Goal: Task Accomplishment & Management: Complete application form

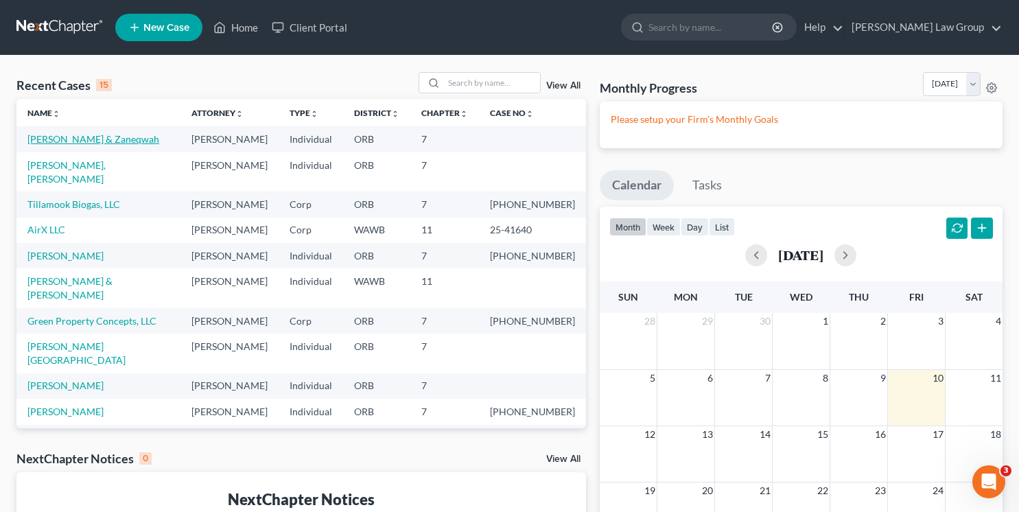
click at [56, 139] on link "[PERSON_NAME] & Zaneqwah" at bounding box center [93, 139] width 132 height 12
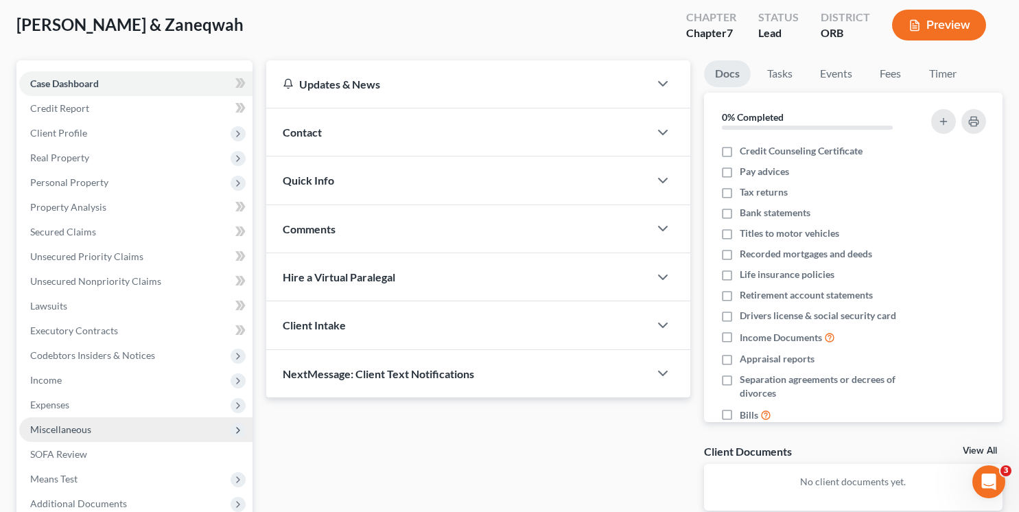
scroll to position [66, 0]
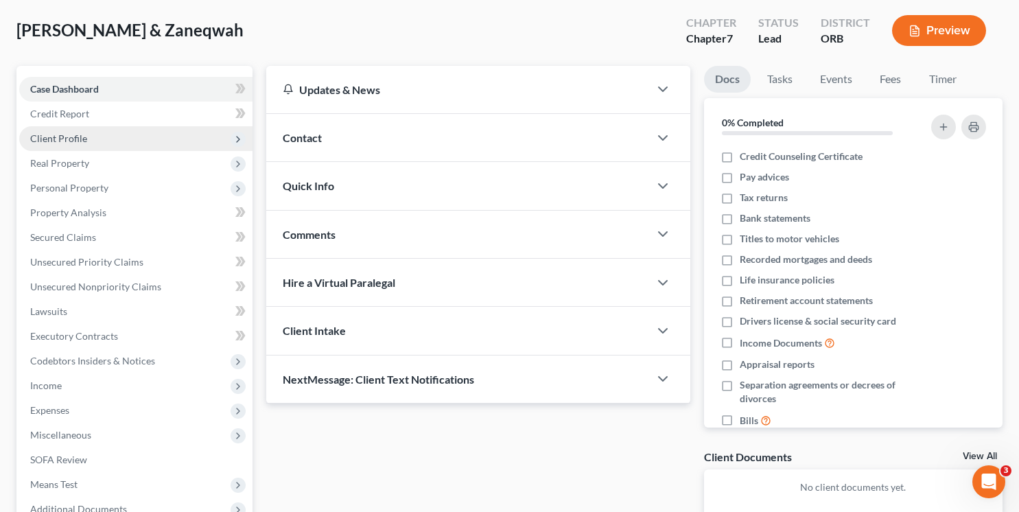
click at [69, 141] on span "Client Profile" at bounding box center [58, 138] width 57 height 12
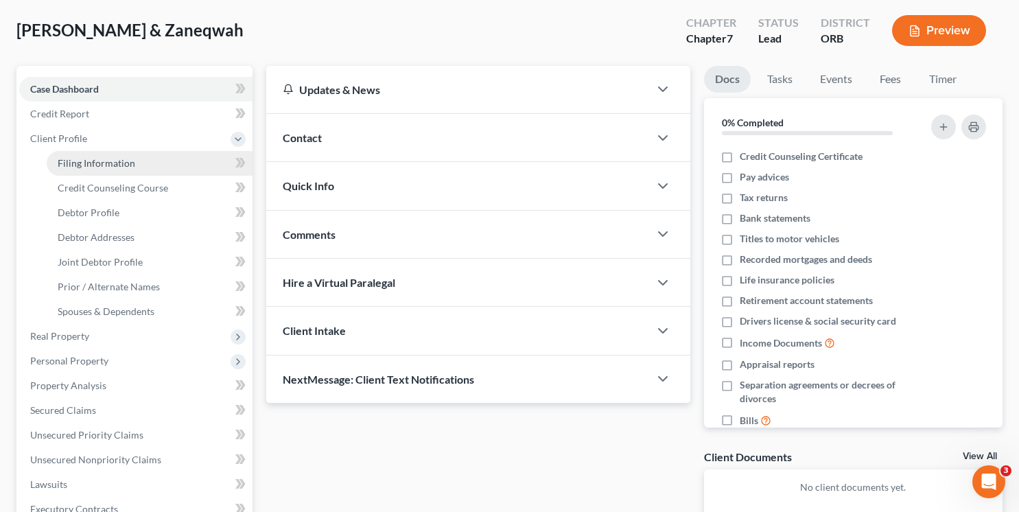
click at [95, 164] on span "Filing Information" at bounding box center [97, 163] width 78 height 12
select select "1"
select select "0"
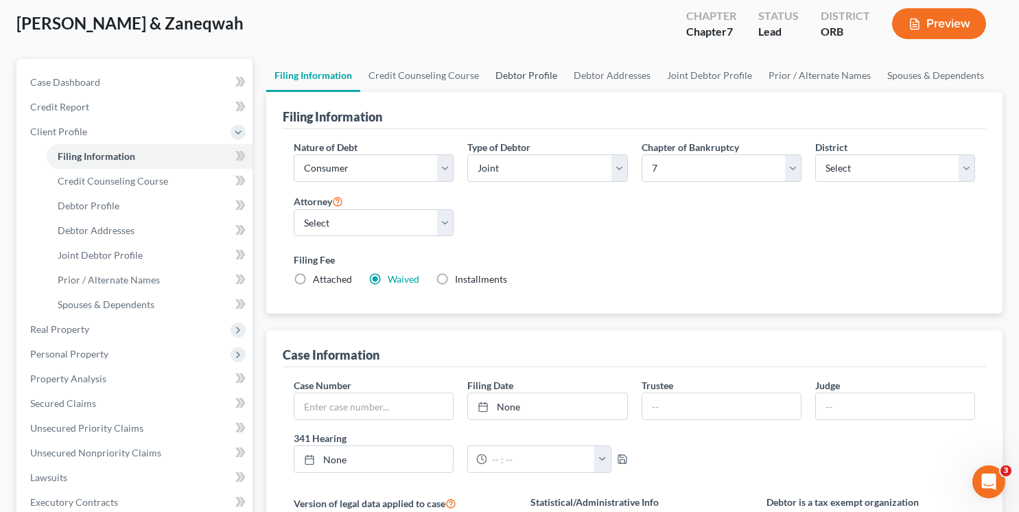
click at [505, 78] on link "Debtor Profile" at bounding box center [526, 75] width 78 height 33
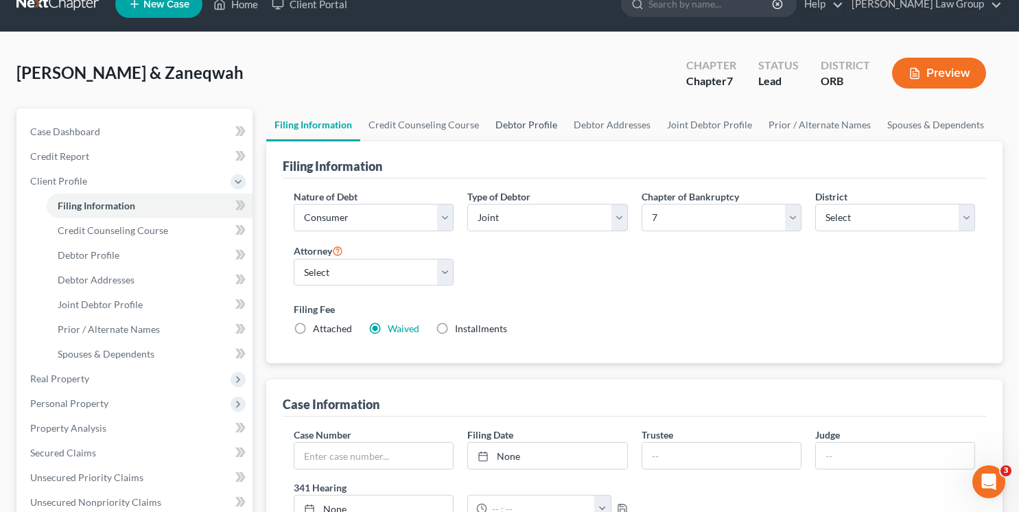
select select "1"
select select "2"
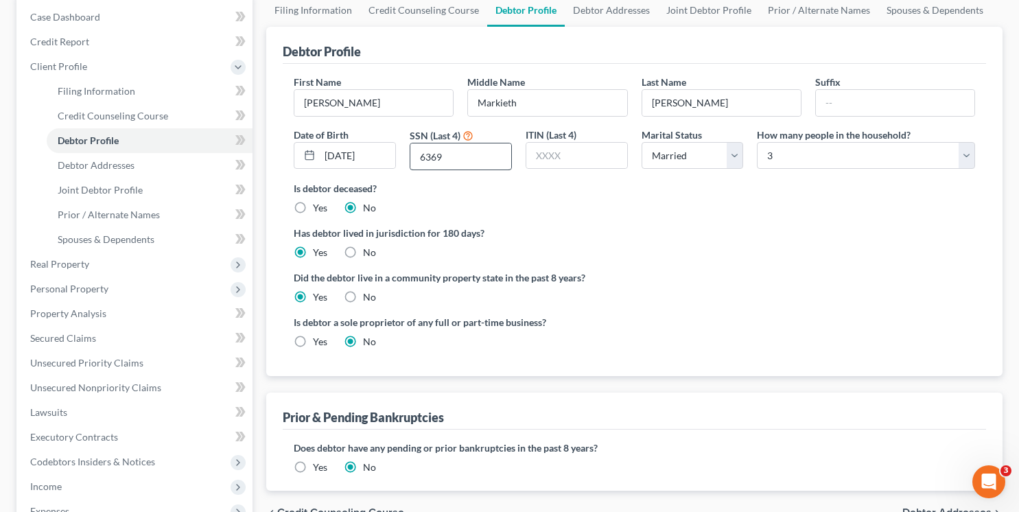
scroll to position [155, 0]
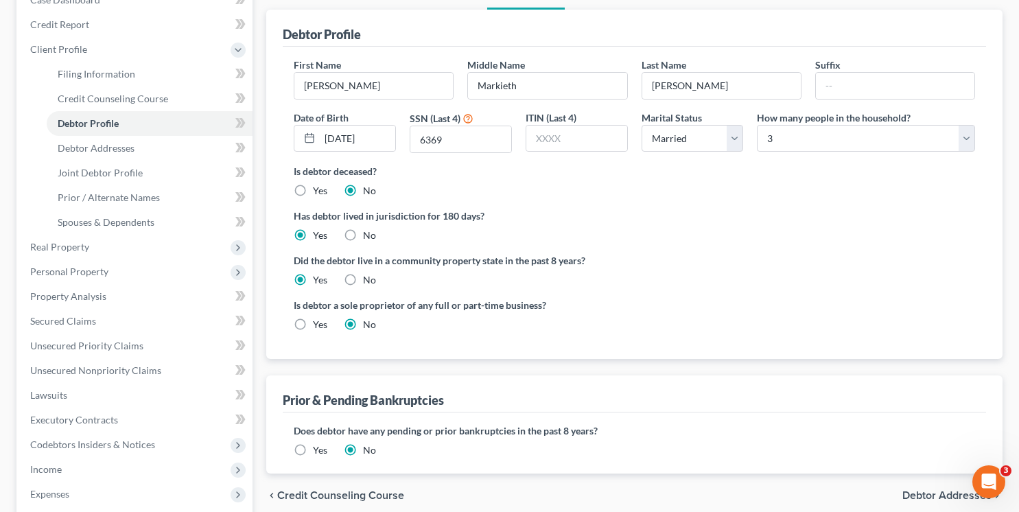
click at [313, 318] on label "Yes" at bounding box center [320, 325] width 14 height 14
click at [319, 318] on input "Yes" at bounding box center [323, 322] width 9 height 9
radio input "true"
radio input "false"
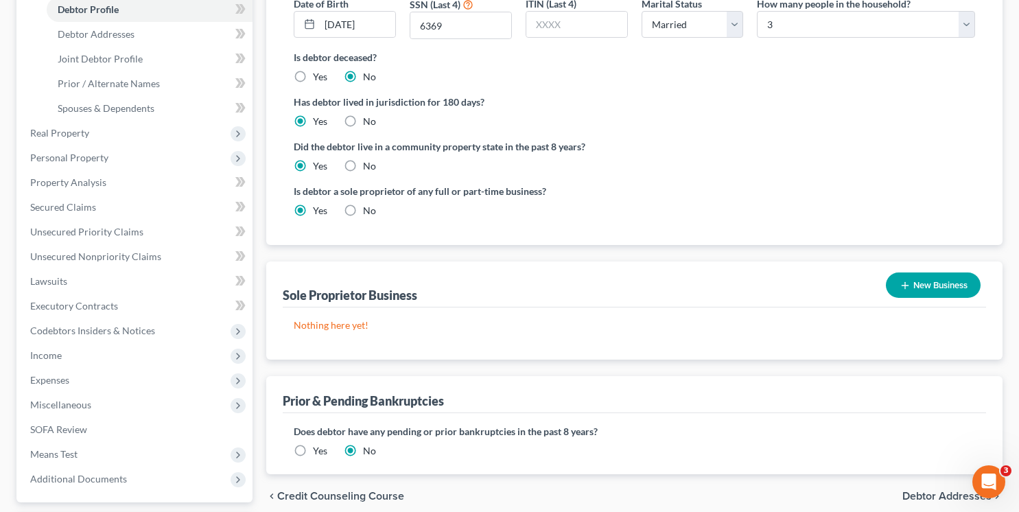
scroll to position [273, 0]
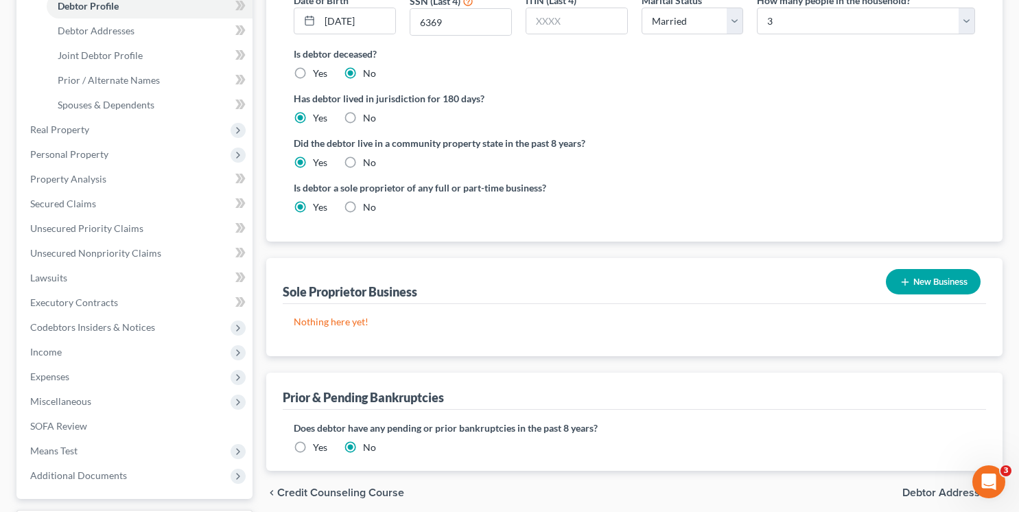
click at [905, 283] on icon "button" at bounding box center [905, 282] width 11 height 11
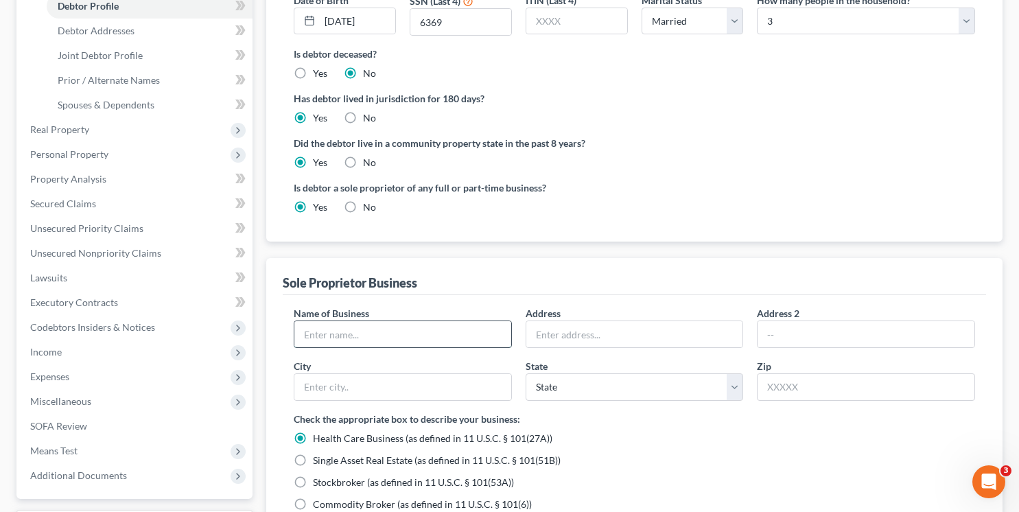
click at [334, 323] on input "text" at bounding box center [402, 334] width 217 height 26
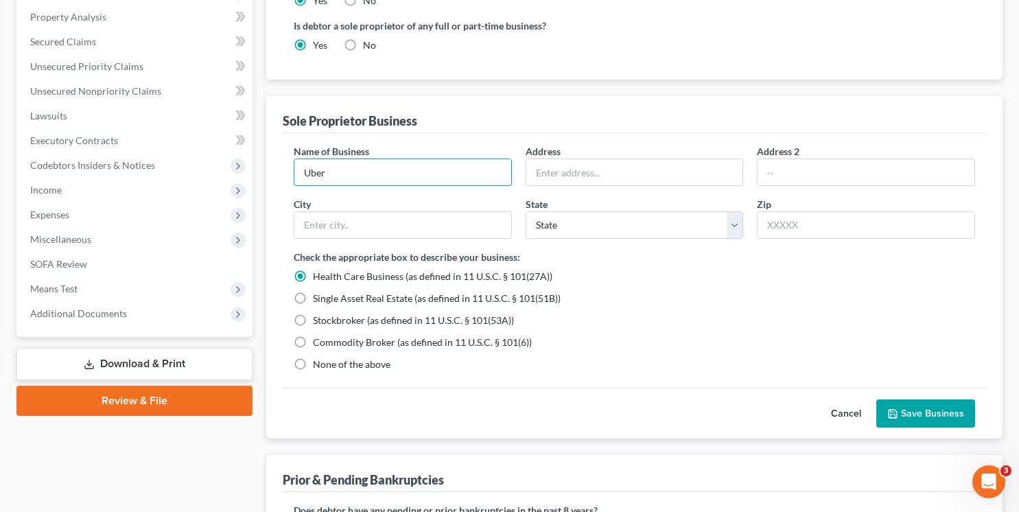
scroll to position [439, 0]
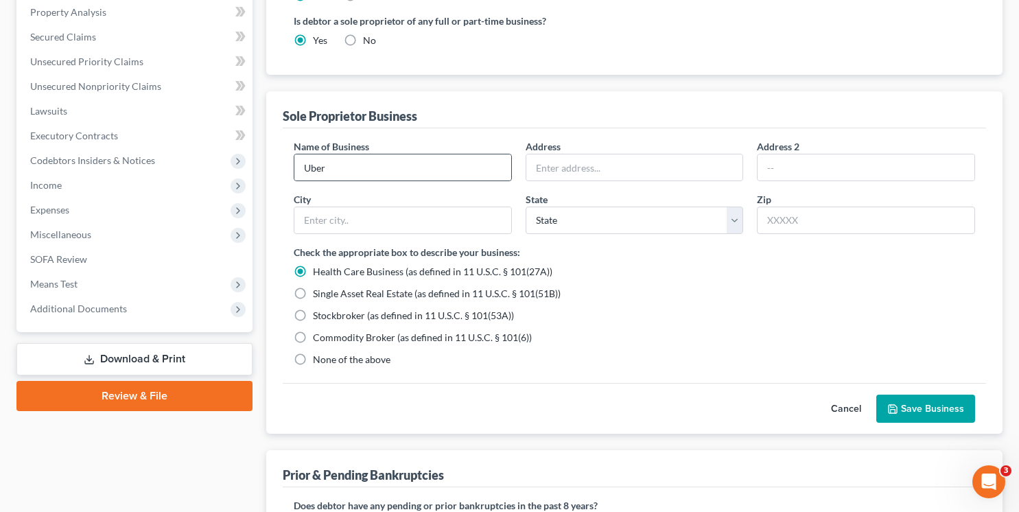
click at [294, 166] on div "Uber" at bounding box center [403, 167] width 218 height 27
click at [304, 166] on input "Uber" at bounding box center [402, 167] width 217 height 26
type input "Driver for Uber"
click at [313, 362] on label "None of the above" at bounding box center [352, 360] width 78 height 14
click at [319, 362] on input "None of the above" at bounding box center [323, 357] width 9 height 9
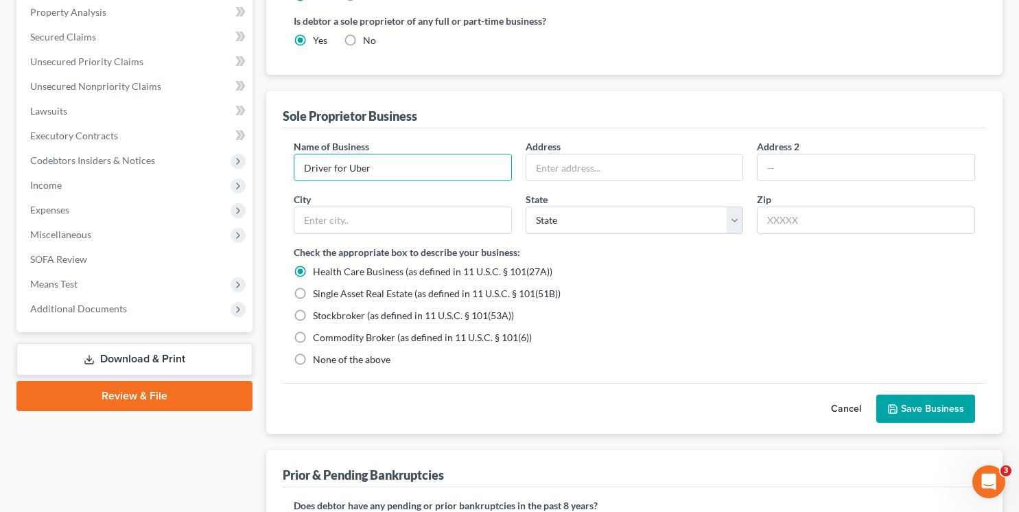
radio input "true"
radio input "false"
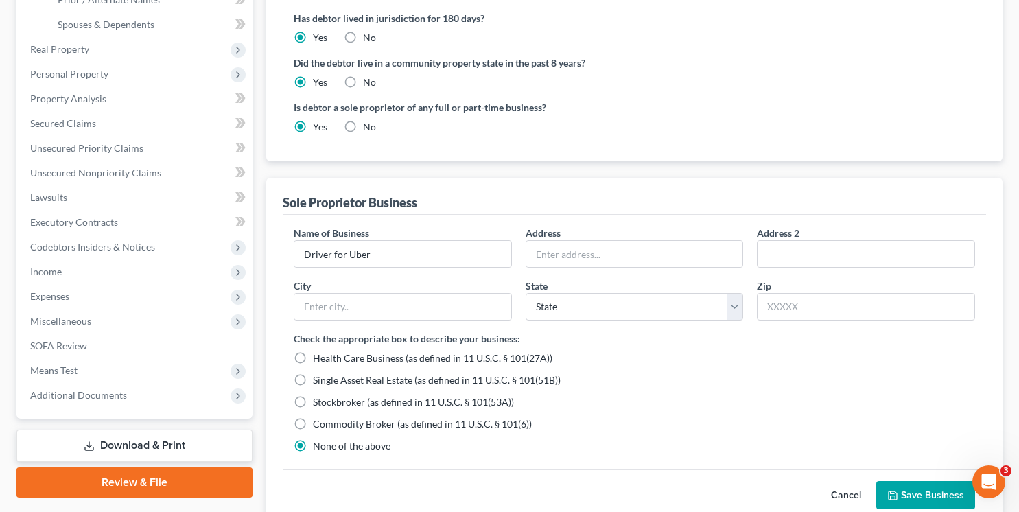
scroll to position [358, 0]
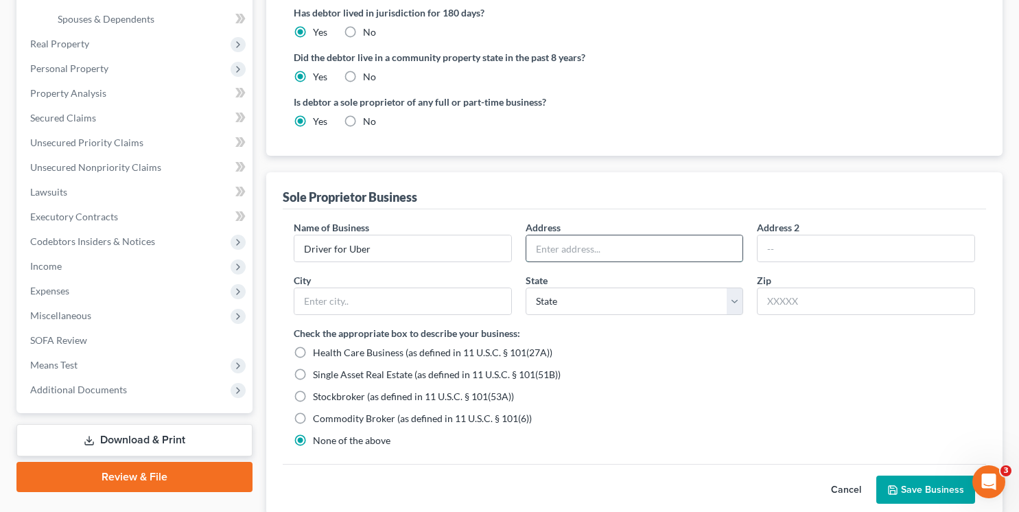
click at [625, 245] on input "text" at bounding box center [635, 248] width 217 height 26
type input "[STREET_ADDRESS]"
click at [862, 255] on input "text" at bounding box center [866, 248] width 217 height 26
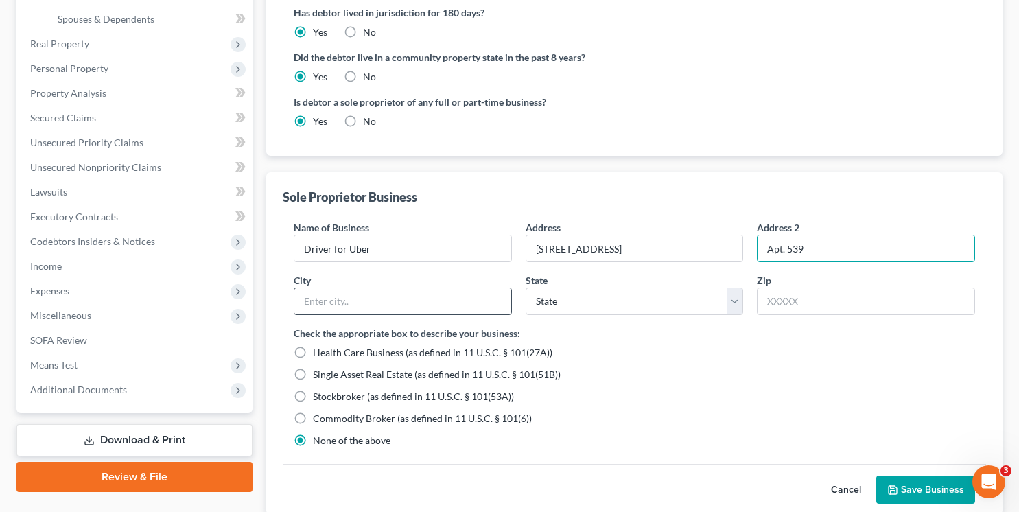
type input "Apt. 539"
click at [420, 292] on input "text" at bounding box center [402, 301] width 217 height 26
type input "[GEOGRAPHIC_DATA]"
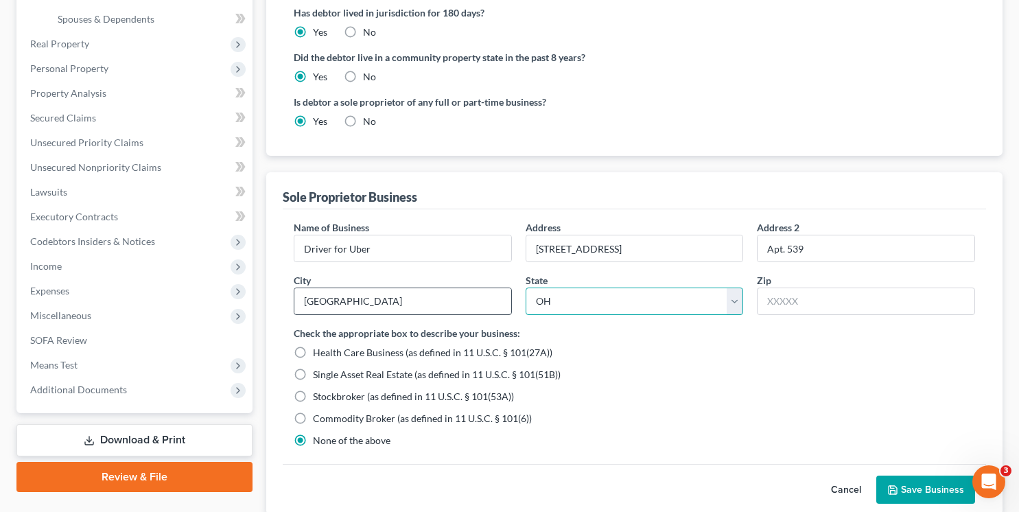
select select "38"
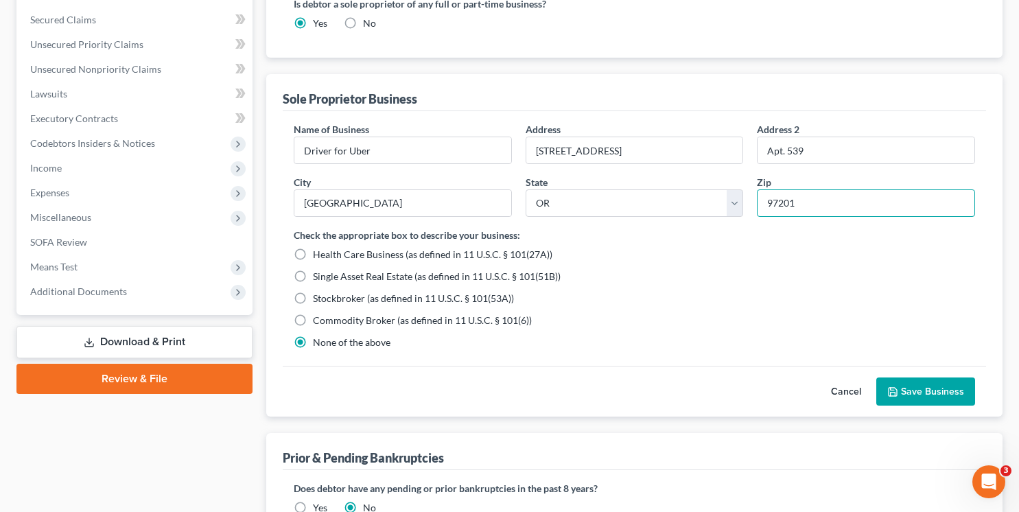
scroll to position [465, 0]
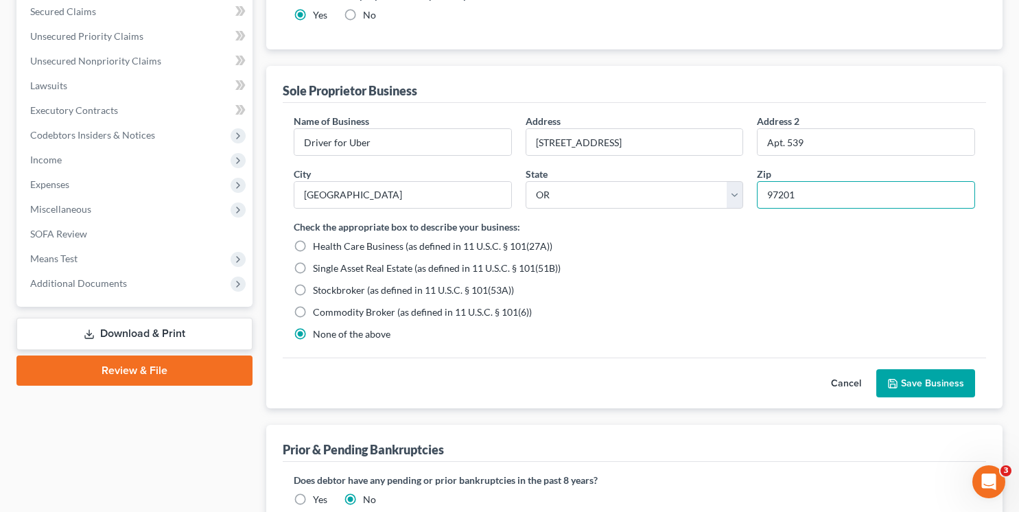
type input "97201"
click at [918, 372] on button "Save Business" at bounding box center [926, 383] width 99 height 29
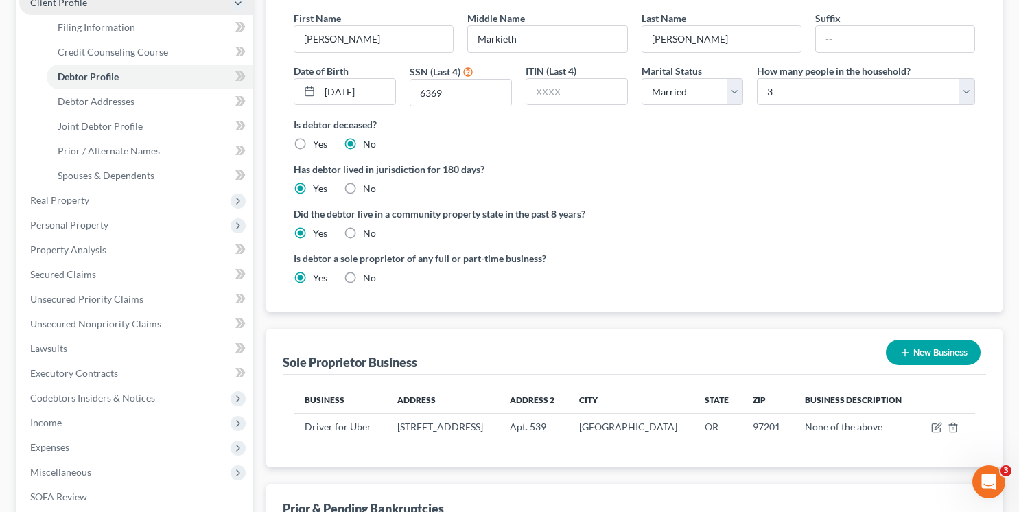
scroll to position [0, 0]
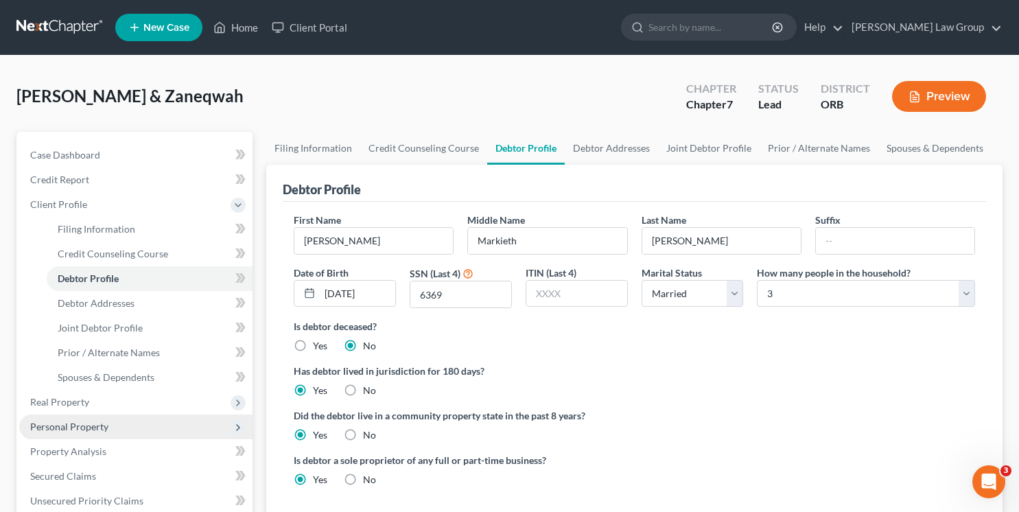
click at [75, 426] on span "Personal Property" at bounding box center [69, 427] width 78 height 12
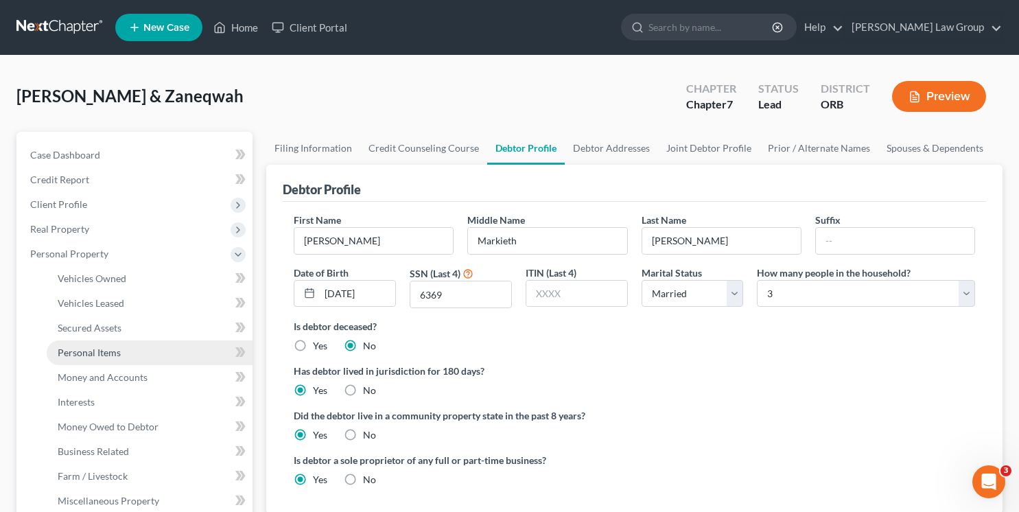
click at [117, 345] on link "Personal Items" at bounding box center [150, 352] width 206 height 25
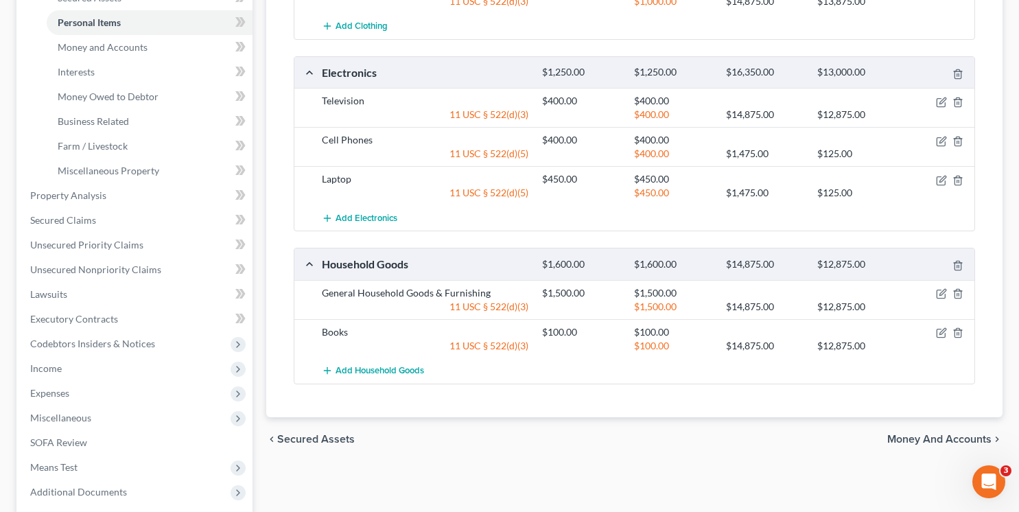
scroll to position [369, 0]
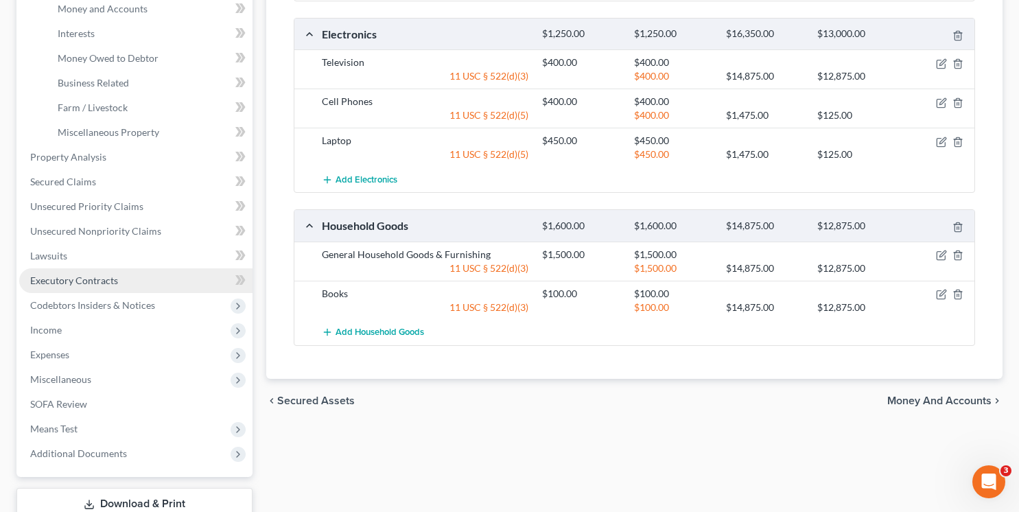
click at [96, 275] on span "Executory Contracts" at bounding box center [74, 281] width 88 height 12
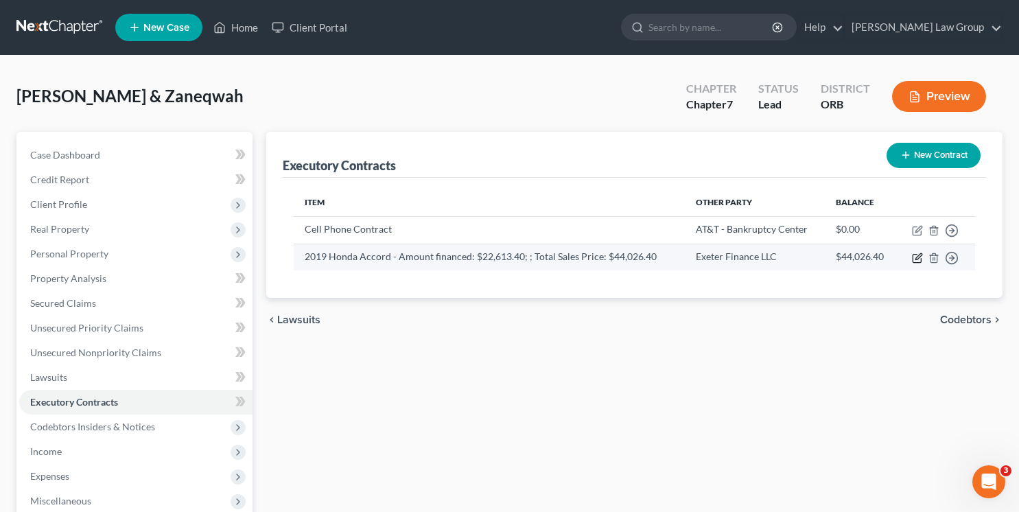
click at [917, 258] on icon "button" at bounding box center [917, 258] width 11 height 11
select select "0"
select select "45"
select select "1"
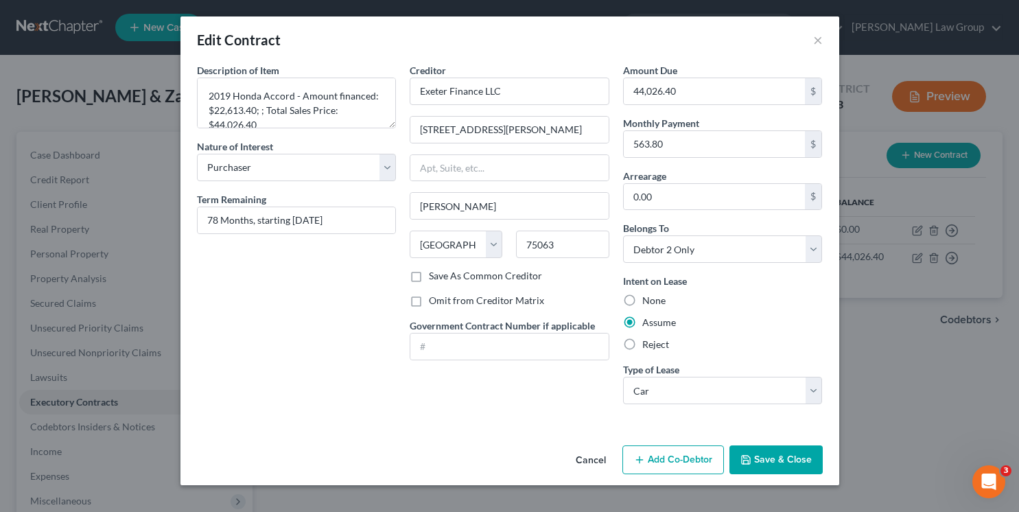
click at [643, 324] on label "Assume" at bounding box center [660, 323] width 34 height 14
click at [648, 324] on input "Assume" at bounding box center [652, 320] width 9 height 9
click at [782, 453] on button "Save & Close" at bounding box center [776, 460] width 93 height 29
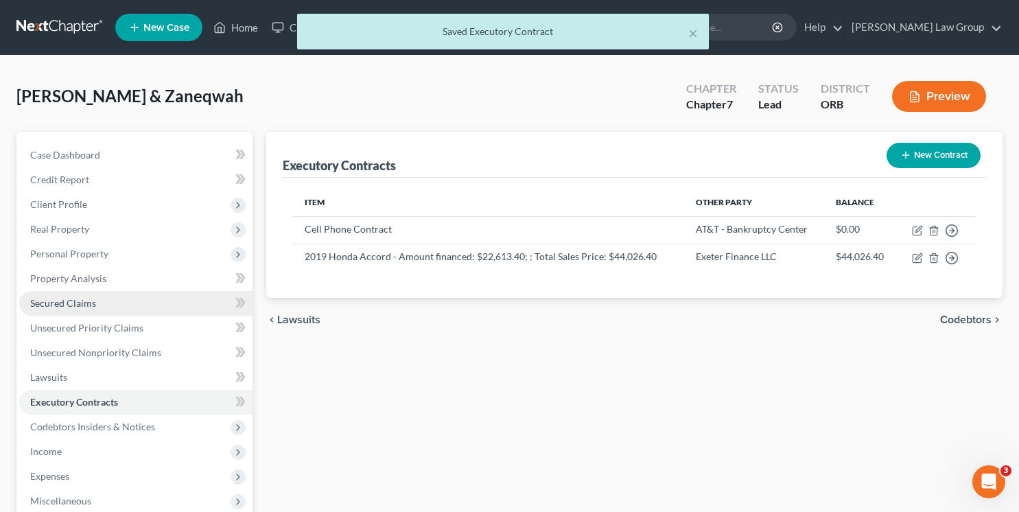
click at [72, 299] on span "Secured Claims" at bounding box center [63, 303] width 66 height 12
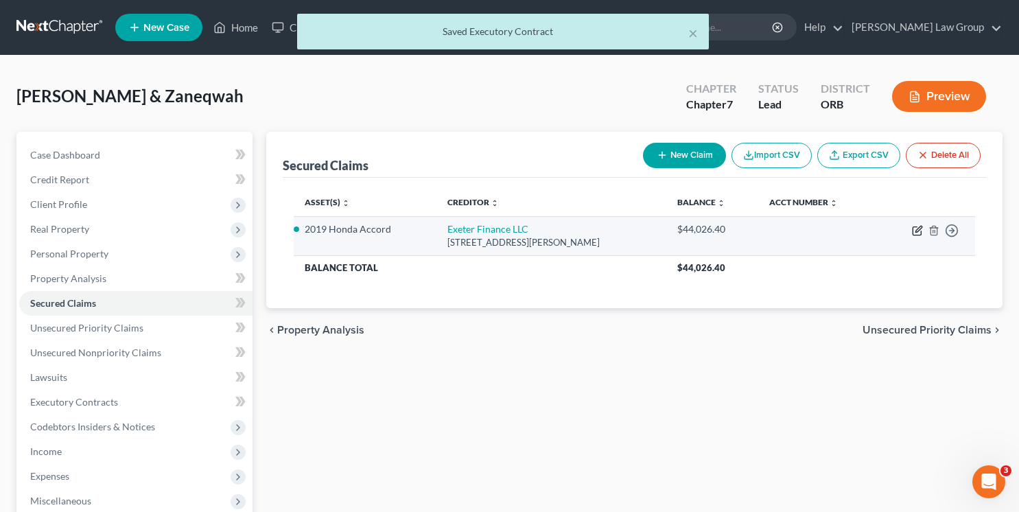
click at [914, 230] on icon "button" at bounding box center [917, 230] width 11 height 11
select select "45"
select select "2"
select select "0"
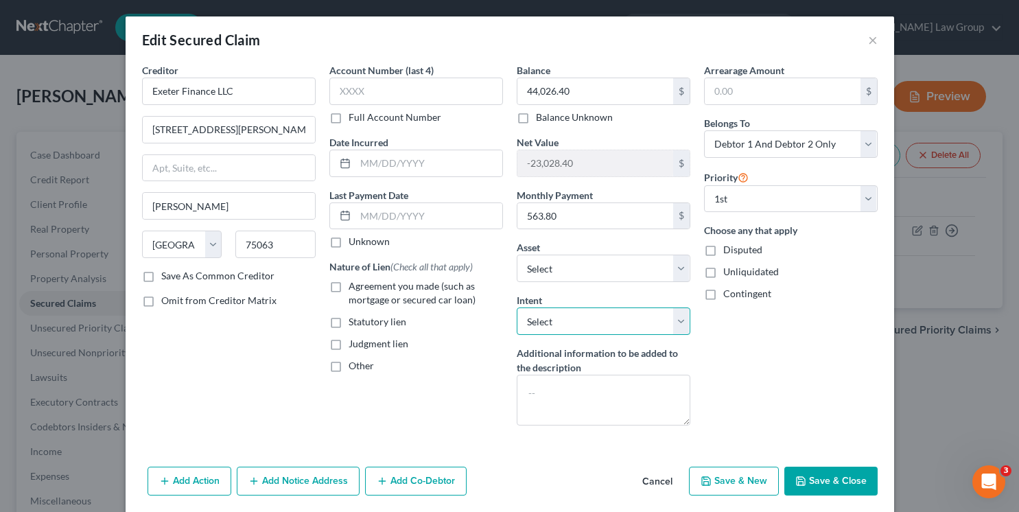
click at [662, 330] on select "Select Surrender Redeem Reaffirm Avoid Other" at bounding box center [604, 321] width 174 height 27
select select "2"
click at [517, 308] on select "Select Surrender Redeem Reaffirm Avoid Other" at bounding box center [604, 321] width 174 height 27
click at [831, 465] on div "Add Action Add Notice Address Add Co-Debtor Cancel Save & New Save & Close" at bounding box center [510, 483] width 769 height 45
click at [831, 474] on button "Save & Close" at bounding box center [831, 481] width 93 height 29
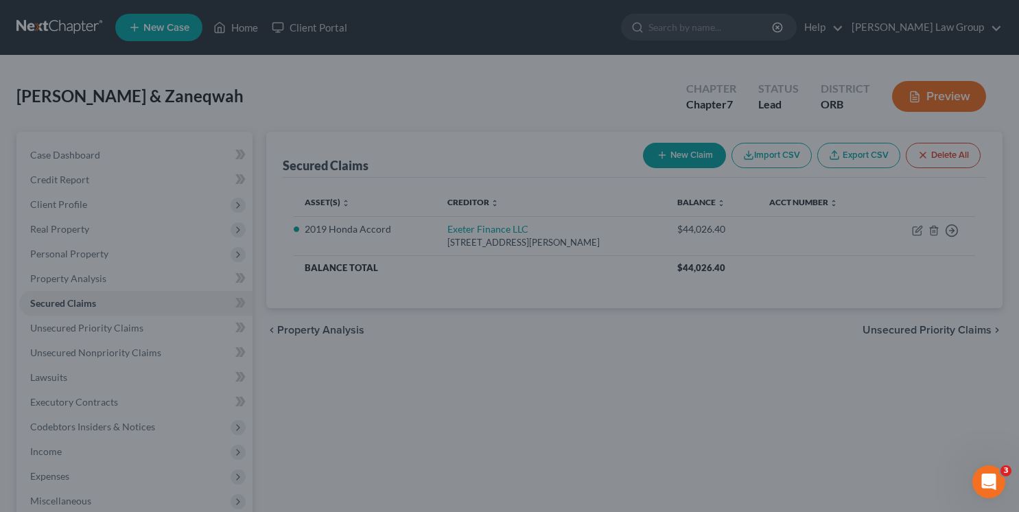
select select "7"
type input "0"
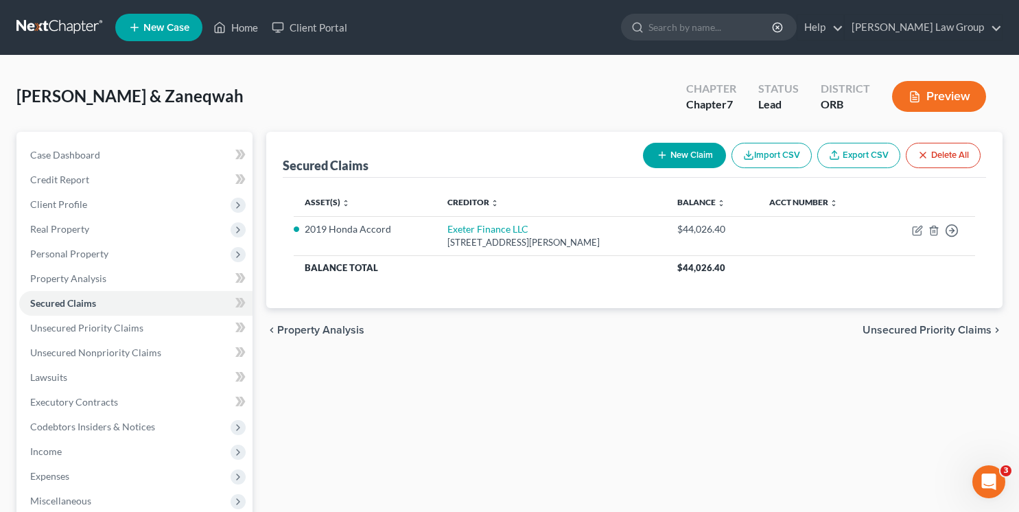
click at [926, 93] on button "Preview" at bounding box center [939, 96] width 94 height 31
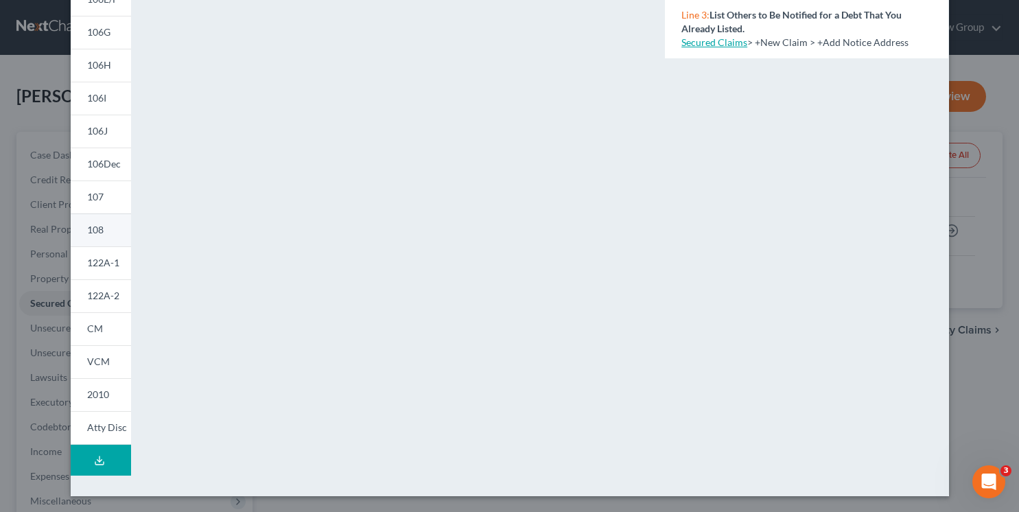
click at [106, 235] on link "108" at bounding box center [101, 229] width 60 height 33
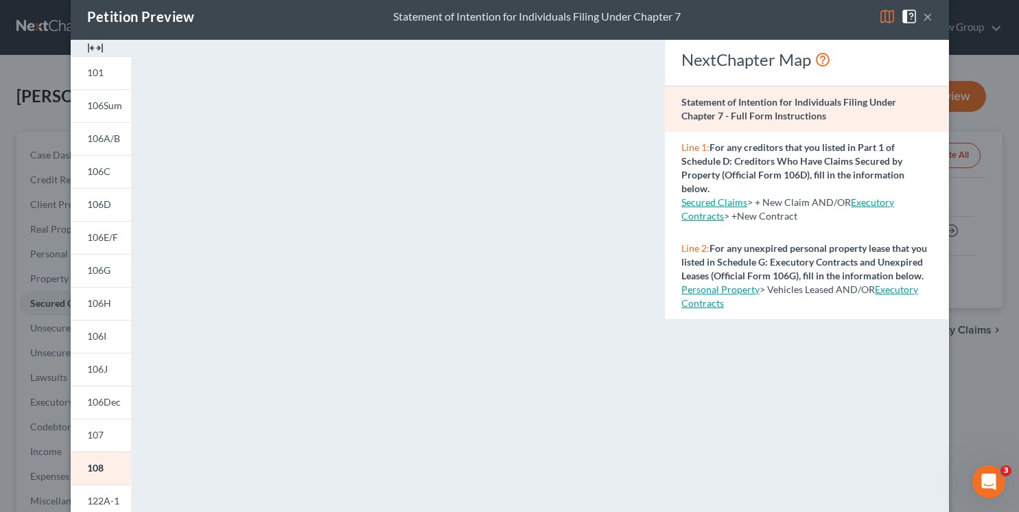
scroll to position [18, 0]
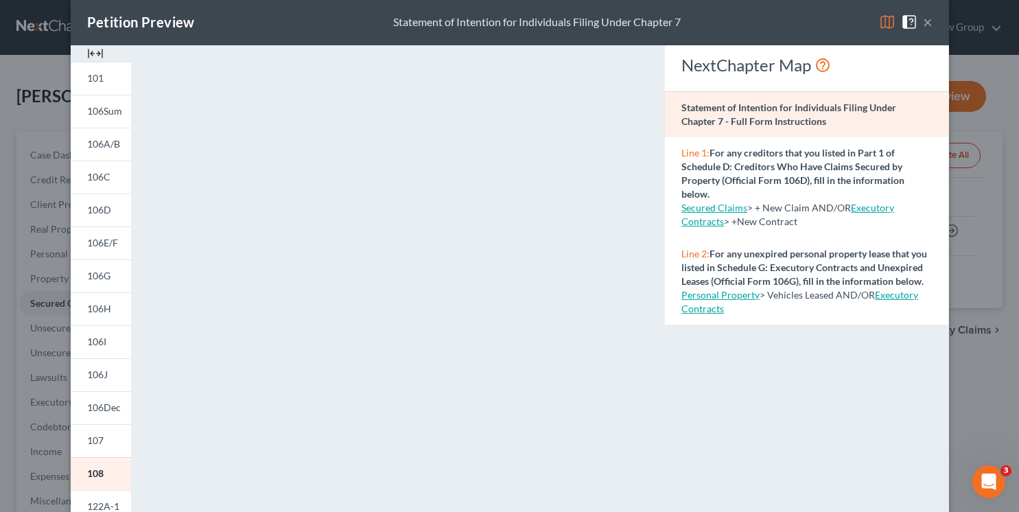
click at [925, 23] on button "×" at bounding box center [928, 22] width 10 height 16
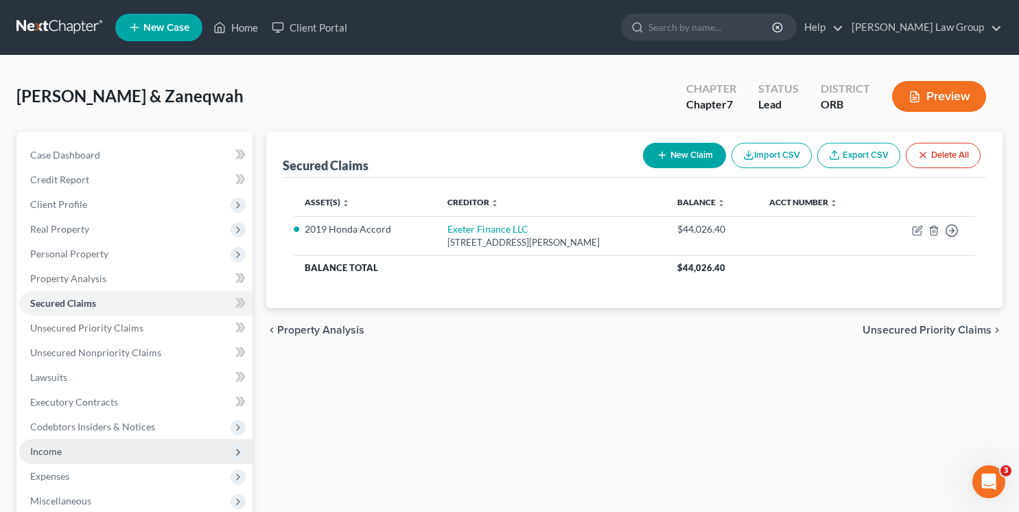
click at [143, 443] on span "Income" at bounding box center [135, 451] width 233 height 25
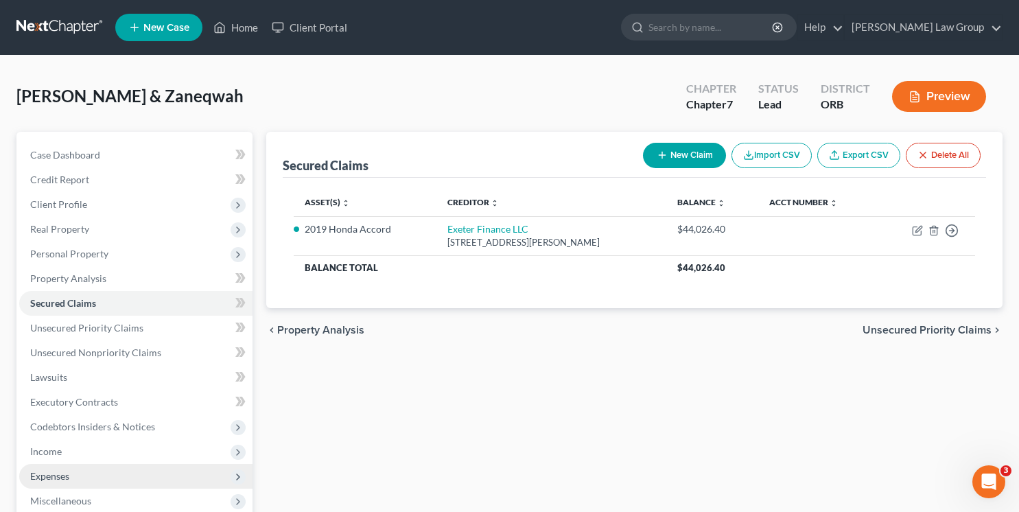
click at [122, 477] on span "Expenses" at bounding box center [135, 476] width 233 height 25
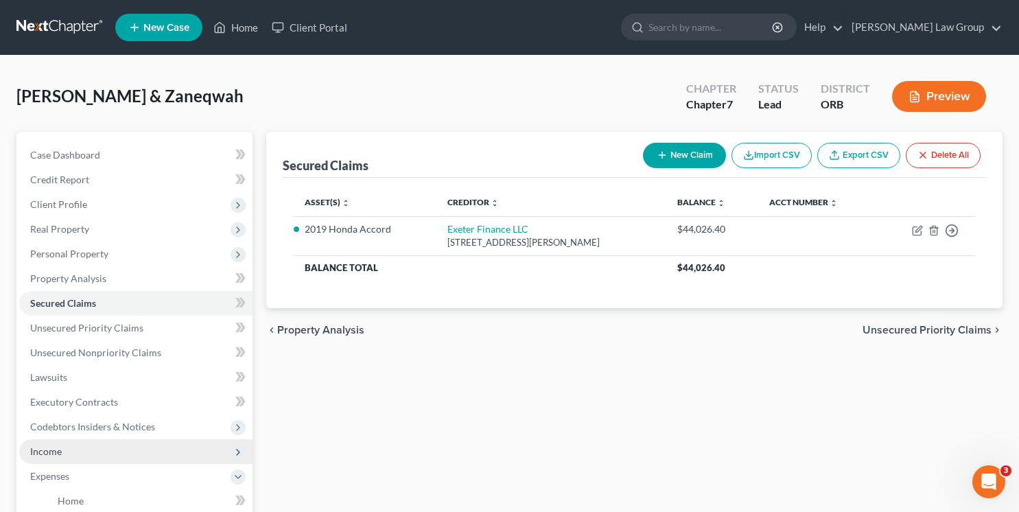
click at [111, 452] on span "Income" at bounding box center [135, 451] width 233 height 25
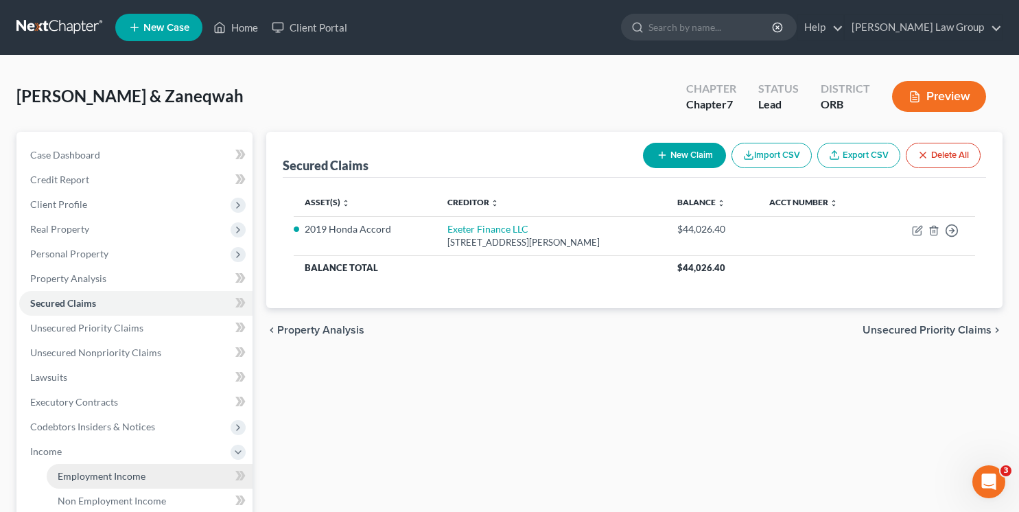
click at [63, 481] on link "Employment Income" at bounding box center [150, 476] width 206 height 25
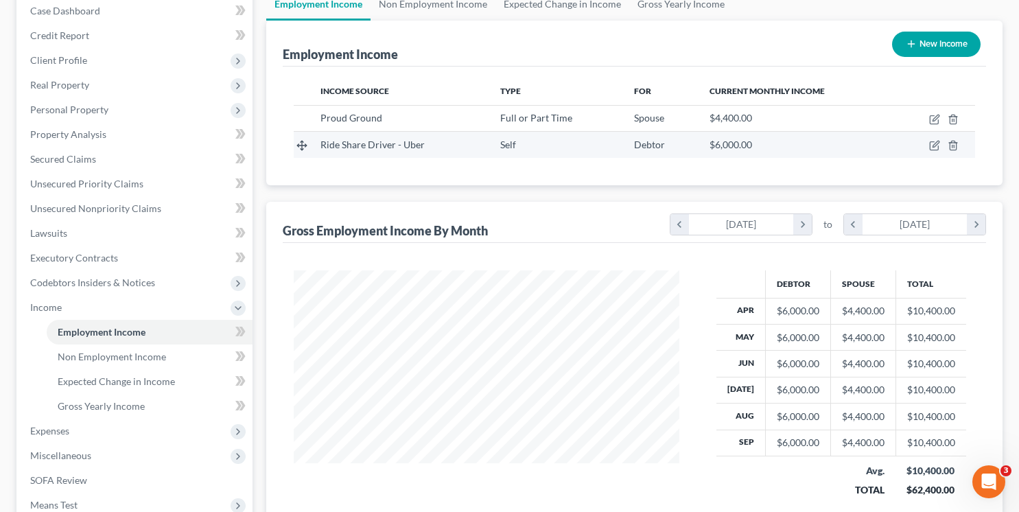
scroll to position [148, 0]
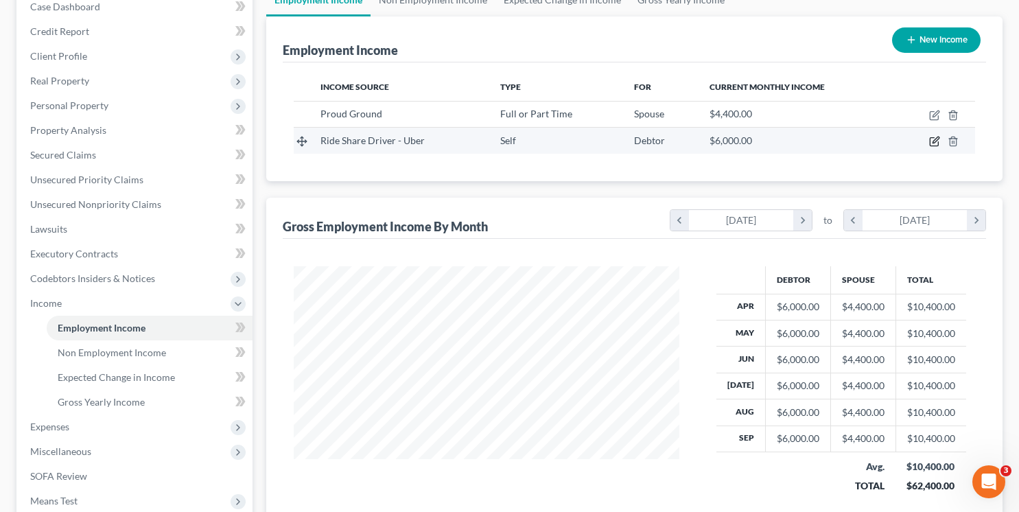
click at [934, 137] on icon "button" at bounding box center [934, 141] width 11 height 11
select select "1"
select select "38"
select select "0"
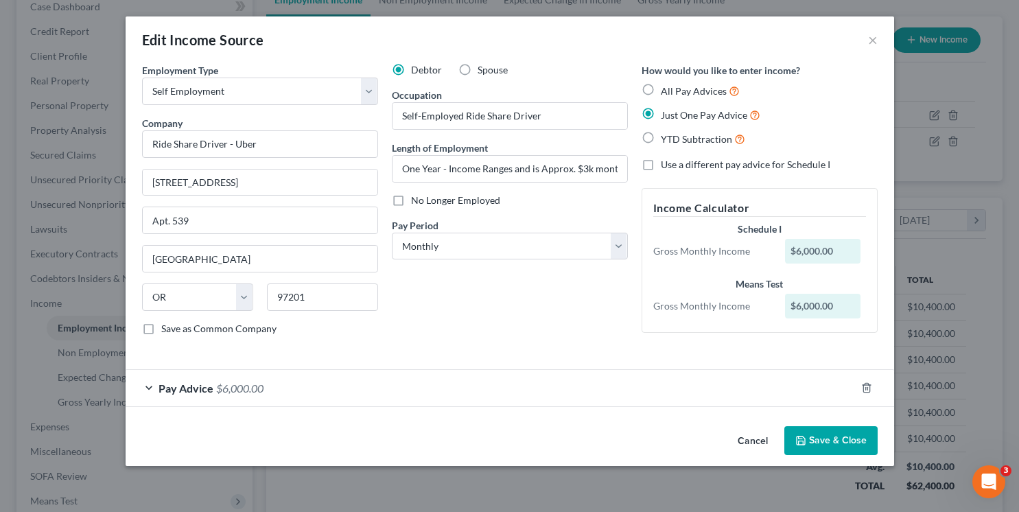
click at [266, 398] on div "Pay Advice $6,000.00" at bounding box center [491, 388] width 730 height 36
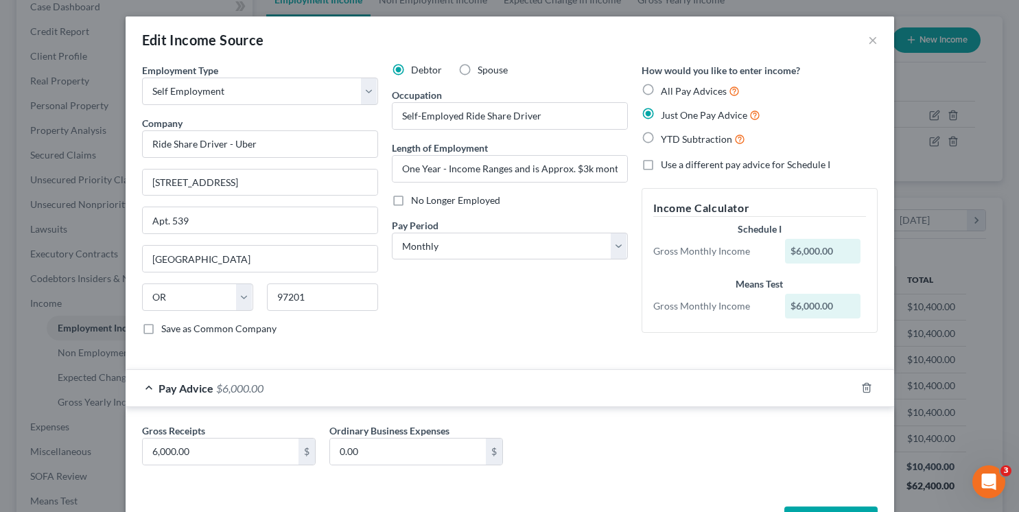
scroll to position [50, 0]
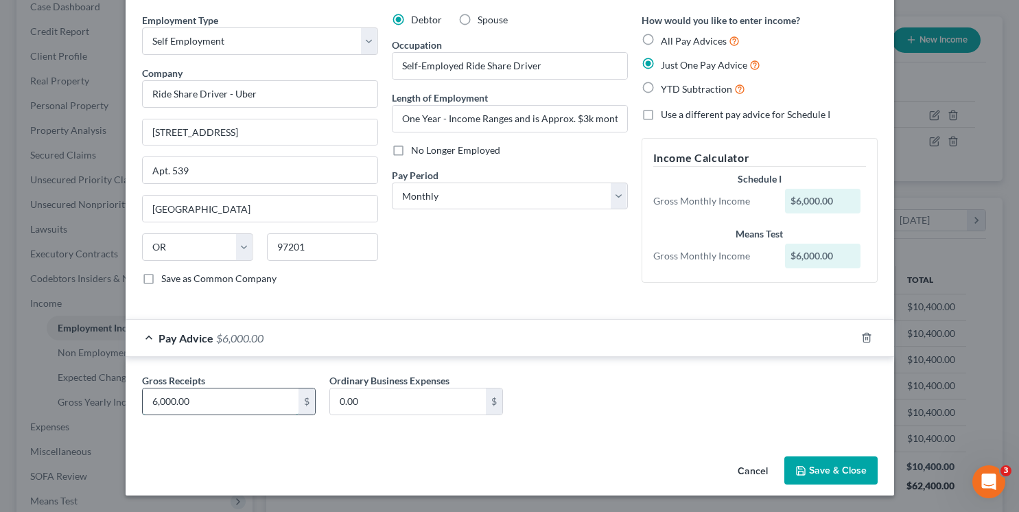
click at [157, 402] on input "6,000.00" at bounding box center [221, 402] width 156 height 26
type input "4,000"
click at [574, 209] on div "Debtor Spouse Occupation Self-Employed Ride Share Driver Length of Employment O…" at bounding box center [510, 155] width 250 height 284
click at [570, 178] on div "Pay Period * Select Monthly Twice Monthly Every Other Week Weekly" at bounding box center [510, 189] width 236 height 42
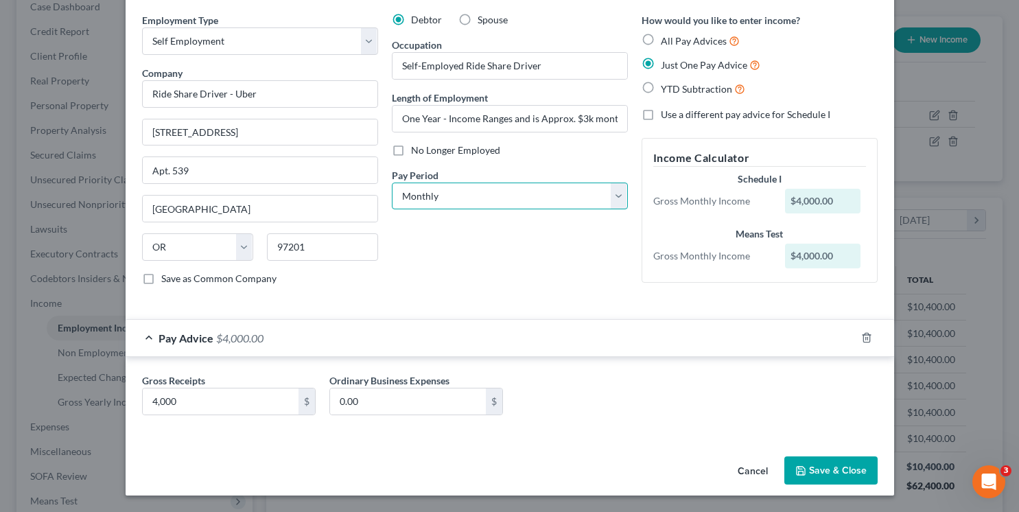
click at [570, 196] on select "Select Monthly Twice Monthly Every Other Week Weekly" at bounding box center [510, 196] width 236 height 27
select select "3"
click at [392, 183] on select "Select Monthly Twice Monthly Every Other Week Weekly" at bounding box center [510, 196] width 236 height 27
click at [203, 402] on input "4,000" at bounding box center [221, 402] width 156 height 26
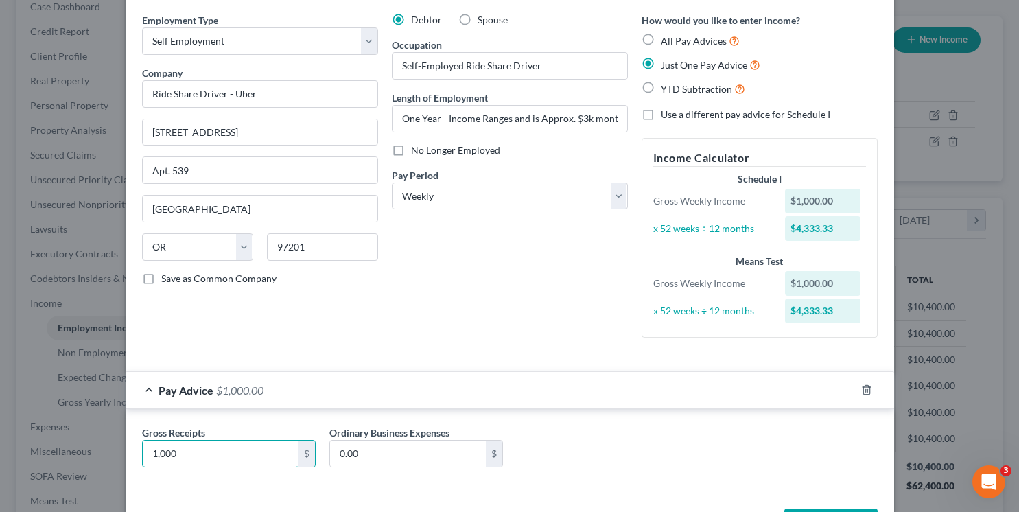
type input "1,000"
click at [388, 441] on input "0.00" at bounding box center [408, 454] width 156 height 26
type input "5"
type input "500"
click at [245, 465] on input "1,000" at bounding box center [221, 454] width 156 height 26
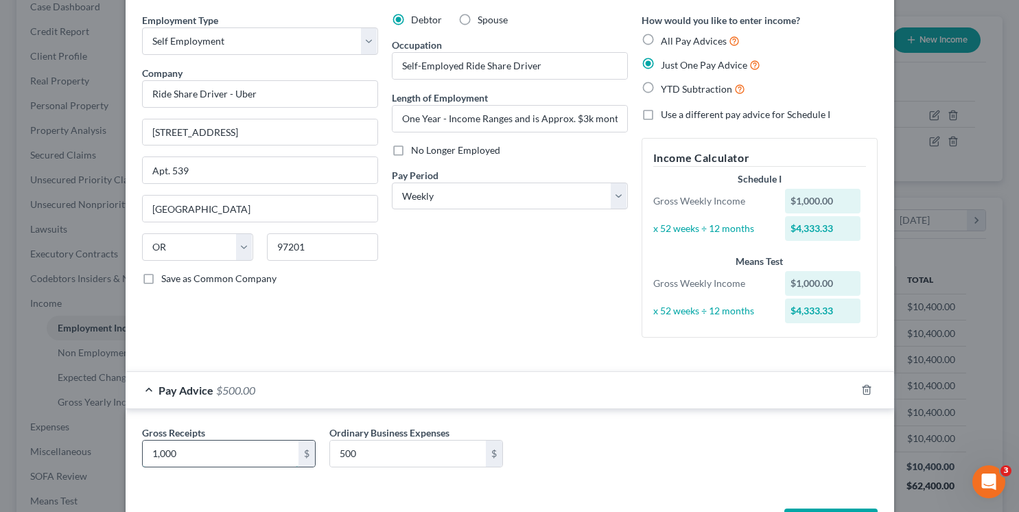
click at [245, 465] on input "1,000" at bounding box center [221, 454] width 156 height 26
type input "4,000"
click at [519, 185] on select "Select Monthly Twice Monthly Every Other Week Weekly" at bounding box center [510, 196] width 236 height 27
select select "0"
click at [392, 183] on select "Select Monthly Twice Monthly Every Other Week Weekly" at bounding box center [510, 196] width 236 height 27
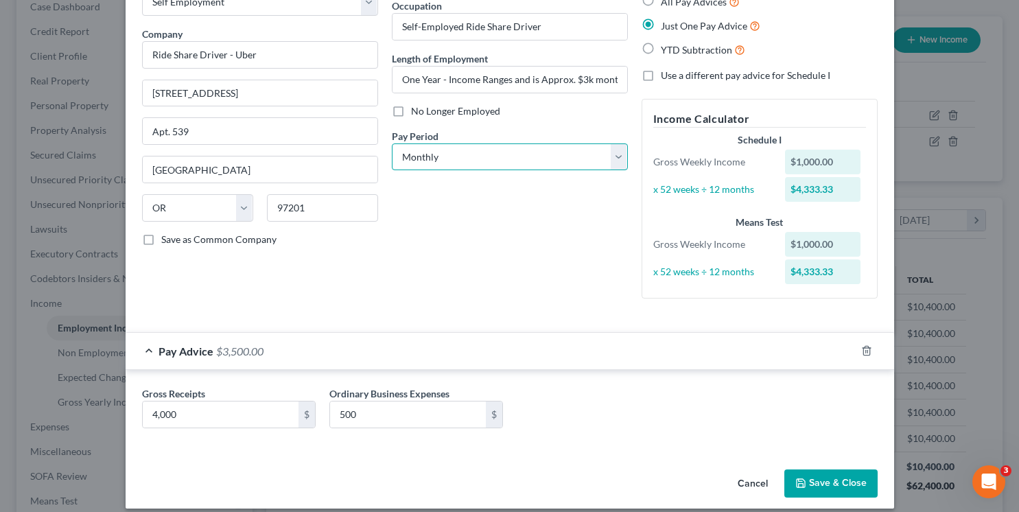
scroll to position [102, 0]
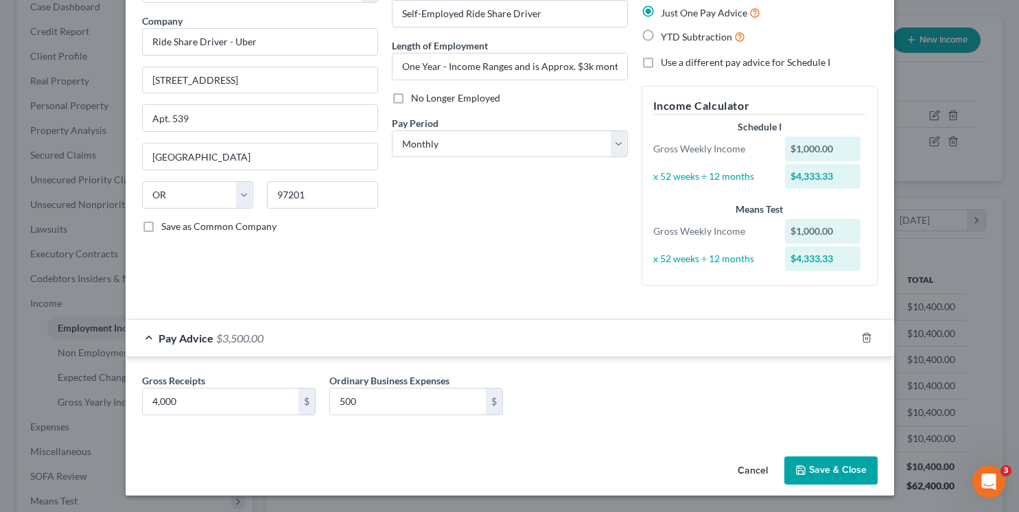
click at [835, 475] on button "Save & Close" at bounding box center [831, 470] width 93 height 29
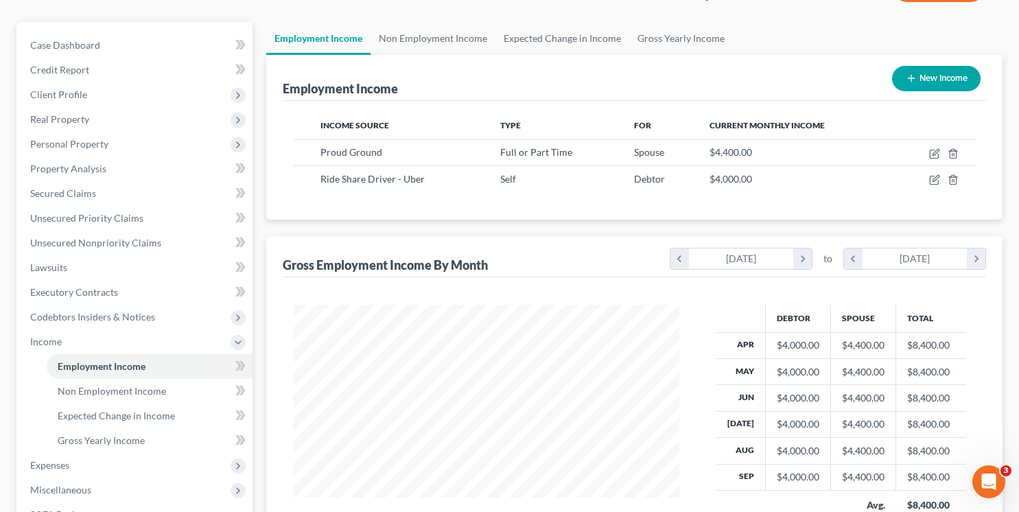
scroll to position [0, 0]
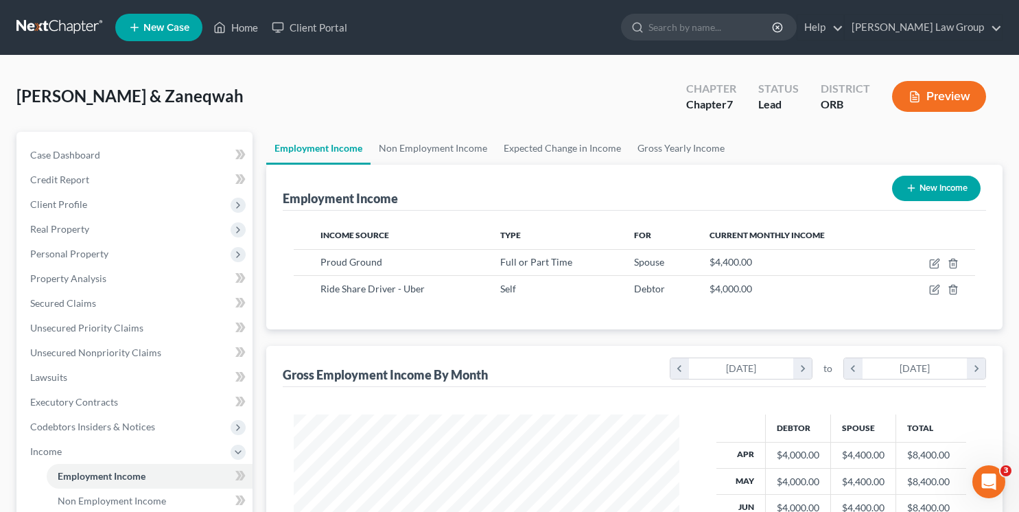
click at [941, 95] on button "Preview" at bounding box center [939, 96] width 94 height 31
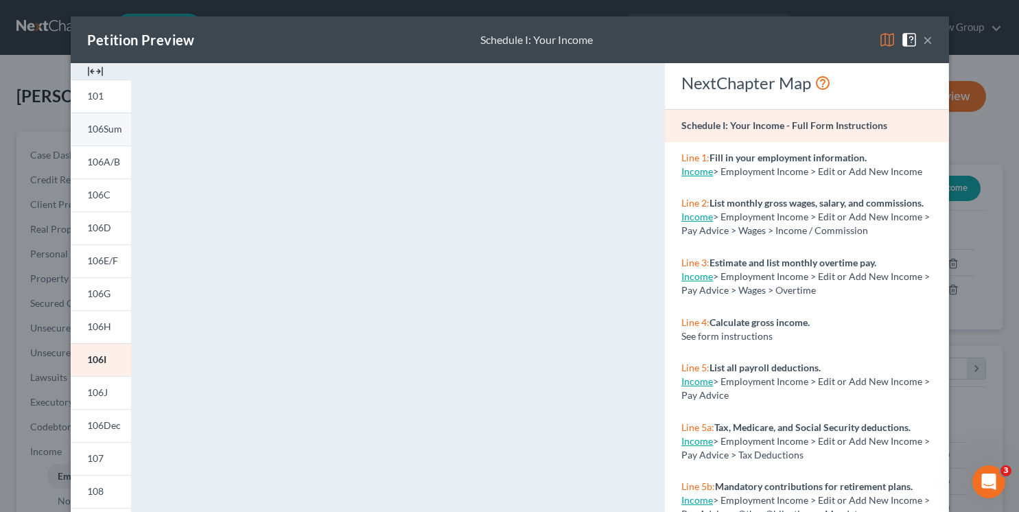
click at [106, 132] on span "106Sum" at bounding box center [104, 129] width 35 height 12
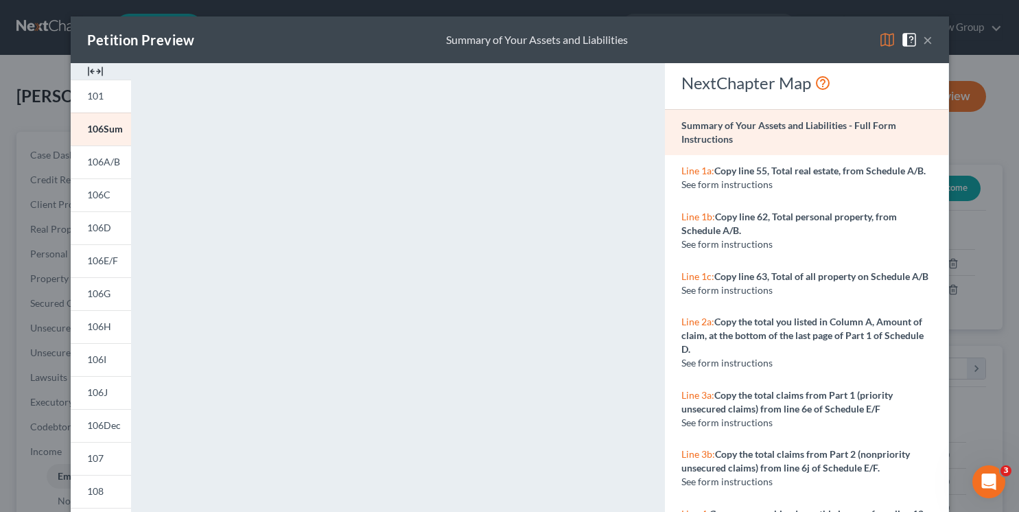
click at [932, 37] on button "×" at bounding box center [928, 40] width 10 height 16
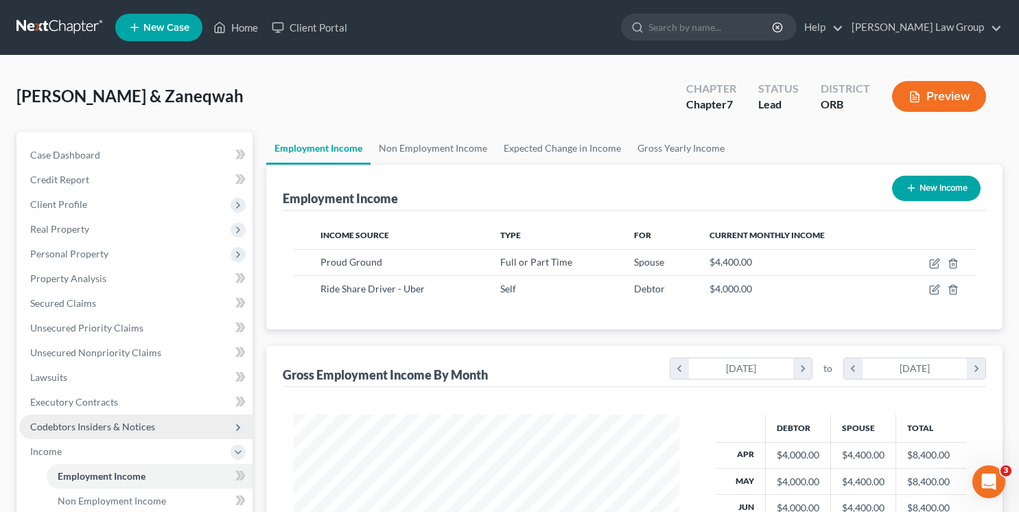
click at [58, 424] on span "Codebtors Insiders & Notices" at bounding box center [92, 427] width 125 height 12
click at [61, 435] on span "Codebtors Insiders & Notices" at bounding box center [135, 427] width 233 height 25
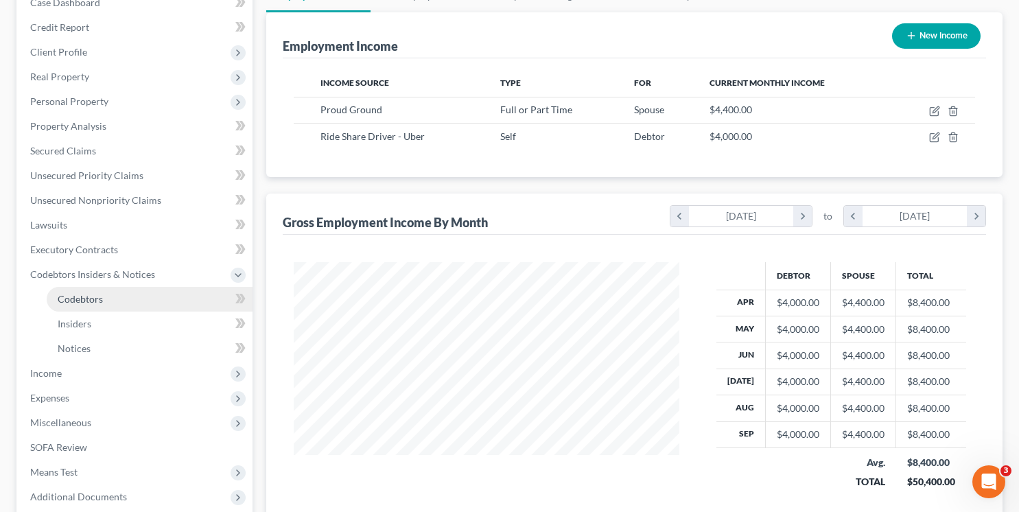
click at [96, 301] on span "Codebtors" at bounding box center [80, 299] width 45 height 12
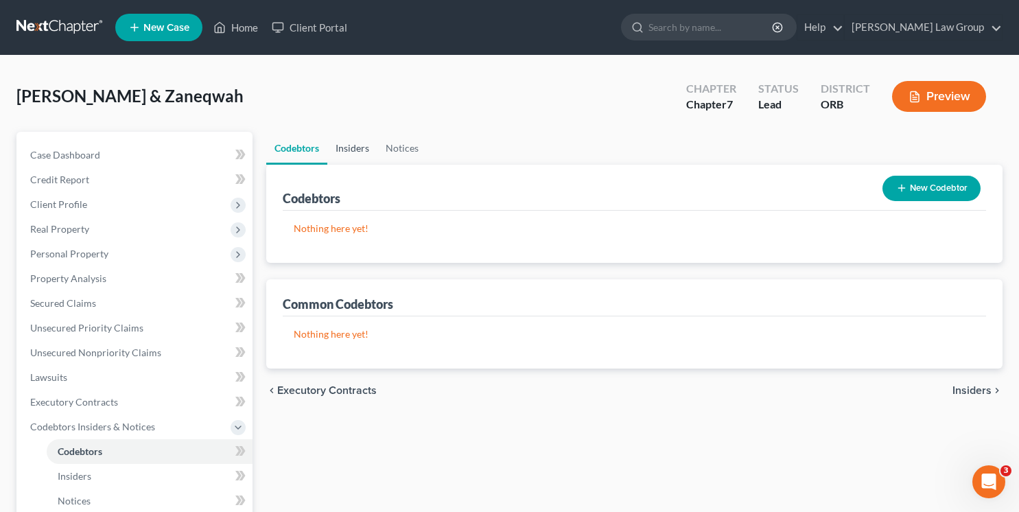
click at [351, 145] on link "Insiders" at bounding box center [352, 148] width 50 height 33
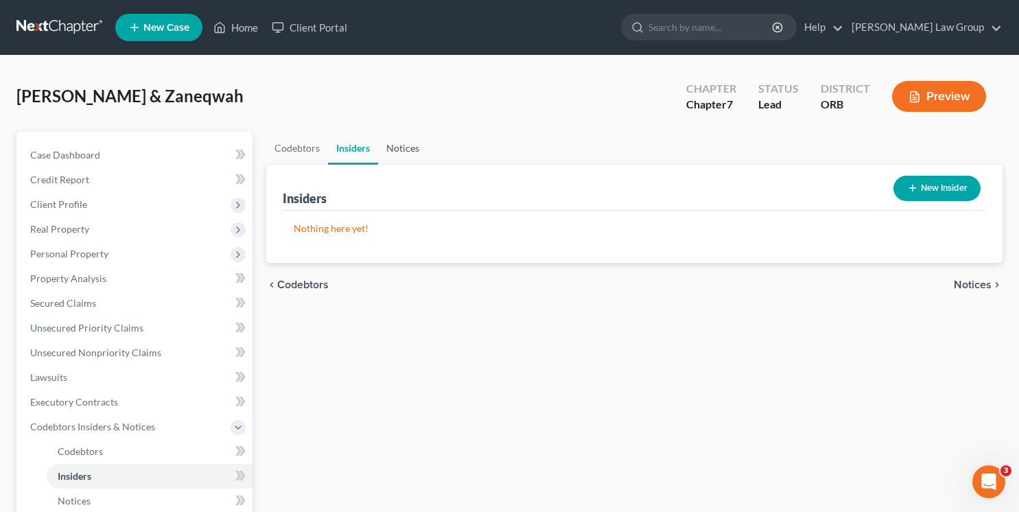
click at [400, 152] on link "Notices" at bounding box center [402, 148] width 49 height 33
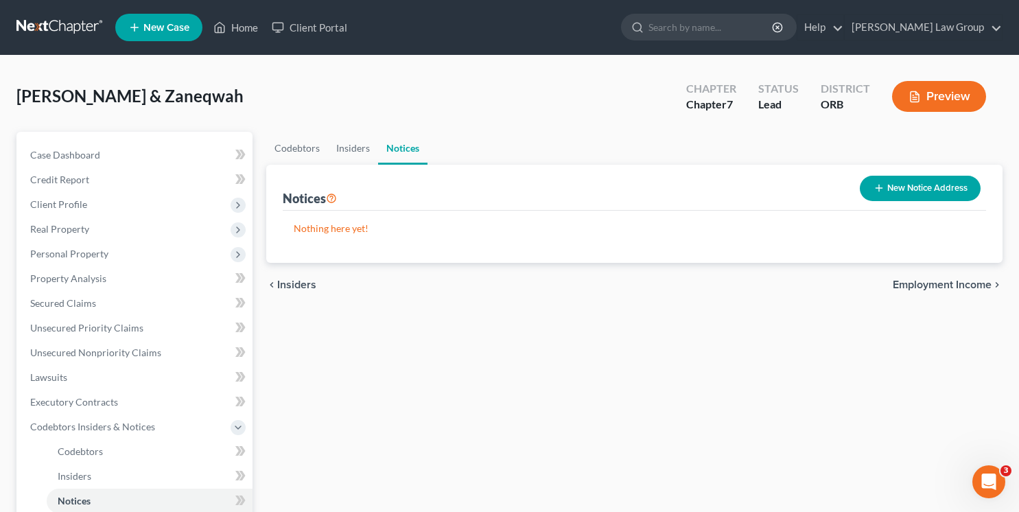
click at [334, 200] on icon at bounding box center [331, 197] width 11 height 13
click at [92, 209] on span "Client Profile" at bounding box center [135, 204] width 233 height 25
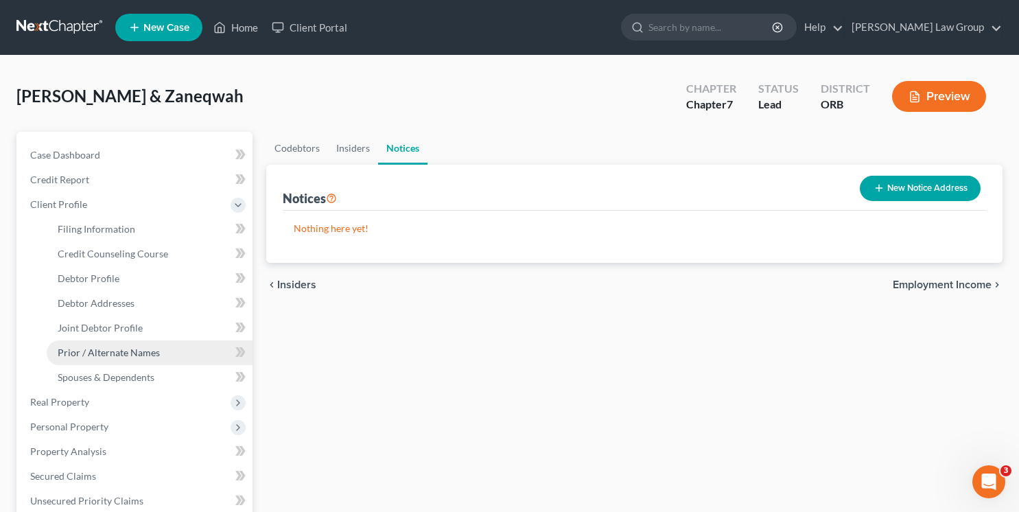
click at [102, 347] on span "Prior / Alternate Names" at bounding box center [109, 353] width 102 height 12
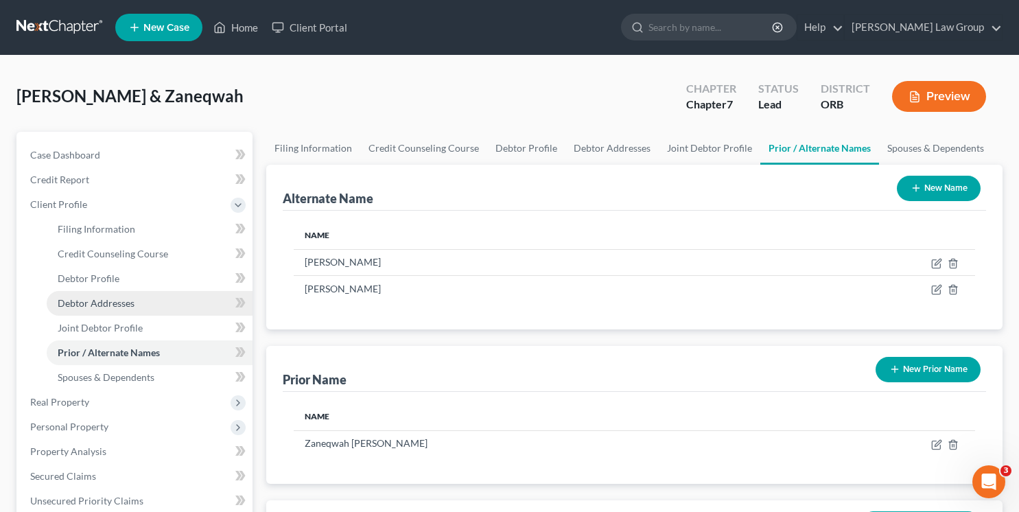
click at [115, 299] on span "Debtor Addresses" at bounding box center [96, 303] width 77 height 12
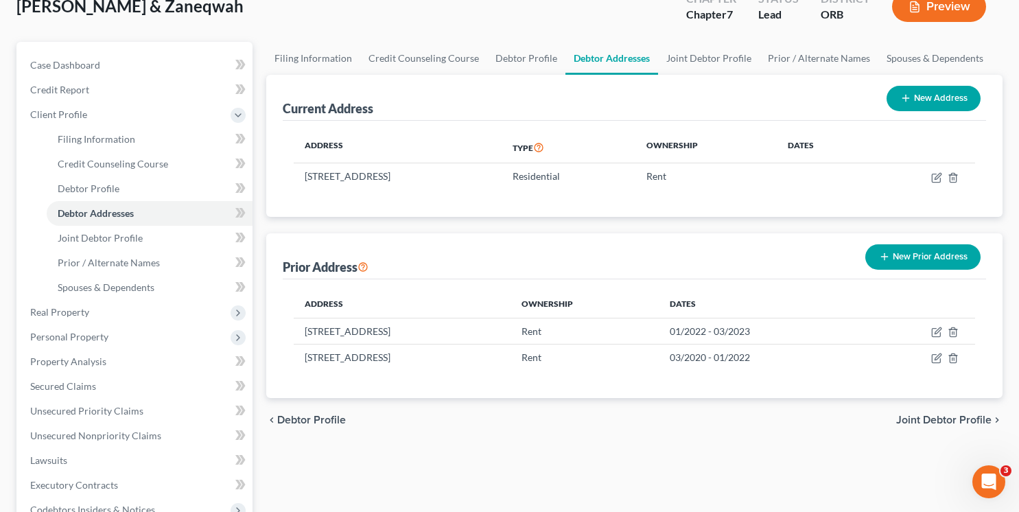
scroll to position [79, 0]
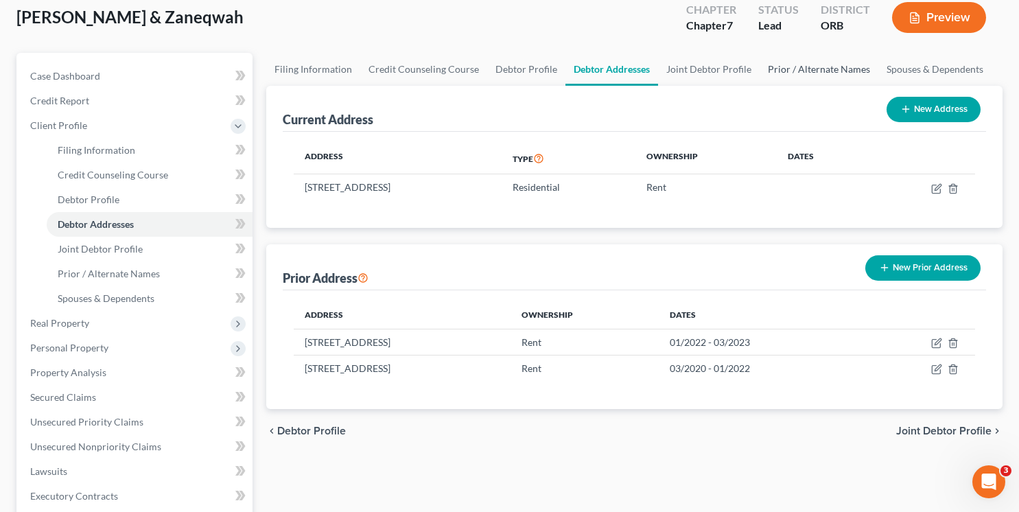
click at [841, 69] on link "Prior / Alternate Names" at bounding box center [819, 69] width 119 height 33
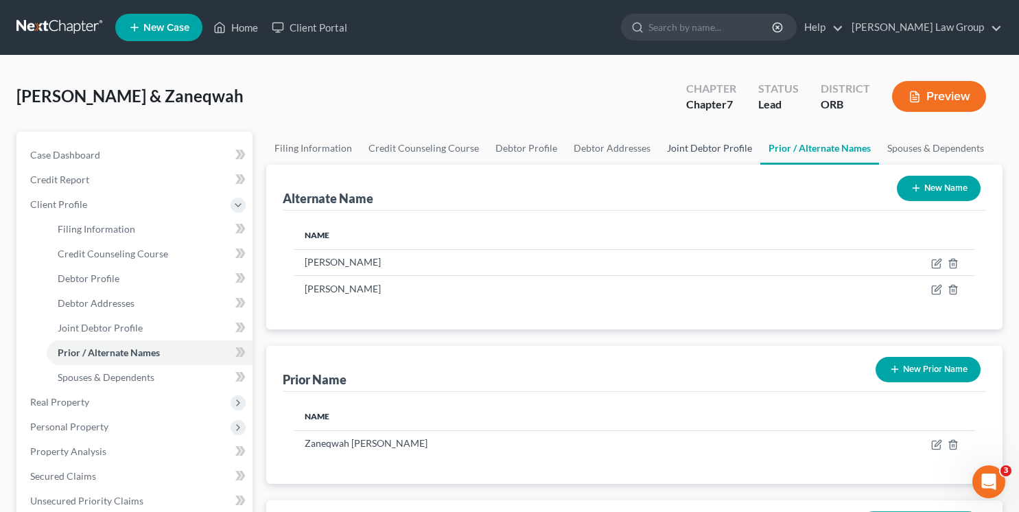
click at [682, 157] on link "Joint Debtor Profile" at bounding box center [710, 148] width 102 height 33
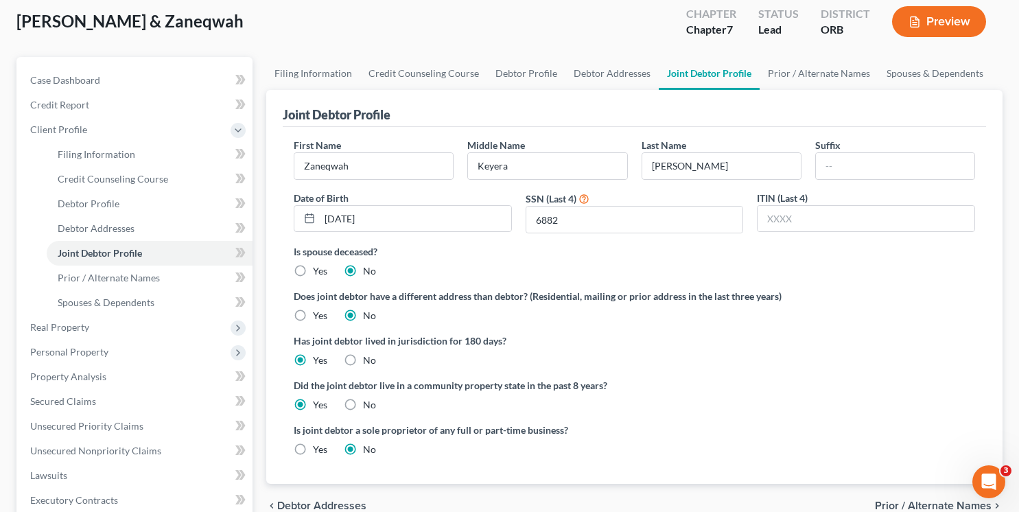
scroll to position [71, 0]
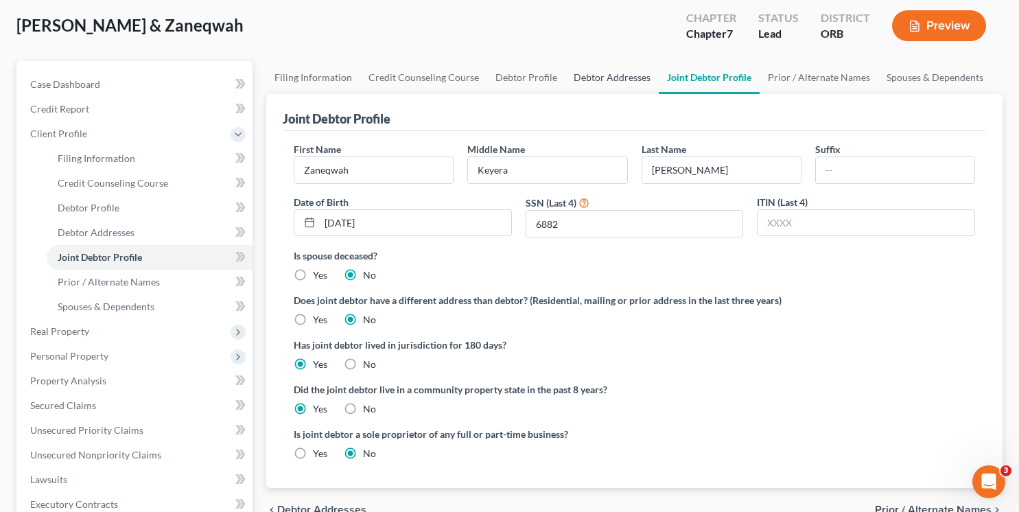
click at [590, 80] on link "Debtor Addresses" at bounding box center [612, 77] width 93 height 33
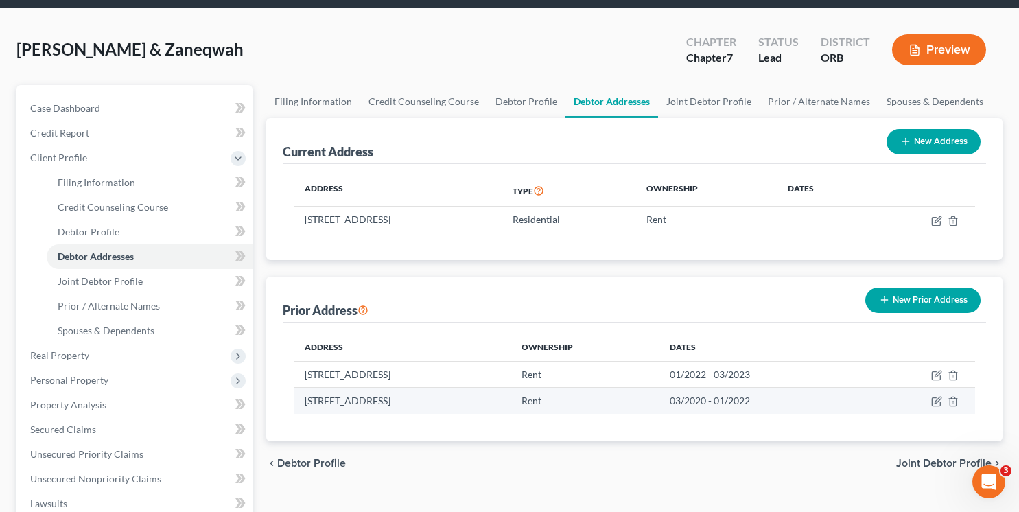
scroll to position [6, 0]
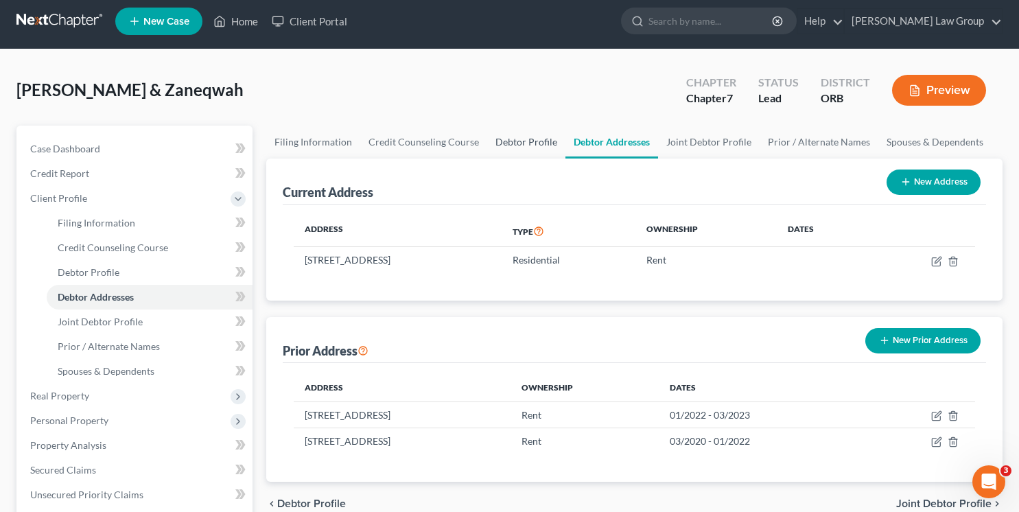
click at [495, 145] on link "Debtor Profile" at bounding box center [526, 142] width 78 height 33
select select "1"
select select "2"
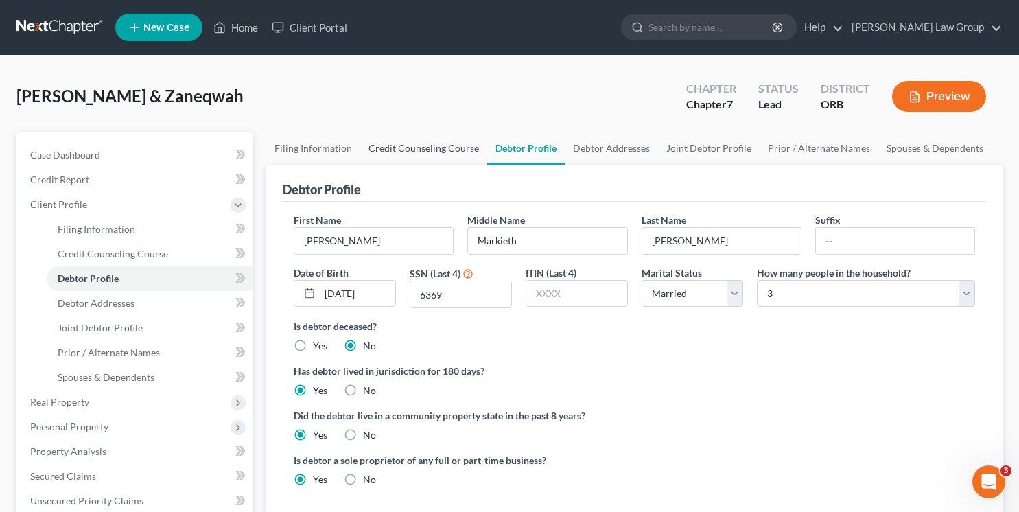
click at [441, 137] on link "Credit Counseling Course" at bounding box center [423, 148] width 127 height 33
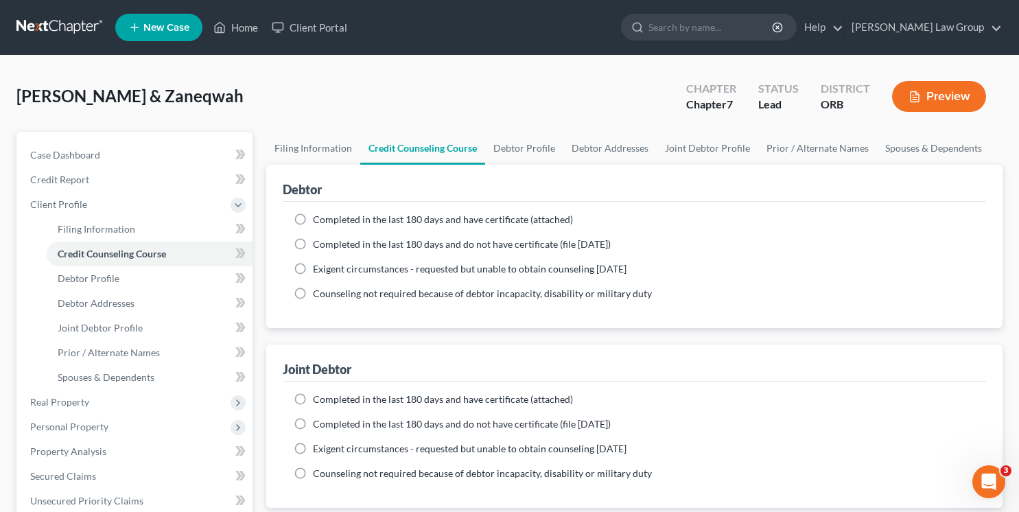
click at [313, 402] on label "Completed in the last 180 days and have certificate (attached)" at bounding box center [443, 400] width 260 height 14
click at [319, 402] on input "Completed in the last 180 days and have certificate (attached)" at bounding box center [323, 397] width 9 height 9
radio input "true"
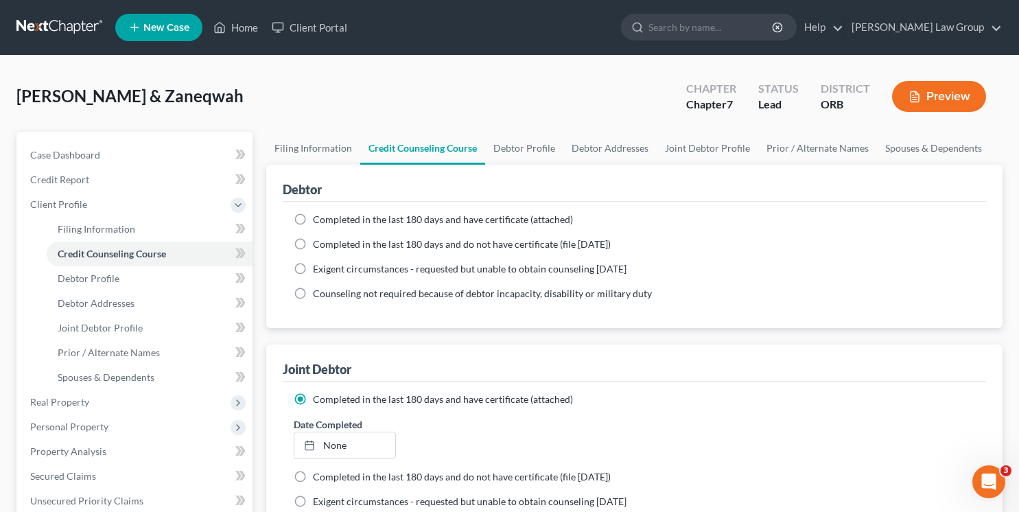
click at [313, 217] on label "Completed in the last 180 days and have certificate (attached)" at bounding box center [443, 220] width 260 height 14
click at [319, 217] on input "Completed in the last 180 days and have certificate (attached)" at bounding box center [323, 217] width 9 height 9
radio input "true"
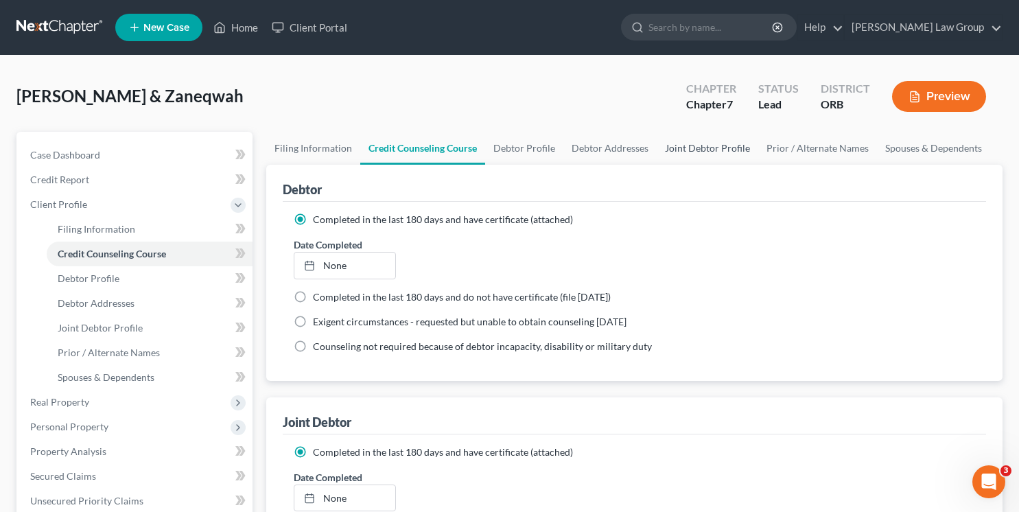
click at [728, 140] on link "Joint Debtor Profile" at bounding box center [708, 148] width 102 height 33
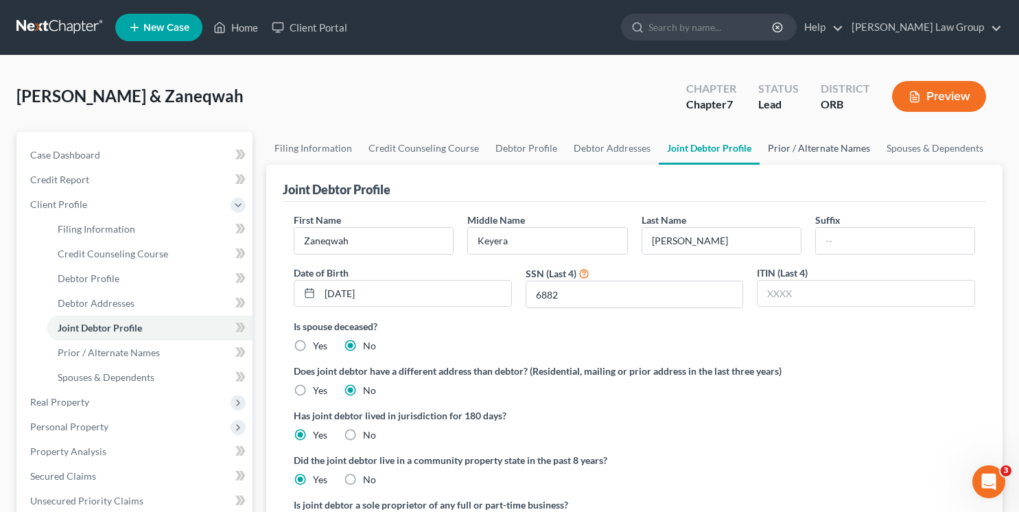
click at [808, 154] on link "Prior / Alternate Names" at bounding box center [819, 148] width 119 height 33
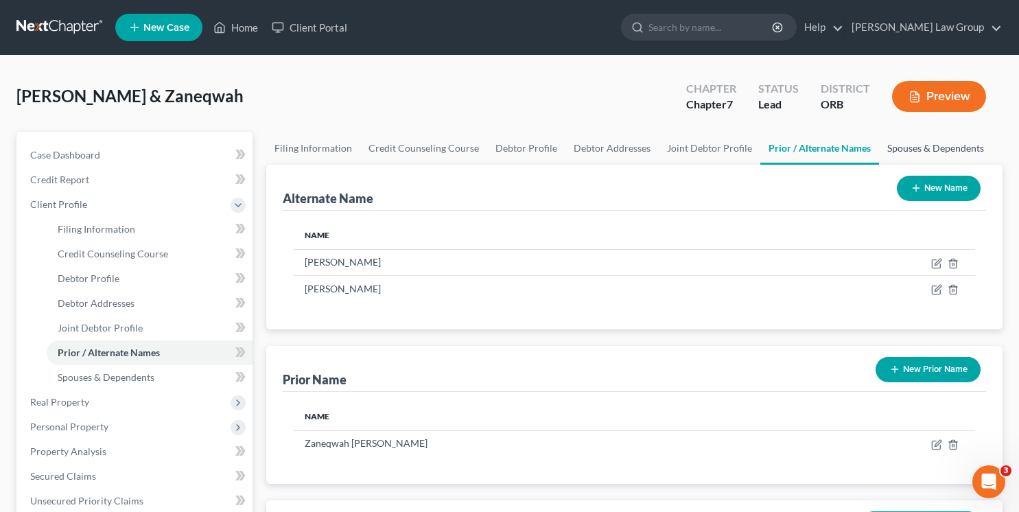
click at [899, 148] on link "Spouses & Dependents" at bounding box center [935, 148] width 113 height 33
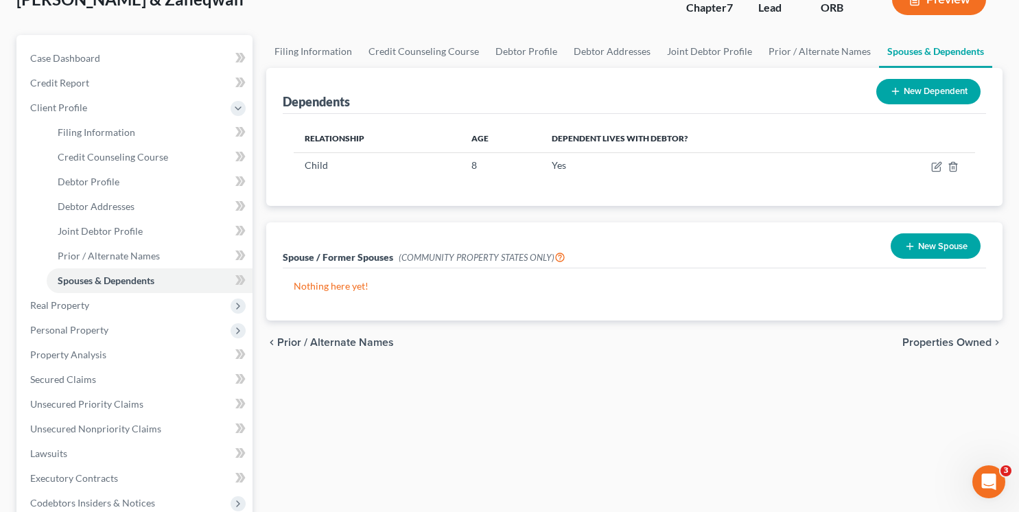
scroll to position [101, 0]
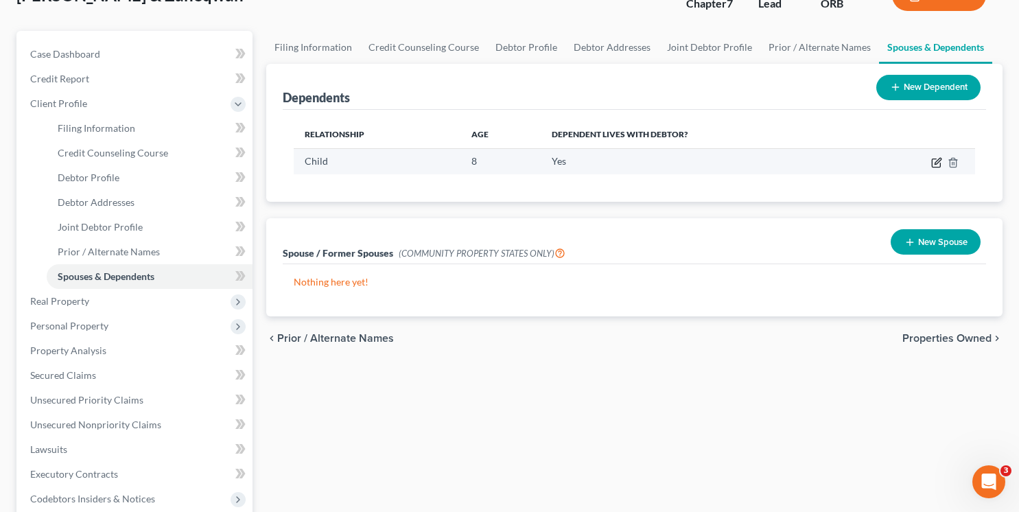
click at [933, 161] on icon "button" at bounding box center [937, 162] width 11 height 11
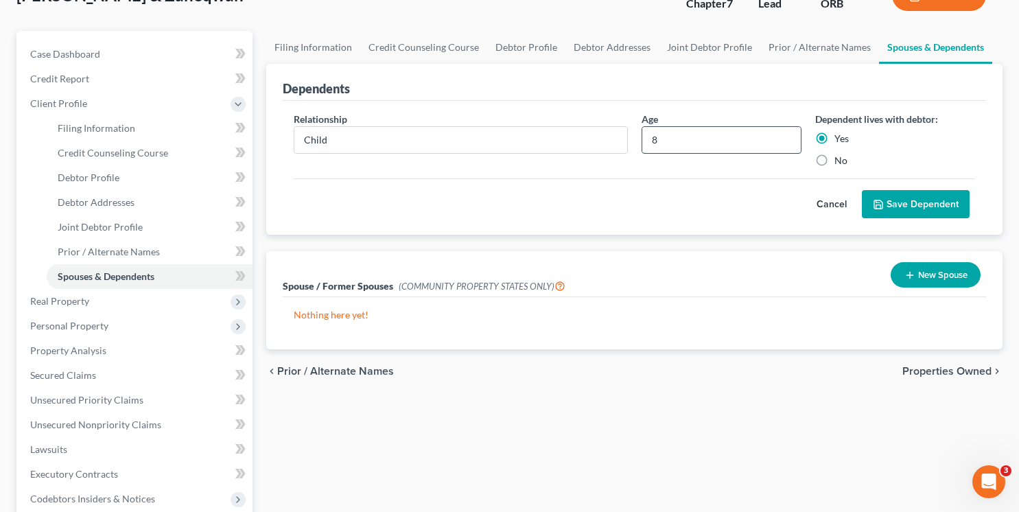
click at [686, 137] on input "8" at bounding box center [722, 140] width 159 height 26
type input "9"
click at [932, 200] on button "Save Dependent" at bounding box center [916, 204] width 108 height 29
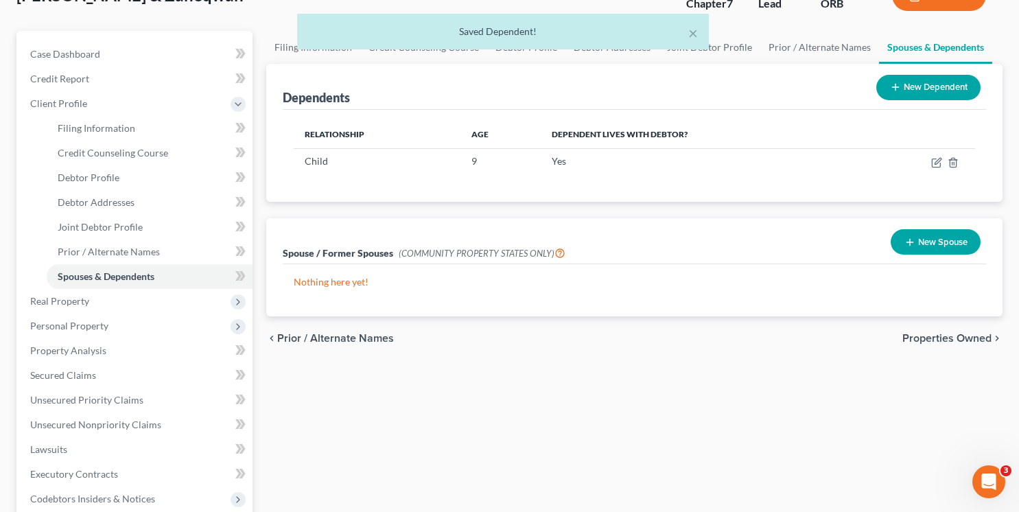
click at [905, 251] on button "New Spouse" at bounding box center [936, 241] width 90 height 25
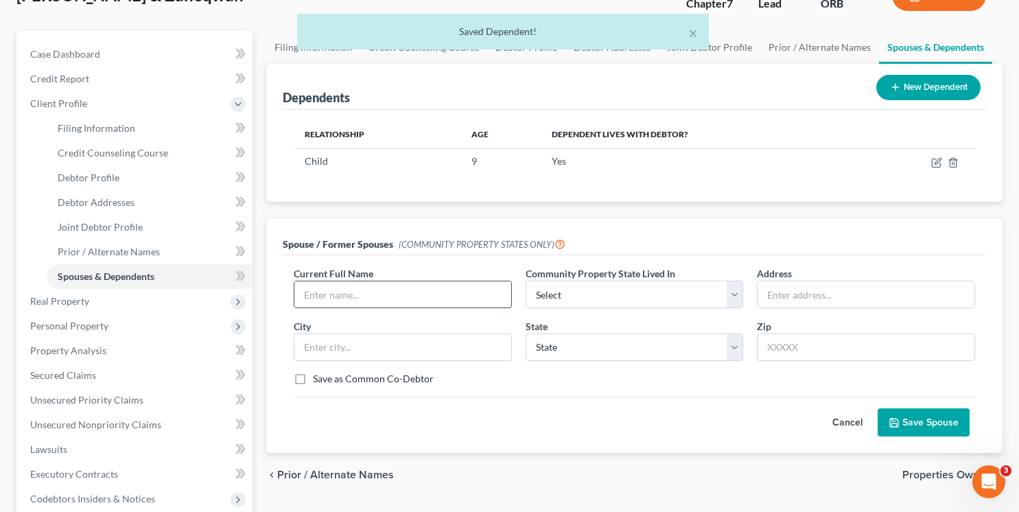
click at [412, 288] on input "text" at bounding box center [402, 294] width 217 height 26
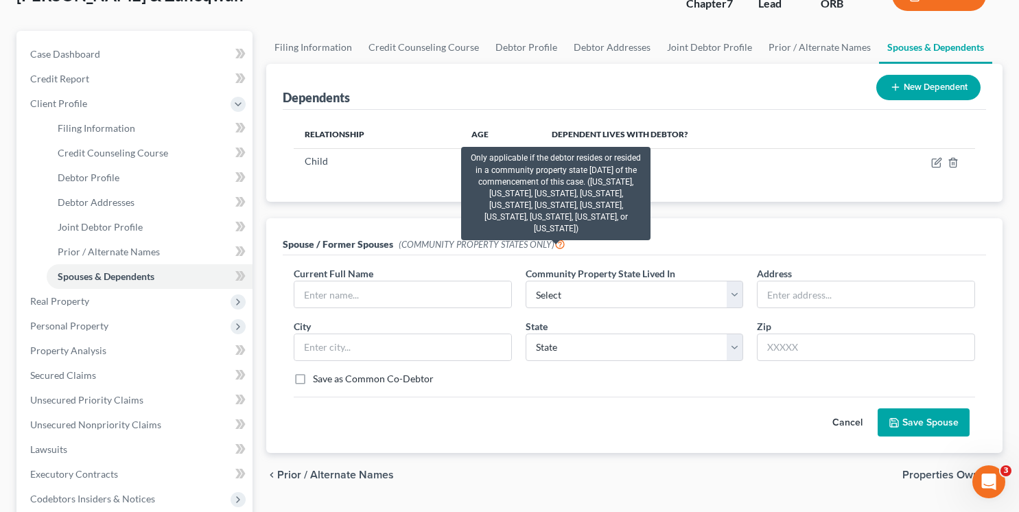
click at [557, 243] on icon at bounding box center [560, 243] width 11 height 13
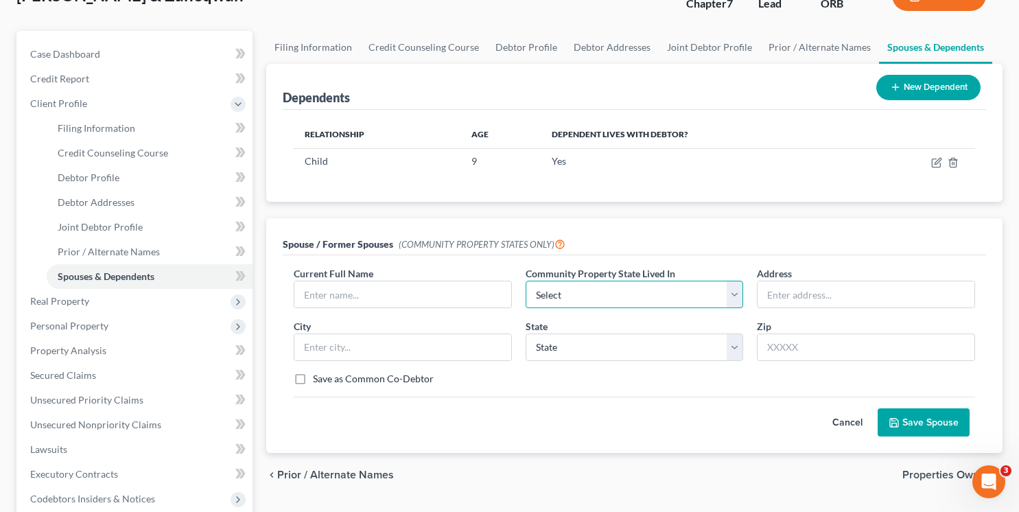
click at [644, 287] on select "Select AZ CA GU ID LA NV NM PR [GEOGRAPHIC_DATA] [GEOGRAPHIC_DATA] [GEOGRAPHIC_…" at bounding box center [635, 294] width 218 height 27
select select "5"
click at [526, 281] on select "Select AZ CA GU ID LA NV NM PR [GEOGRAPHIC_DATA] [GEOGRAPHIC_DATA] [GEOGRAPHIC_…" at bounding box center [635, 294] width 218 height 27
click at [435, 297] on input "text" at bounding box center [402, 294] width 217 height 26
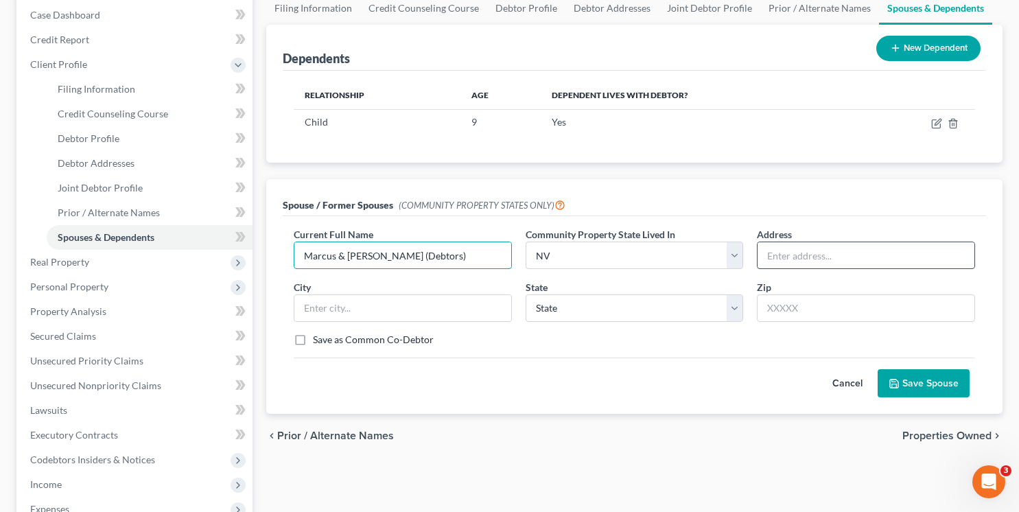
scroll to position [143, 0]
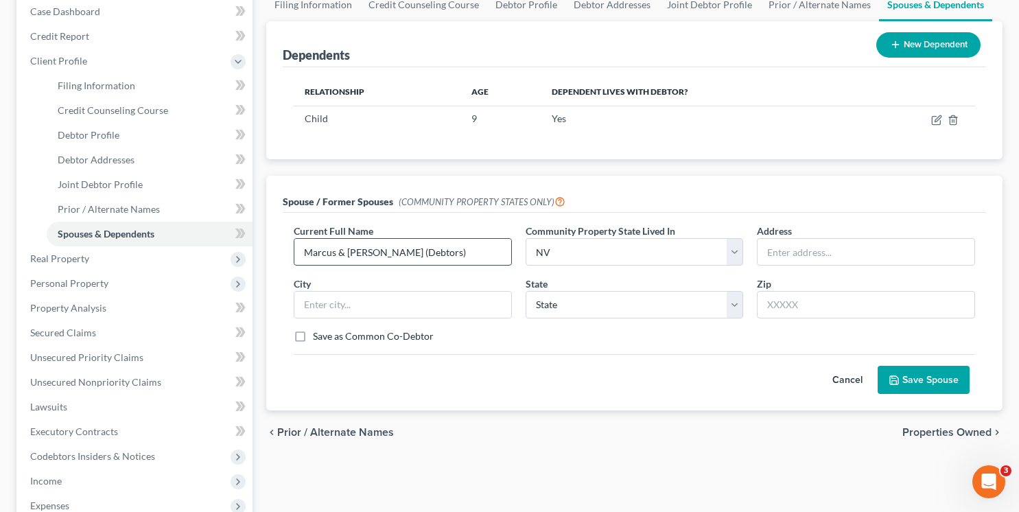
click at [421, 251] on input "Marcus & [PERSON_NAME] (Debtors)" at bounding box center [402, 252] width 217 height 26
type input "[PERSON_NAME] & [PERSON_NAME] (Both Debtors)"
click at [927, 375] on button "Save Spouse" at bounding box center [924, 380] width 92 height 29
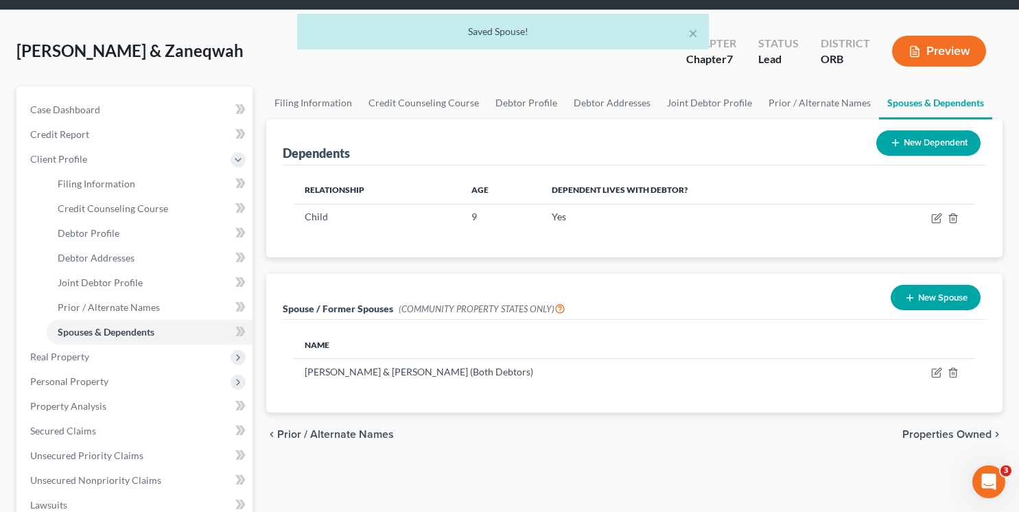
scroll to position [36, 0]
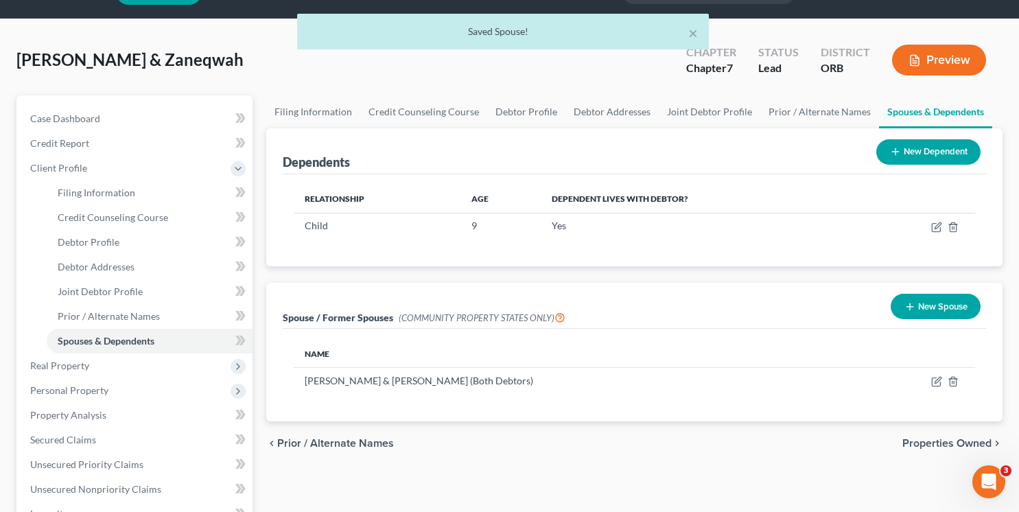
click at [950, 56] on div "× Saved Spouse!" at bounding box center [502, 35] width 1019 height 43
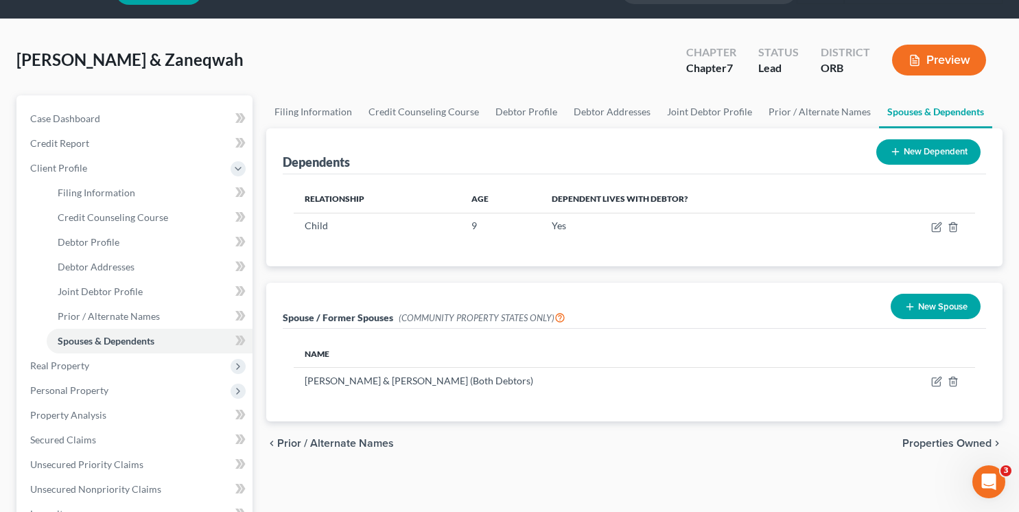
click at [934, 56] on button "Preview" at bounding box center [939, 60] width 94 height 31
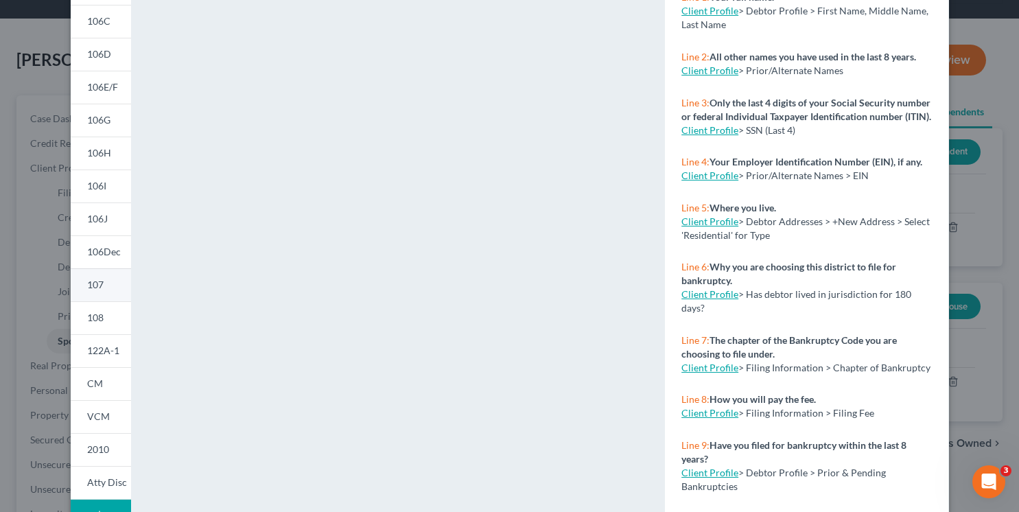
scroll to position [195, 0]
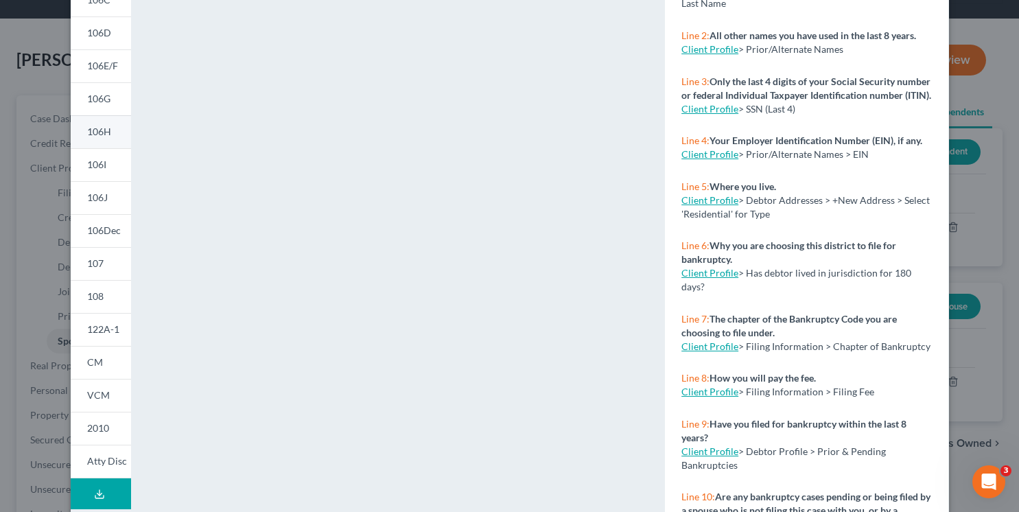
click at [113, 135] on link "106H" at bounding box center [101, 131] width 60 height 33
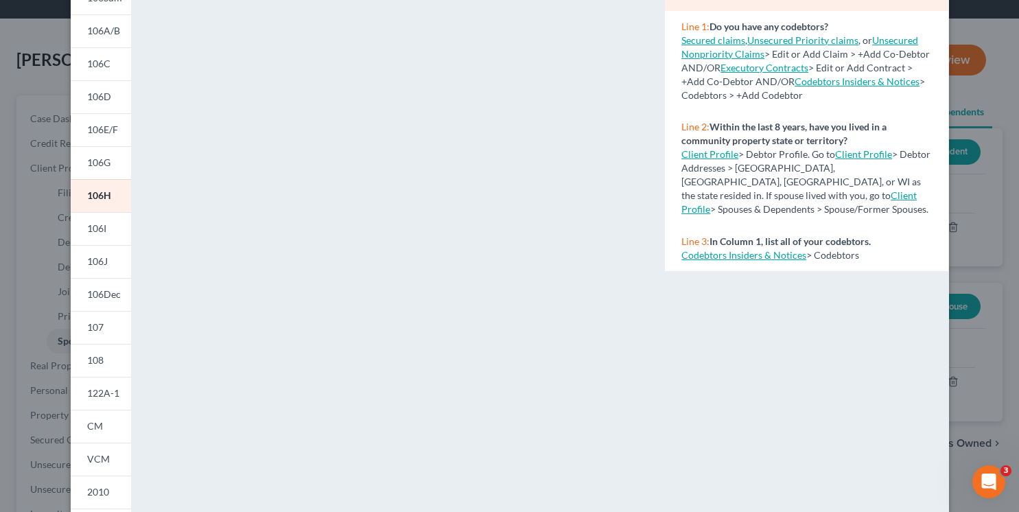
scroll to position [0, 0]
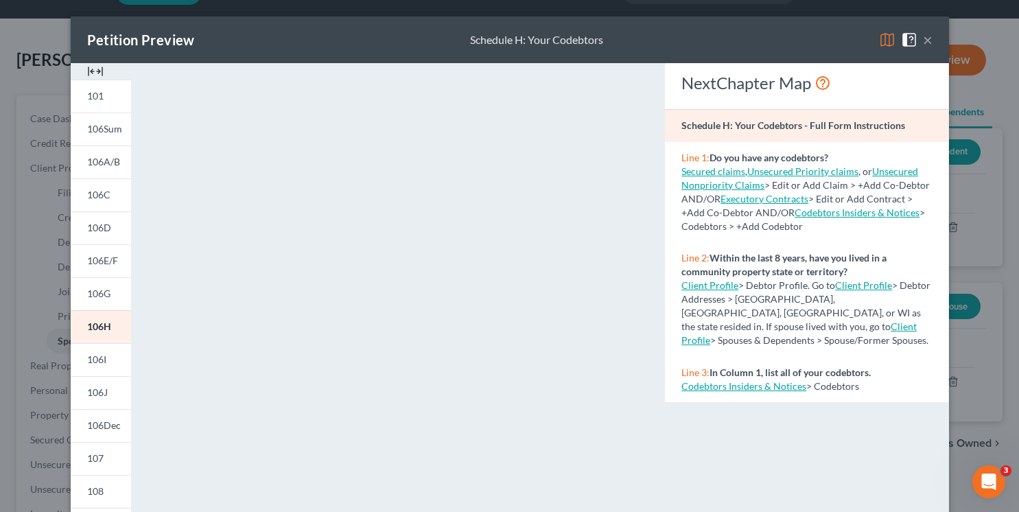
click at [928, 42] on button "×" at bounding box center [928, 40] width 10 height 16
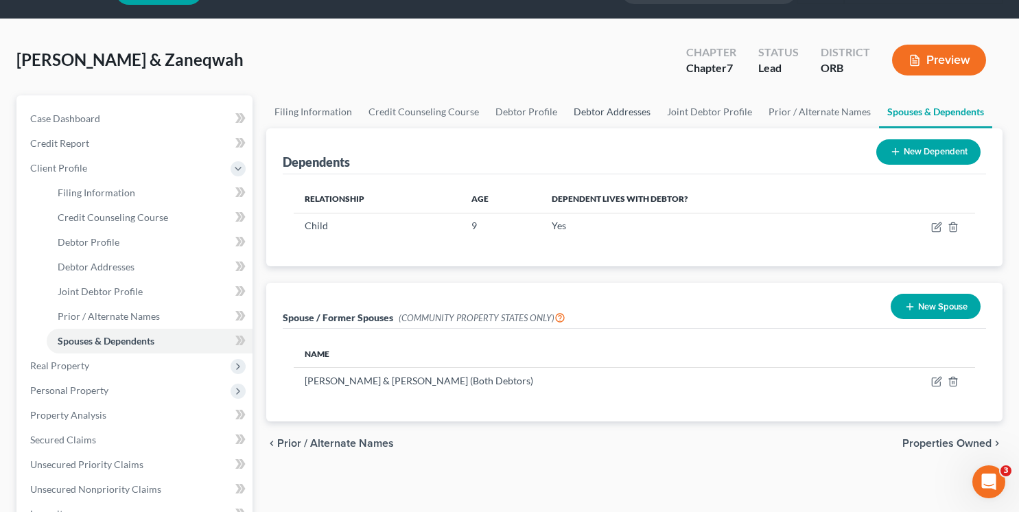
click at [568, 113] on link "Debtor Addresses" at bounding box center [612, 111] width 93 height 33
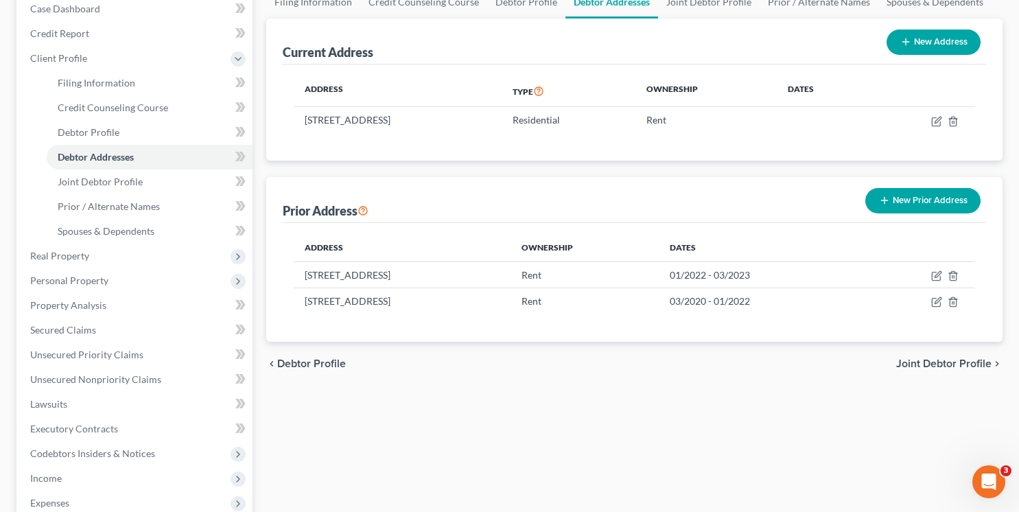
scroll to position [157, 0]
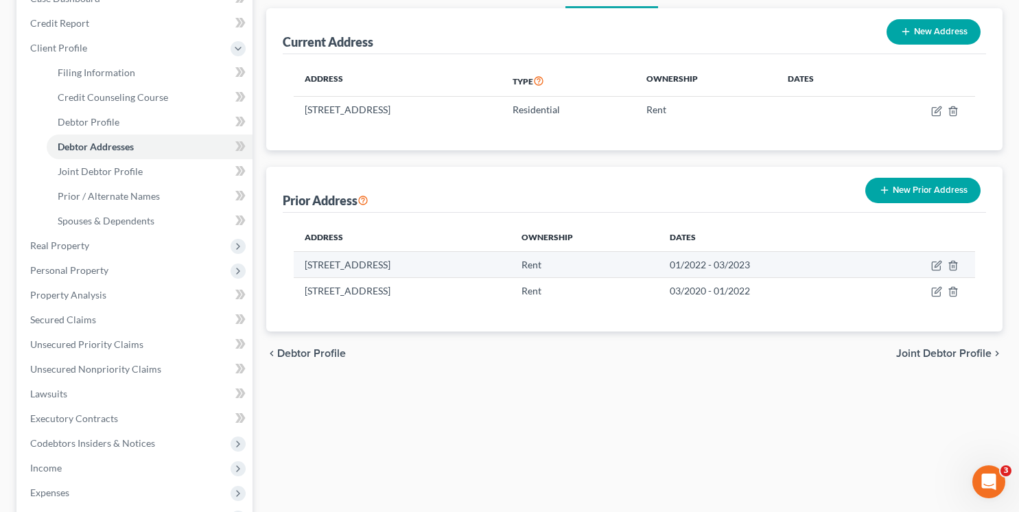
copy td "[STREET_ADDRESS]"
drag, startPoint x: 524, startPoint y: 265, endPoint x: 302, endPoint y: 262, distance: 221.7
click at [302, 262] on td "[STREET_ADDRESS]" at bounding box center [402, 264] width 217 height 26
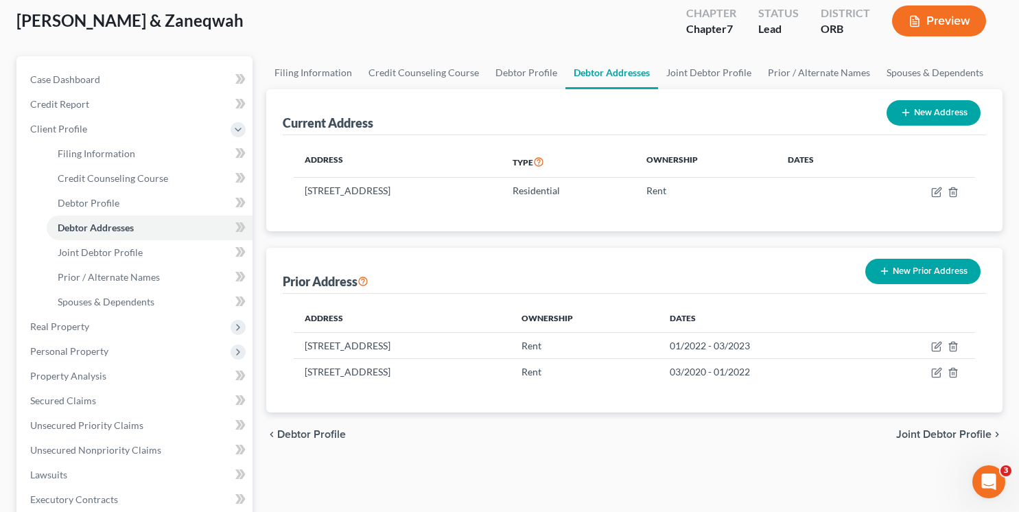
scroll to position [0, 0]
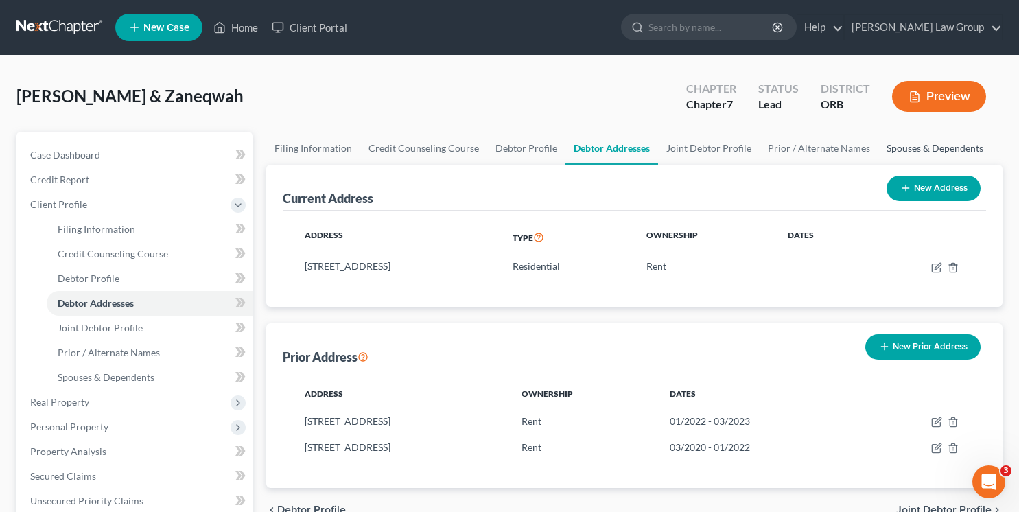
click at [923, 148] on link "Spouses & Dependents" at bounding box center [935, 148] width 113 height 33
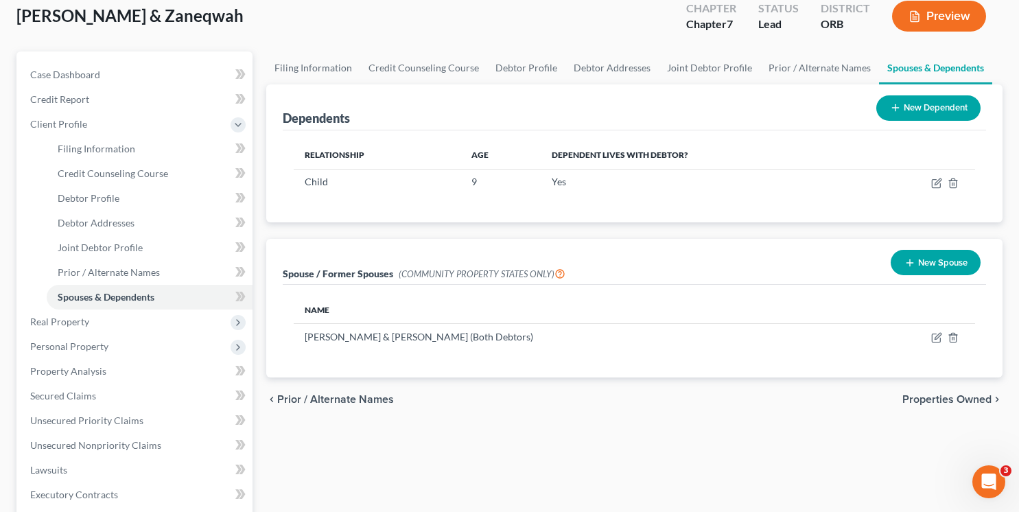
scroll to position [97, 0]
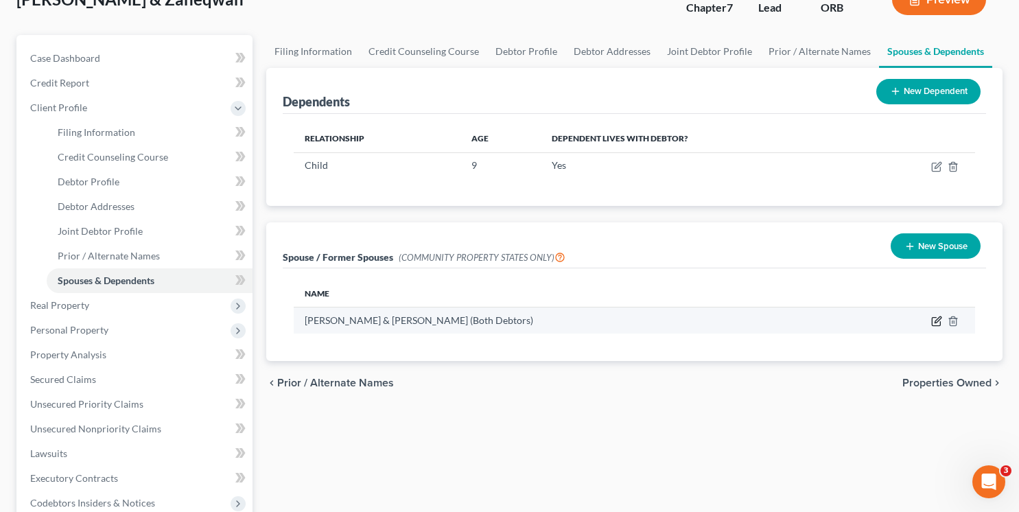
click at [940, 323] on icon "button" at bounding box center [936, 322] width 8 height 8
select select "5"
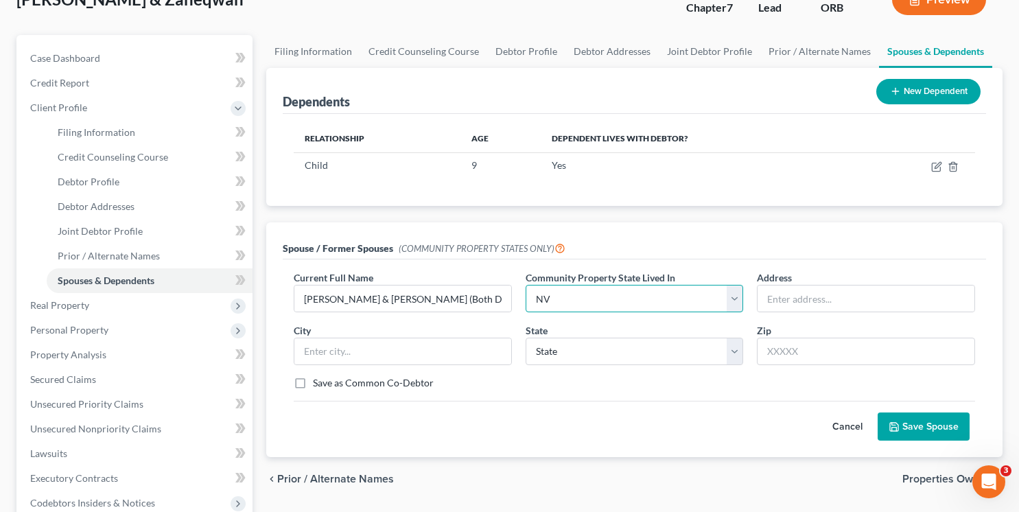
click at [584, 297] on select "Select AZ CA GU ID LA NV NM PR [GEOGRAPHIC_DATA] [GEOGRAPHIC_DATA] [GEOGRAPHIC_…" at bounding box center [635, 298] width 218 height 27
click at [526, 285] on select "Select AZ CA GU ID LA NV NM PR [GEOGRAPHIC_DATA] [GEOGRAPHIC_DATA] [GEOGRAPHIC_…" at bounding box center [635, 298] width 218 height 27
click at [827, 296] on input "text" at bounding box center [866, 299] width 217 height 26
paste input "[STREET_ADDRESS]"
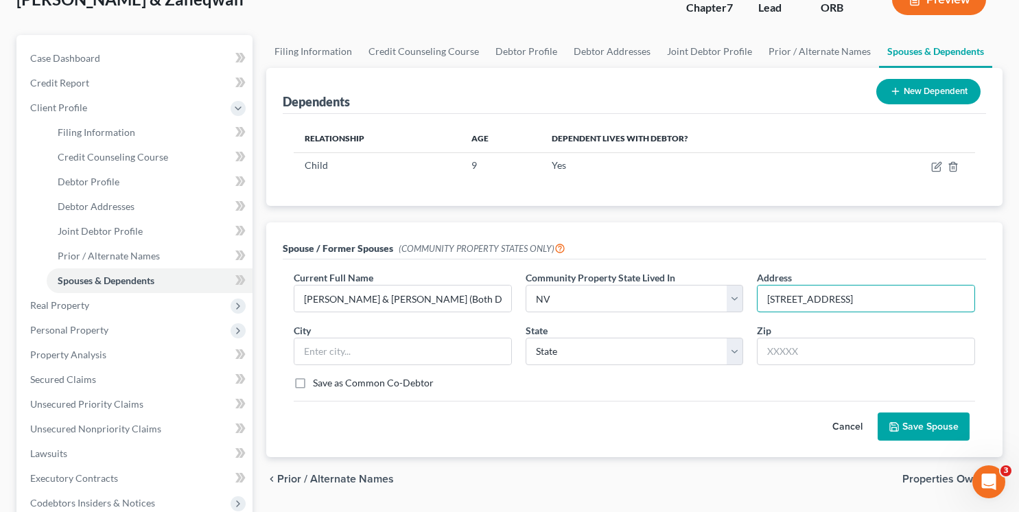
drag, startPoint x: 851, startPoint y: 299, endPoint x: 1023, endPoint y: 314, distance: 172.3
click at [1019, 314] on html "Home New Case Client Portal [PERSON_NAME] Law Group [EMAIL_ADDRESS][DOMAIN_NAME…" at bounding box center [509, 354] width 1019 height 903
type input "[STREET_ADDRESS]"
click at [460, 356] on input "text" at bounding box center [402, 351] width 217 height 26
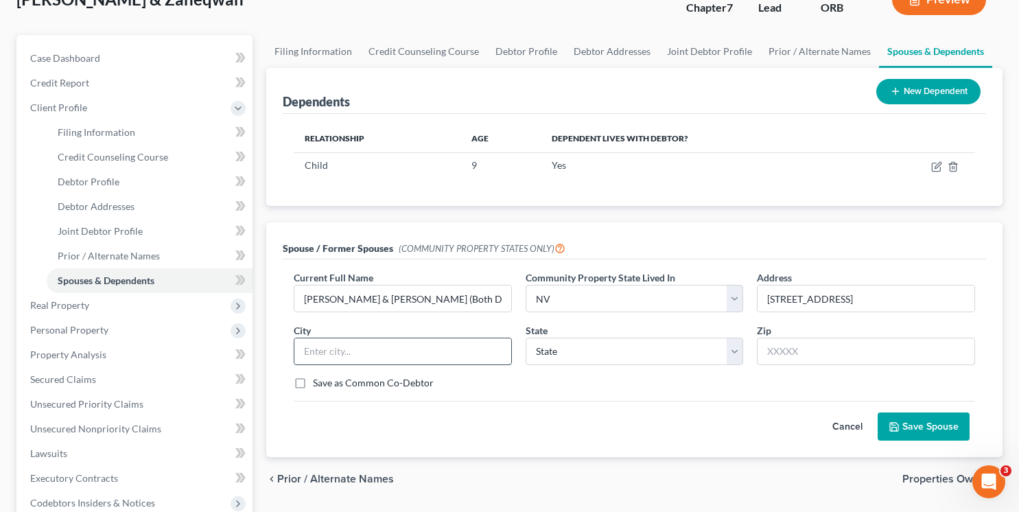
paste input "[GEOGRAPHIC_DATA]"
click at [410, 353] on input "[GEOGRAPHIC_DATA]" at bounding box center [402, 351] width 217 height 26
type input "[GEOGRAPHIC_DATA], [GEOGRAPHIC_DATA]"
click at [834, 362] on input "text" at bounding box center [866, 351] width 218 height 27
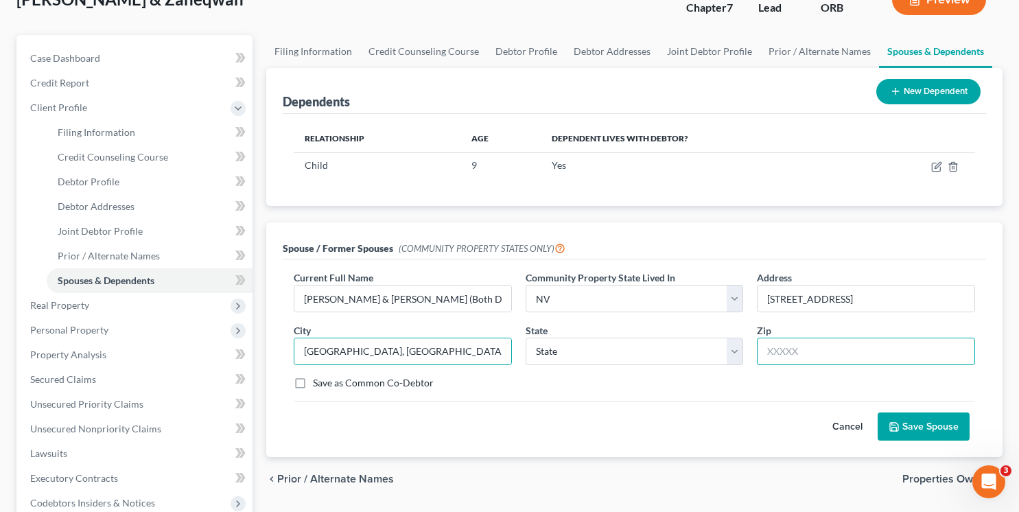
paste input "89031"
type input "89031"
click at [400, 352] on input "[GEOGRAPHIC_DATA], [GEOGRAPHIC_DATA]" at bounding box center [402, 351] width 217 height 26
type input "[GEOGRAPHIC_DATA]"
select select "31"
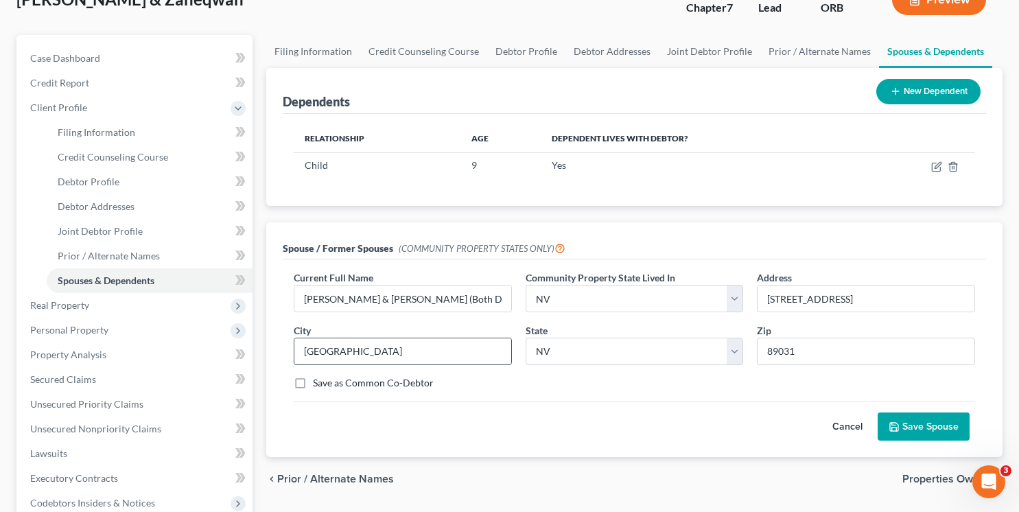
click at [390, 351] on input "[GEOGRAPHIC_DATA]" at bounding box center [402, 351] width 217 height 26
click at [922, 426] on button "Save Spouse" at bounding box center [924, 427] width 92 height 29
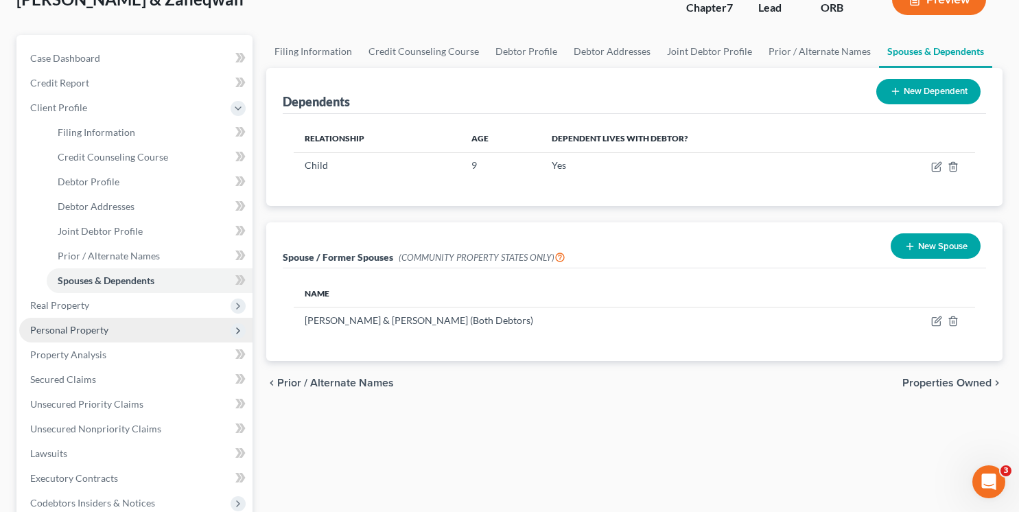
click at [69, 334] on span "Personal Property" at bounding box center [69, 330] width 78 height 12
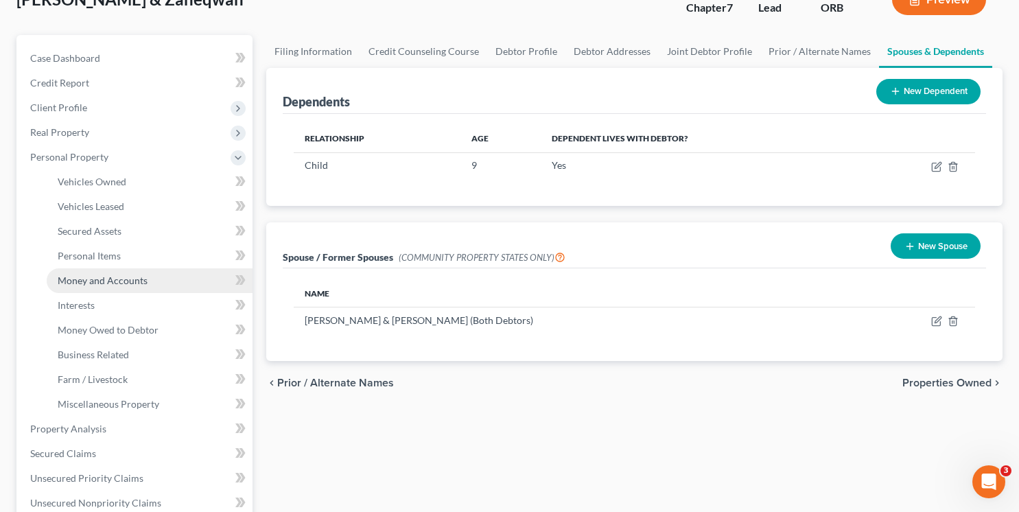
click at [111, 284] on span "Money and Accounts" at bounding box center [103, 281] width 90 height 12
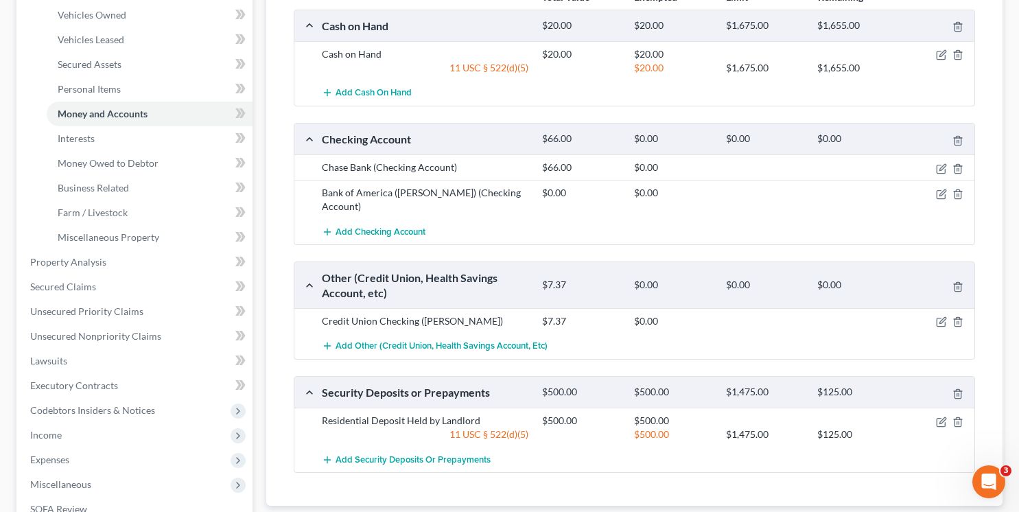
scroll to position [262, 0]
click at [942, 190] on icon "button" at bounding box center [941, 195] width 11 height 11
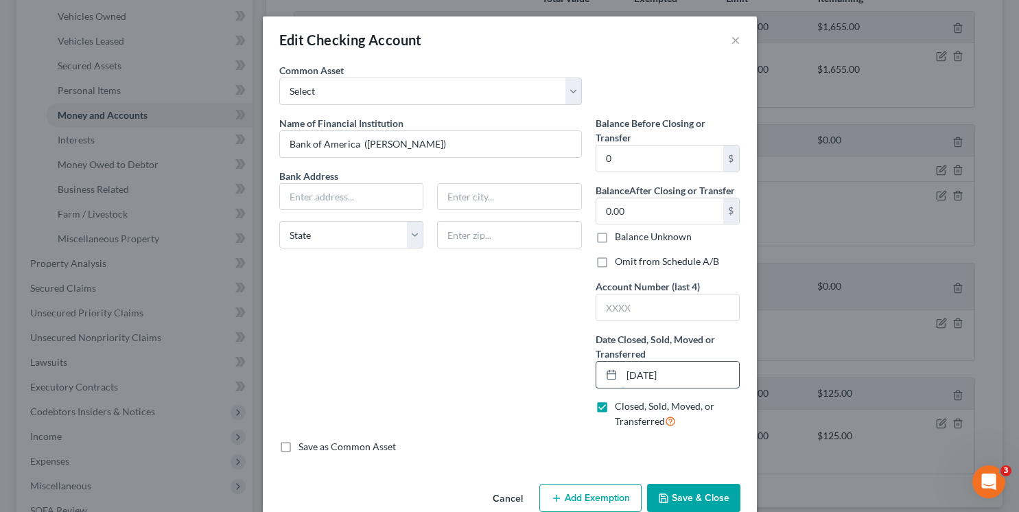
click at [633, 373] on input "[DATE]" at bounding box center [681, 375] width 118 height 26
type input "0"
type input "[DATE]"
click at [691, 492] on button "Save & Close" at bounding box center [693, 498] width 93 height 29
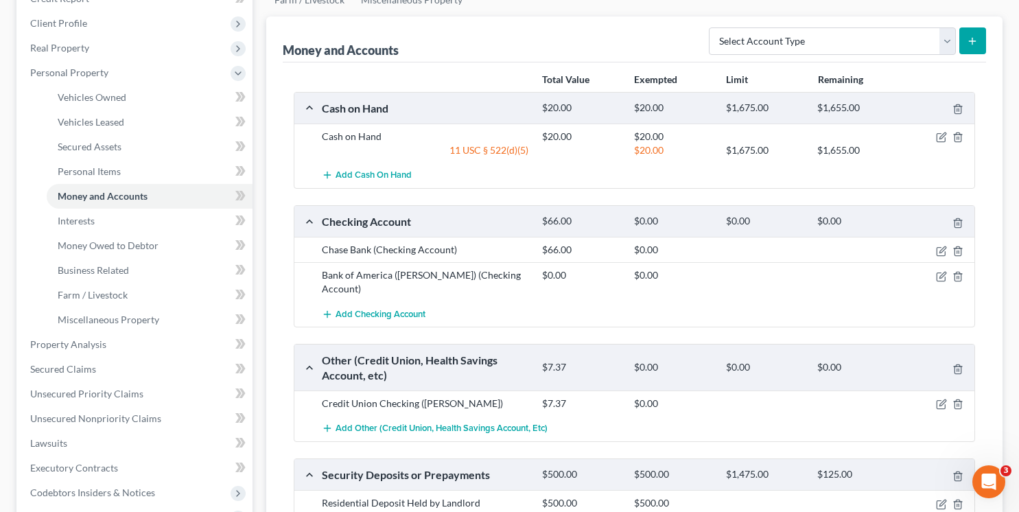
scroll to position [136, 0]
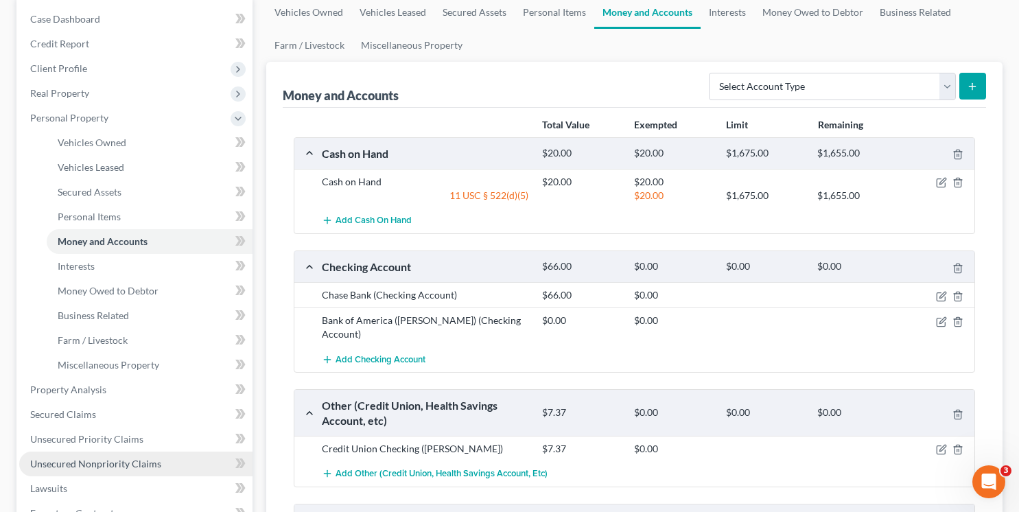
click at [86, 463] on span "Unsecured Nonpriority Claims" at bounding box center [95, 464] width 131 height 12
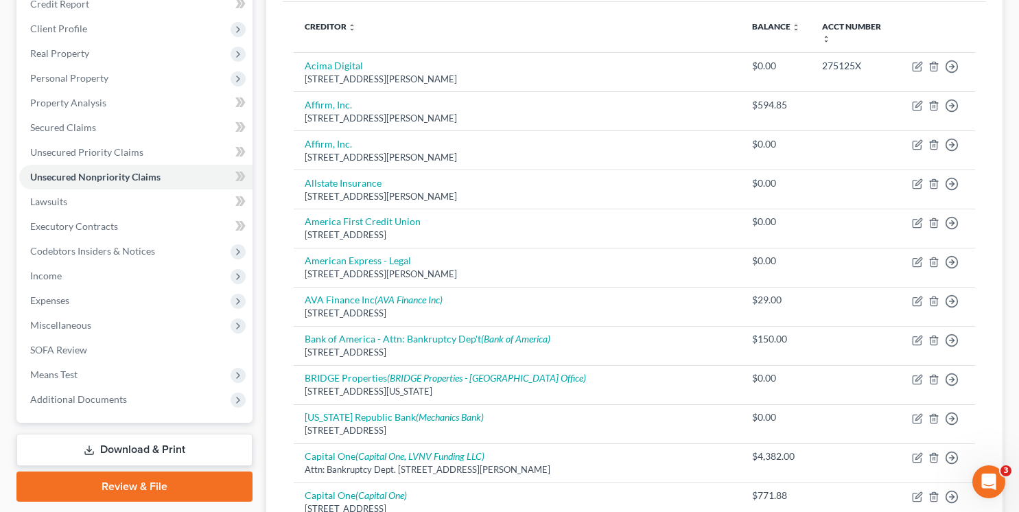
scroll to position [1072, 0]
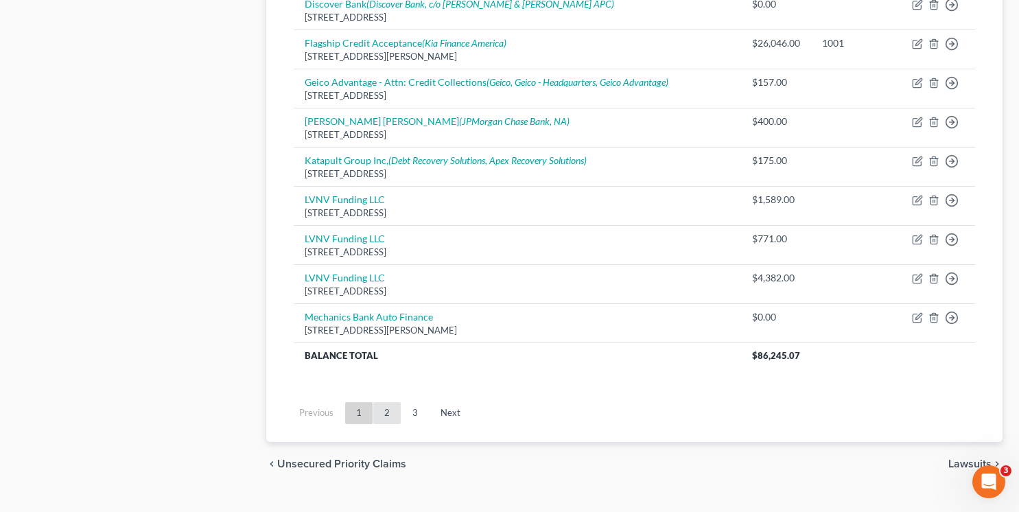
click at [386, 402] on link "2" at bounding box center [386, 413] width 27 height 22
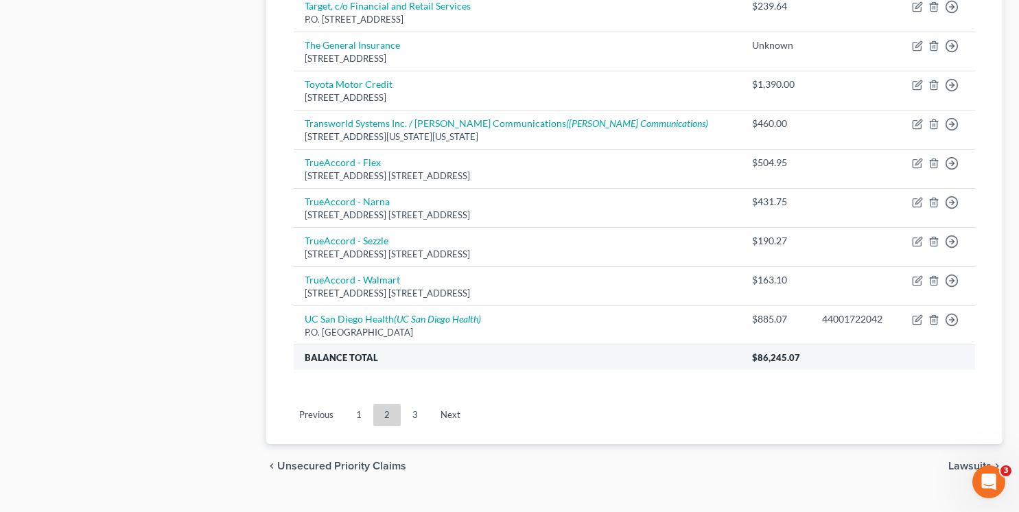
scroll to position [0, 0]
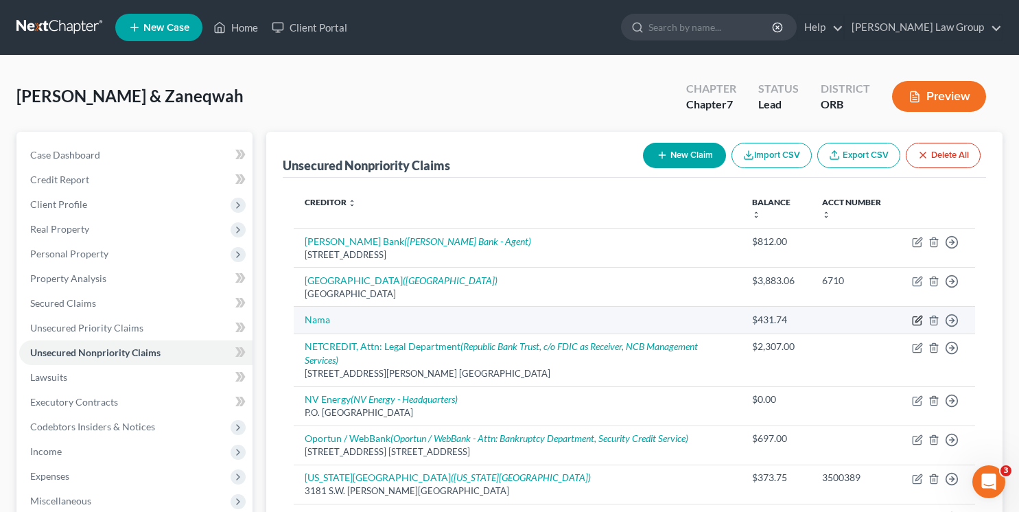
click at [914, 321] on icon "button" at bounding box center [917, 320] width 11 height 11
select select "10"
select select "1"
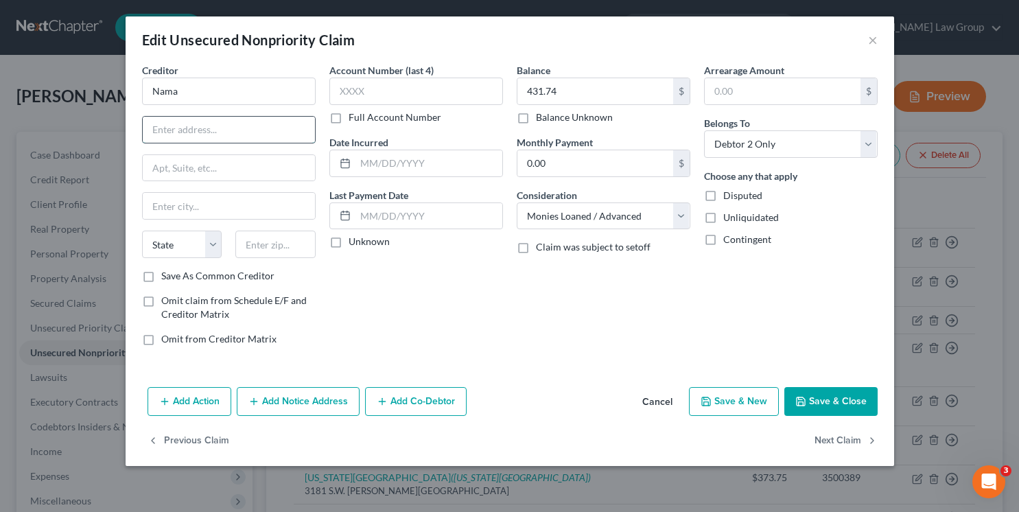
click at [176, 140] on input "text" at bounding box center [229, 130] width 172 height 26
paste input "[DATE][STREET_ADDRESS][US_STATE]"
type input "[DATE][STREET_ADDRESS][US_STATE]"
click at [198, 97] on input "Nama" at bounding box center [229, 91] width 174 height 27
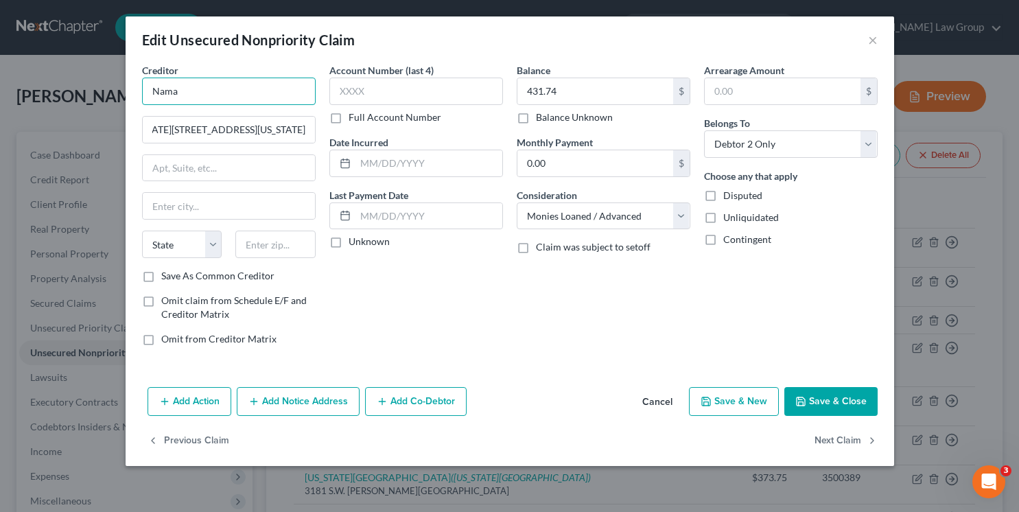
scroll to position [0, 0]
type input "Nama Well"
drag, startPoint x: 231, startPoint y: 128, endPoint x: 681, endPoint y: 143, distance: 449.9
click at [682, 143] on div "Creditor * Nama Well [DATE][STREET_ADDRESS][GEOGRAPHIC_DATA][US_STATE][US_STATE…" at bounding box center [510, 210] width 750 height 294
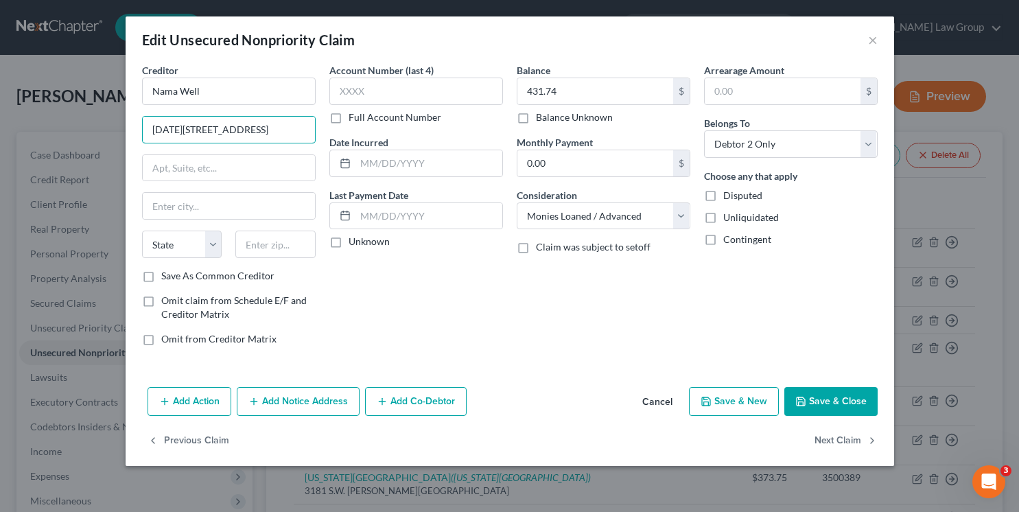
scroll to position [0, 0]
type input "[DATE][STREET_ADDRESS]"
click at [174, 176] on input "text" at bounding box center [229, 168] width 172 height 26
paste input "[STREET_ADDRESS][US_STATE]"
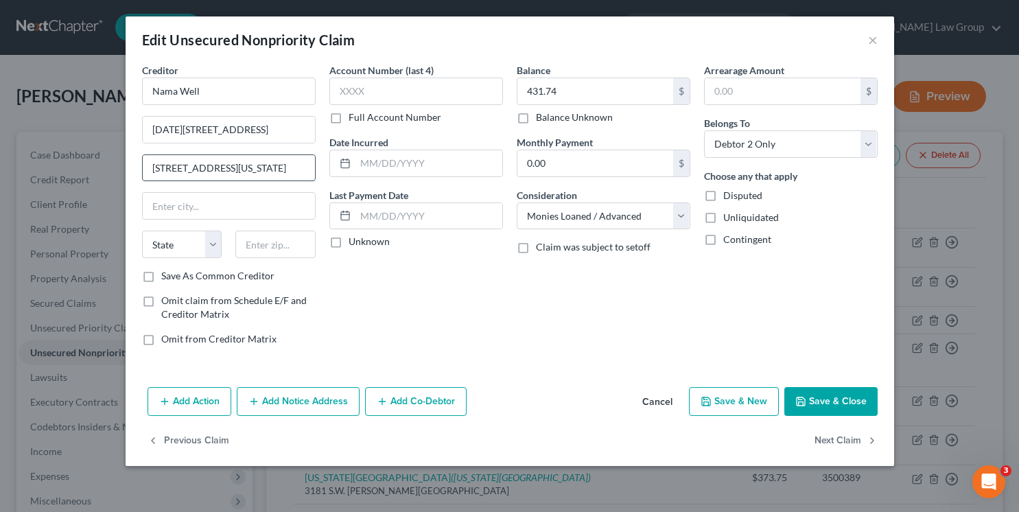
drag, startPoint x: 196, startPoint y: 168, endPoint x: 559, endPoint y: 185, distance: 362.8
click at [560, 185] on div "Creditor * Nama Well [DATE][STREET_ADDRESS] [GEOGRAPHIC_DATA][US_STATE] State […" at bounding box center [510, 210] width 750 height 294
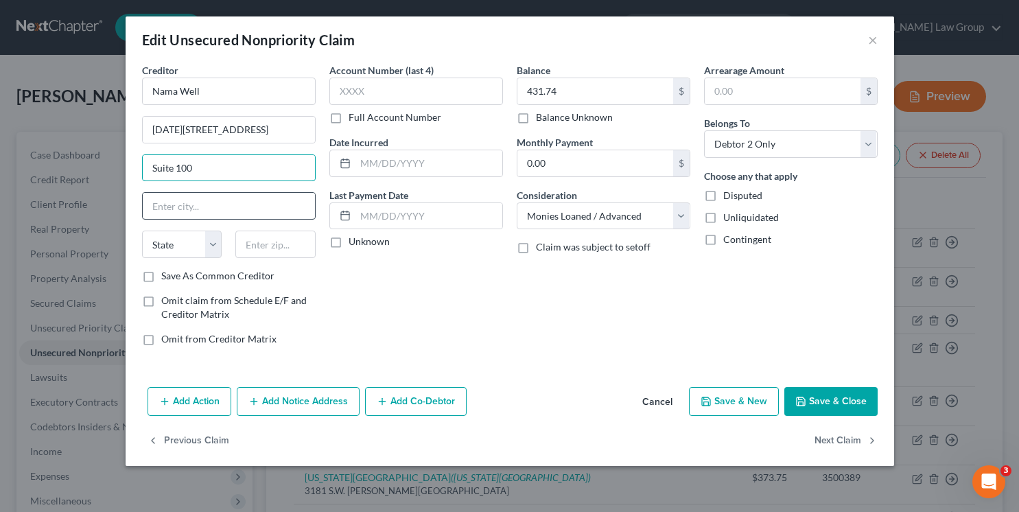
type input "Suite 100"
click at [229, 204] on input "text" at bounding box center [229, 206] width 172 height 26
paste input "[GEOGRAPHIC_DATA][US_STATE]"
click at [253, 211] on input "[GEOGRAPHIC_DATA][US_STATE]" at bounding box center [229, 206] width 172 height 26
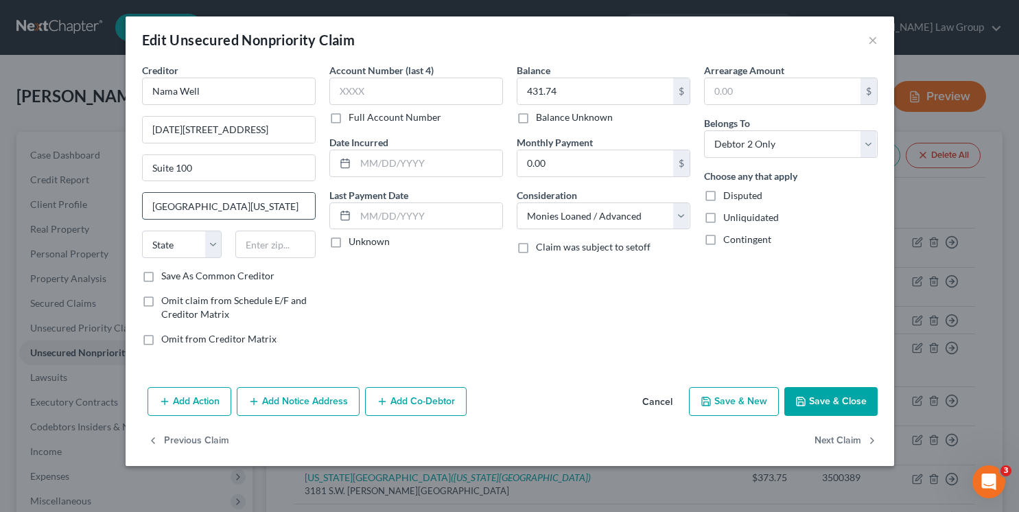
type input "[GEOGRAPHIC_DATA], [US_STATE]"
drag, startPoint x: 256, startPoint y: 210, endPoint x: 62, endPoint y: 201, distance: 193.8
click at [62, 201] on div "Edit Unsecured Nonpriority Claim × Creditor * Nama Well [DATE][STREET_ADDRESS] …" at bounding box center [509, 256] width 1019 height 512
click at [261, 238] on input "text" at bounding box center [275, 244] width 80 height 27
paste input "92626"
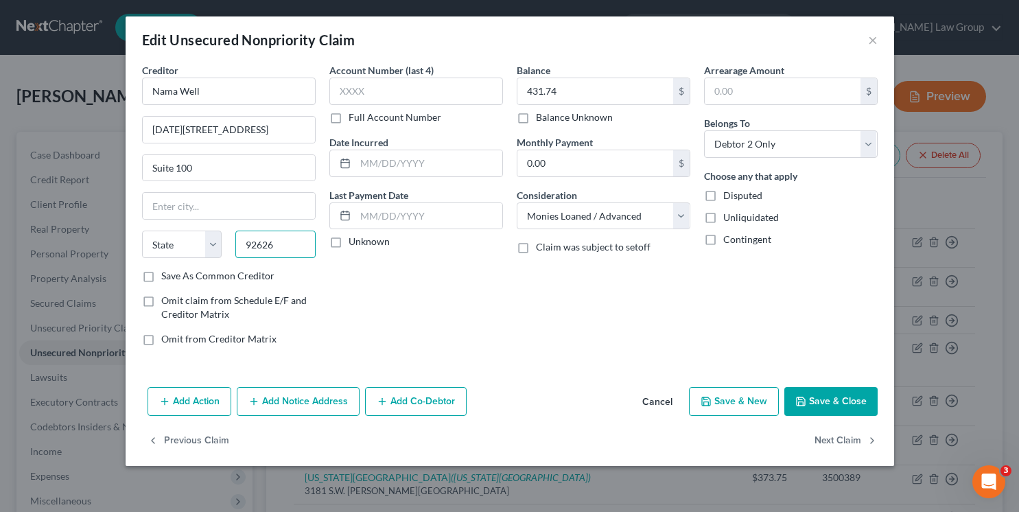
type input "92626"
click at [232, 183] on div "Creditor * Nama Well [DATE][STREET_ADDRESS] Suite 100 State [US_STATE] AK AR AZ…" at bounding box center [229, 166] width 174 height 206
type input "Costa Mesa"
select select "4"
click at [270, 400] on button "Add Notice Address" at bounding box center [298, 401] width 123 height 29
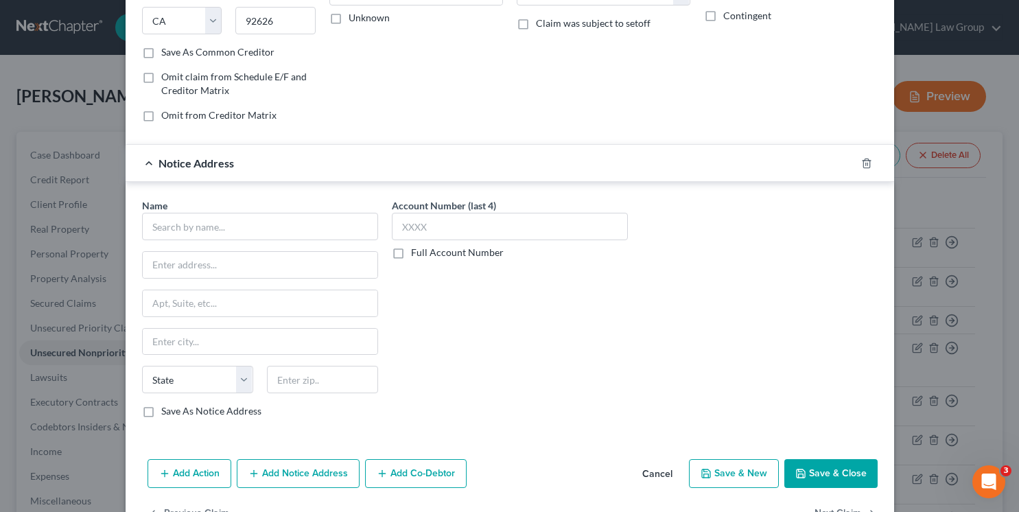
scroll to position [226, 0]
click at [871, 470] on button "Save & Close" at bounding box center [831, 471] width 93 height 29
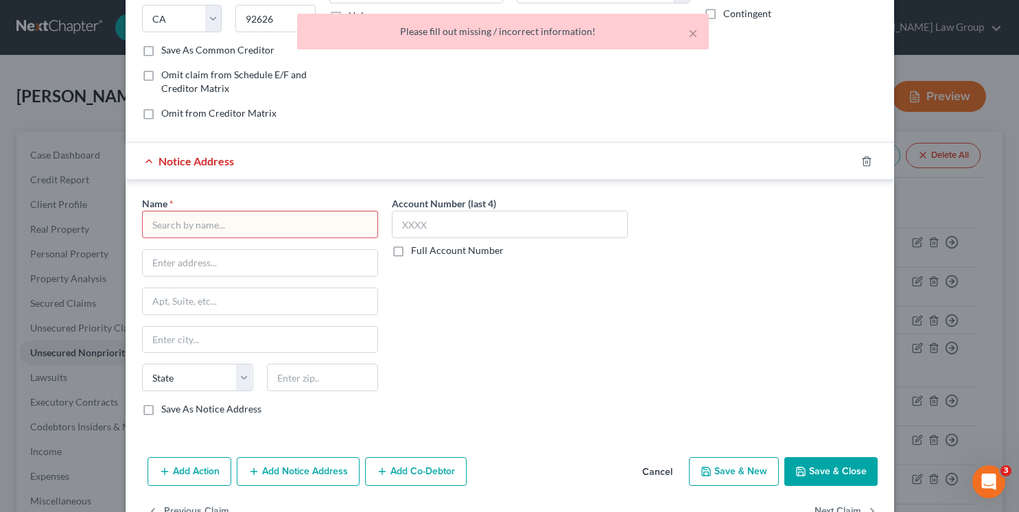
click at [258, 200] on div "Name *" at bounding box center [260, 217] width 236 height 42
click at [258, 230] on input "text" at bounding box center [260, 224] width 236 height 27
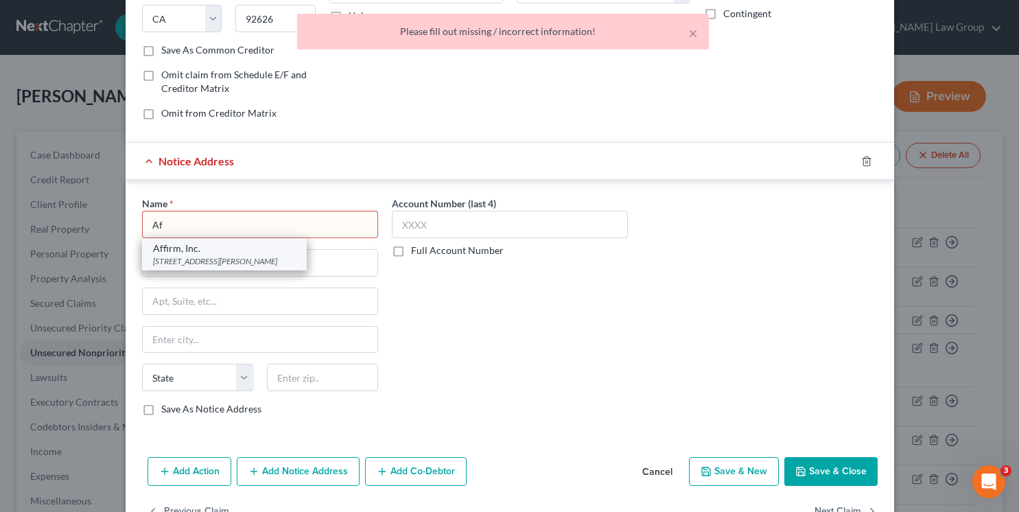
click at [253, 268] on div "Affirm, Inc. [STREET_ADDRESS][PERSON_NAME]" at bounding box center [224, 254] width 165 height 32
type input "Affirm, Inc."
type input "[STREET_ADDRESS][PERSON_NAME]"
type input "Floor 4"
type input "[GEOGRAPHIC_DATA]"
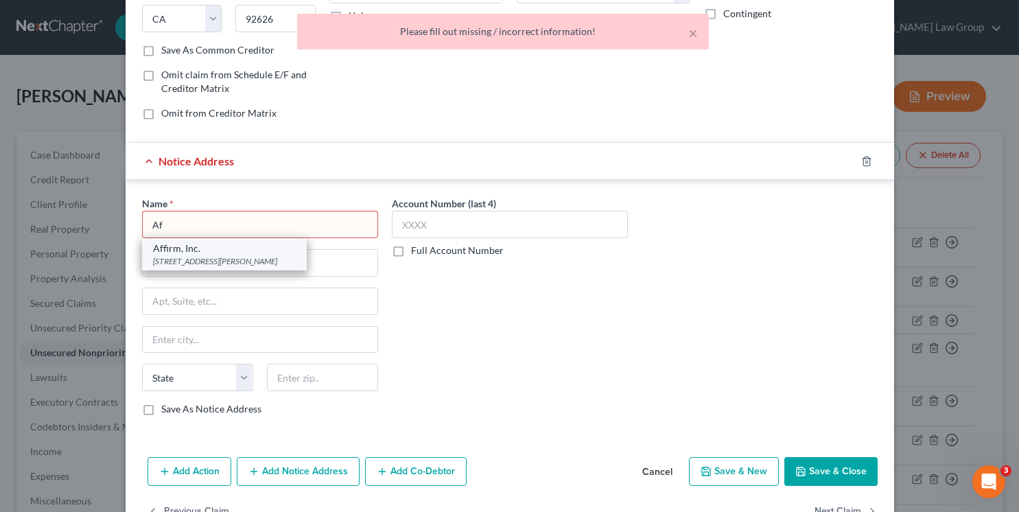
select select "39"
type input "15212"
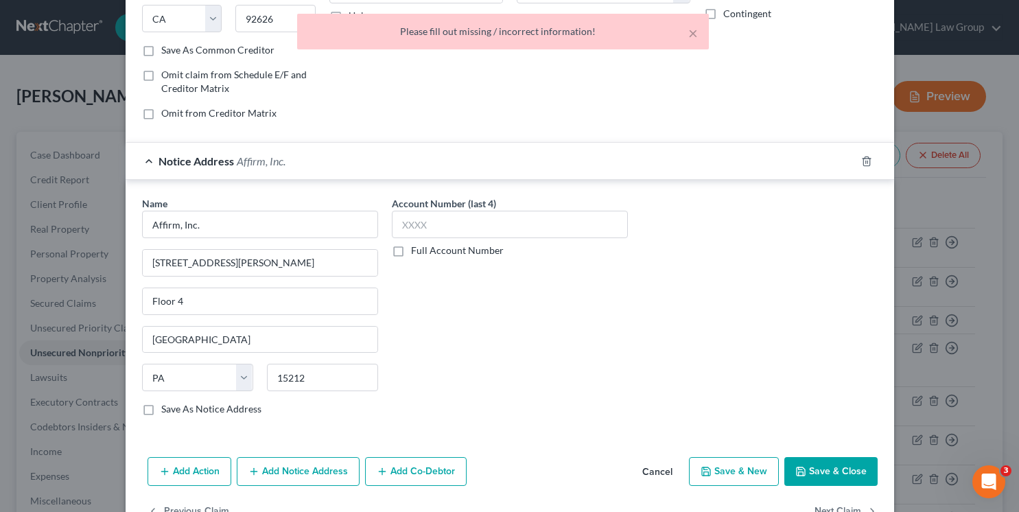
click at [795, 482] on button "Save & Close" at bounding box center [831, 471] width 93 height 29
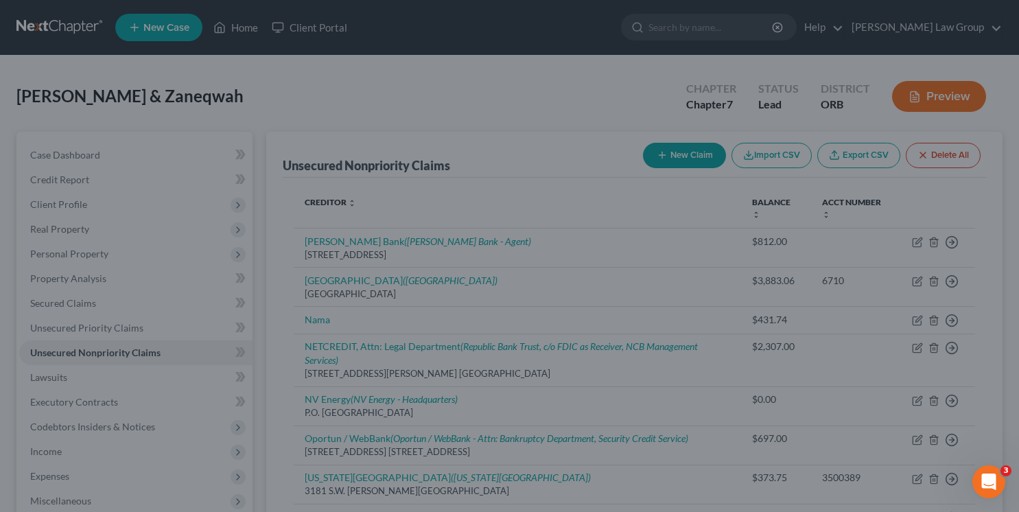
type input "0"
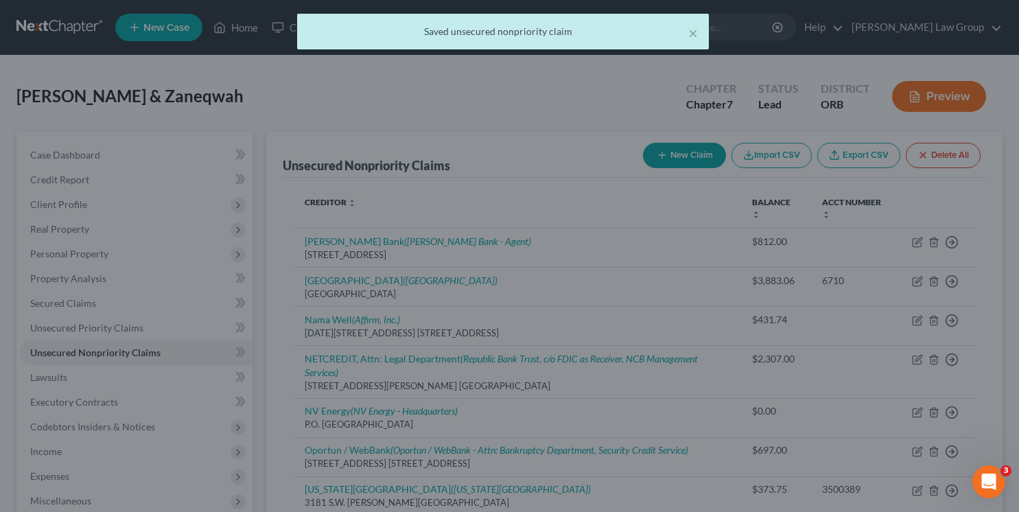
scroll to position [0, 0]
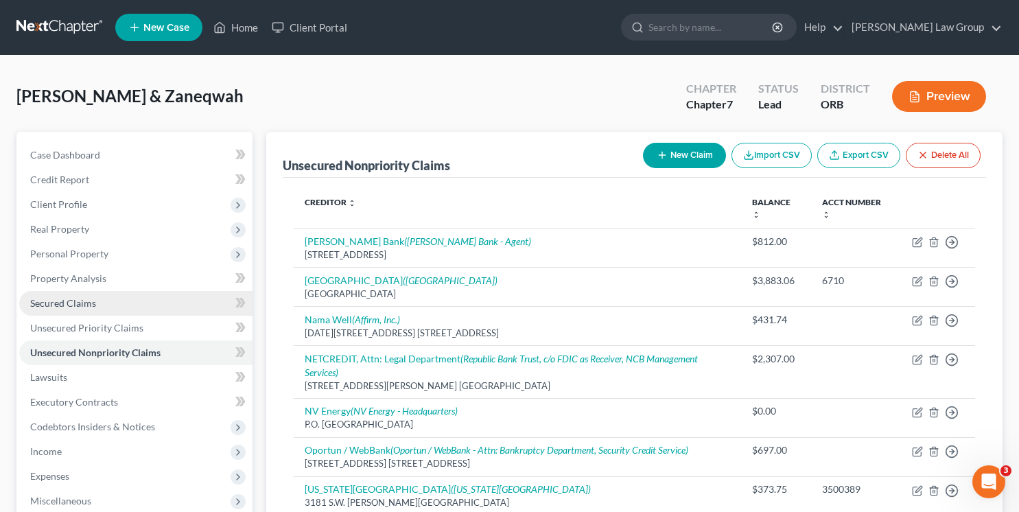
click at [70, 310] on link "Secured Claims" at bounding box center [135, 303] width 233 height 25
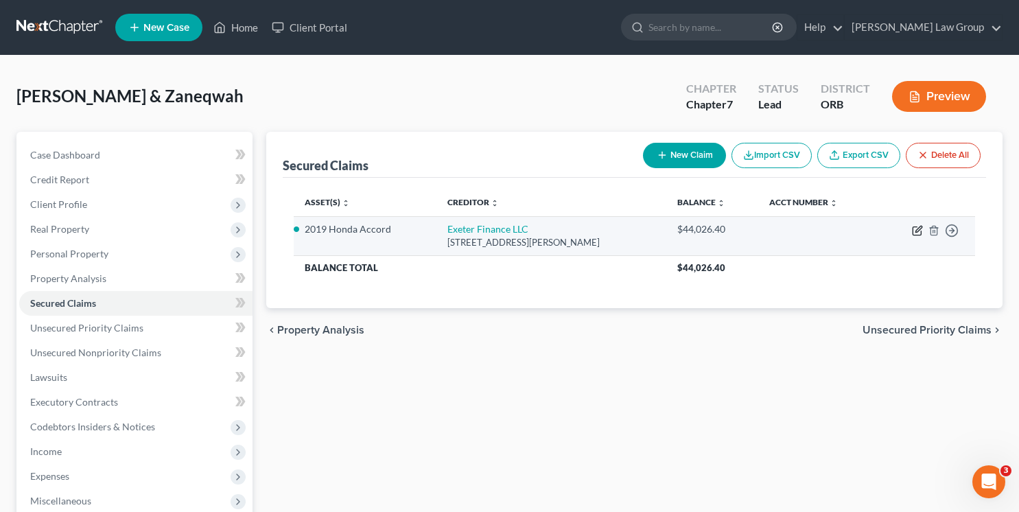
click at [916, 228] on icon "button" at bounding box center [917, 230] width 11 height 11
select select "45"
select select "2"
select select "0"
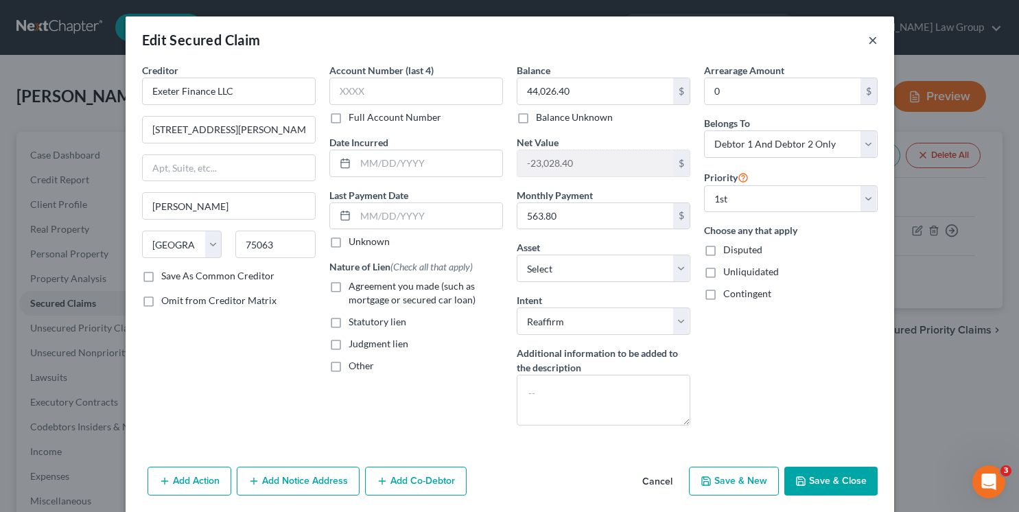
click at [869, 45] on button "×" at bounding box center [873, 40] width 10 height 16
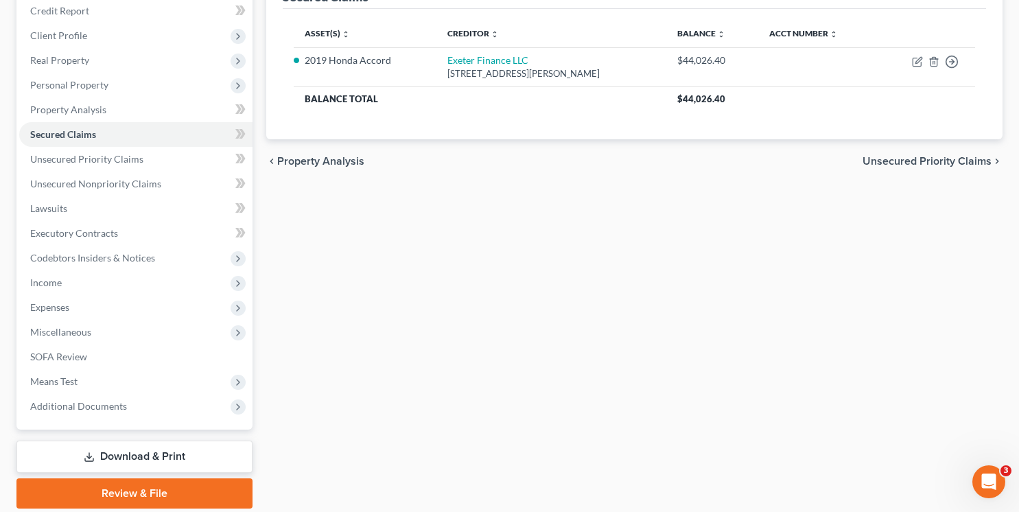
scroll to position [216, 0]
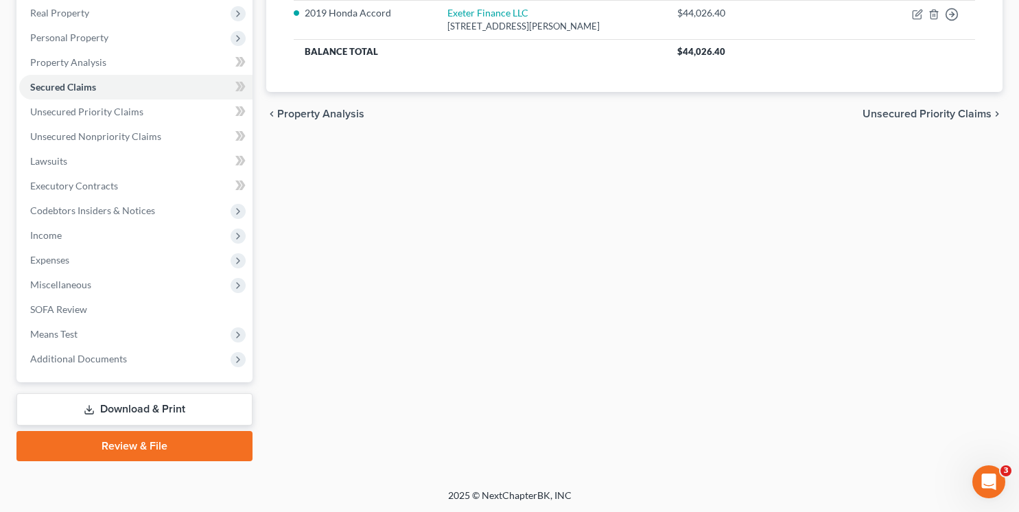
click at [104, 400] on link "Download & Print" at bounding box center [134, 409] width 236 height 32
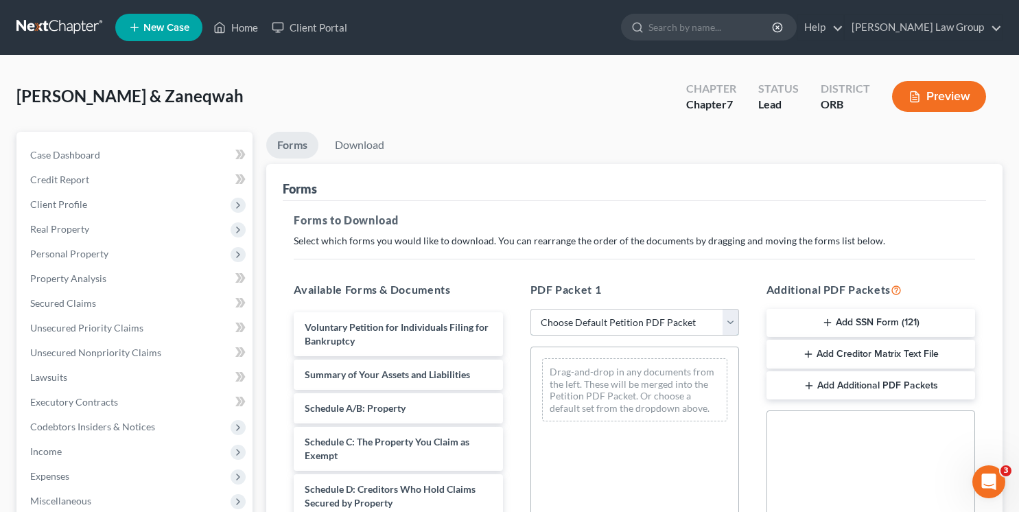
click at [601, 321] on select "Choose Default Petition PDF Packet Complete Bankruptcy Petition (all forms and …" at bounding box center [635, 322] width 209 height 27
select select "0"
click at [531, 309] on select "Choose Default Petition PDF Packet Complete Bankruptcy Petition (all forms and …" at bounding box center [635, 322] width 209 height 27
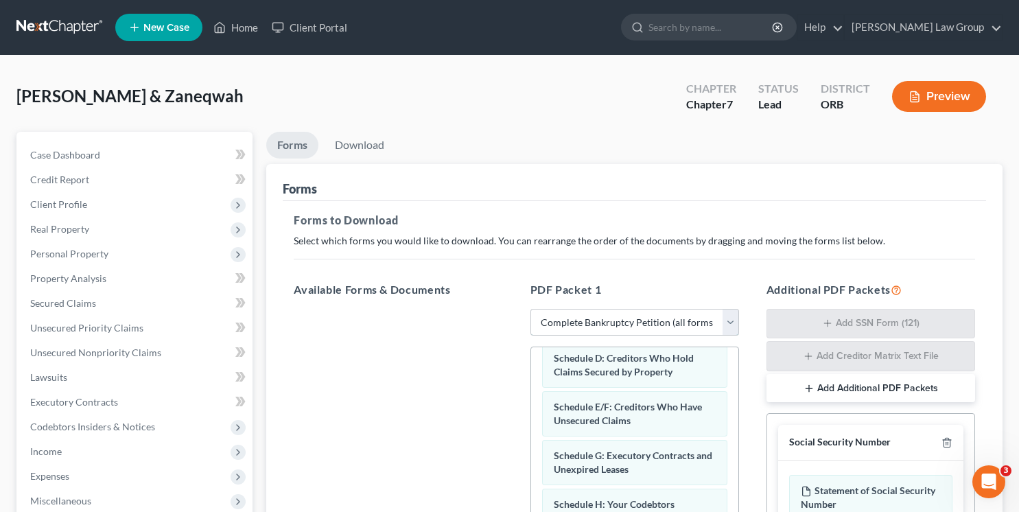
scroll to position [279, 0]
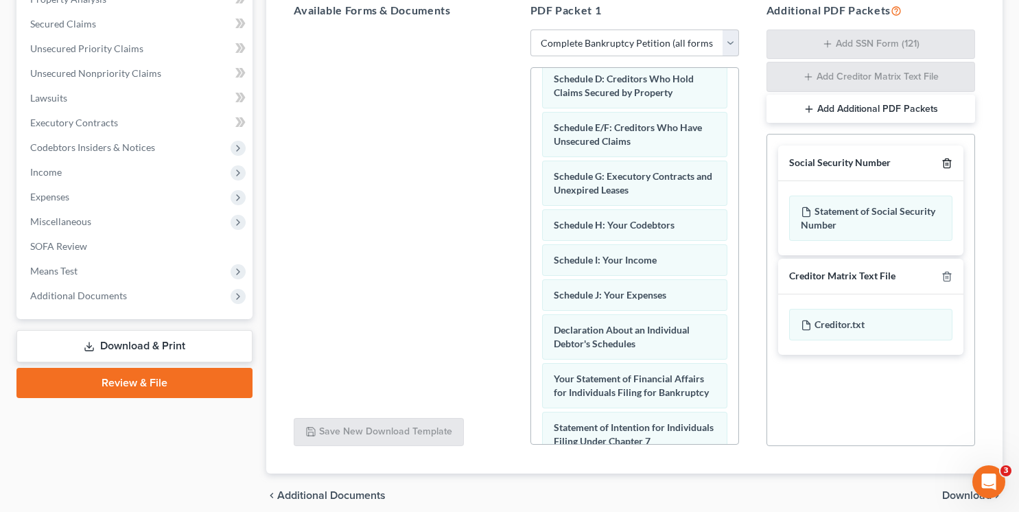
click at [945, 161] on icon "button" at bounding box center [947, 163] width 11 height 11
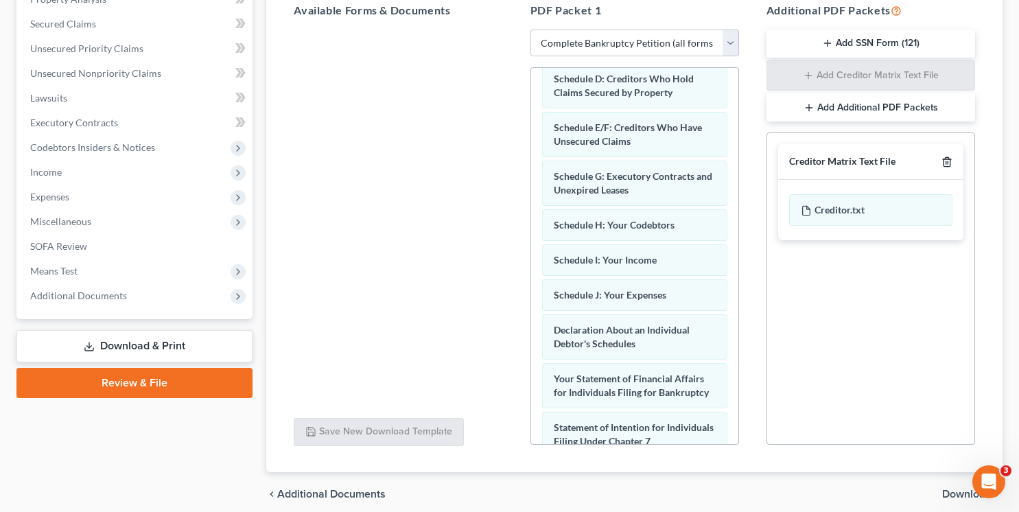
click at [945, 161] on icon "button" at bounding box center [947, 162] width 11 height 11
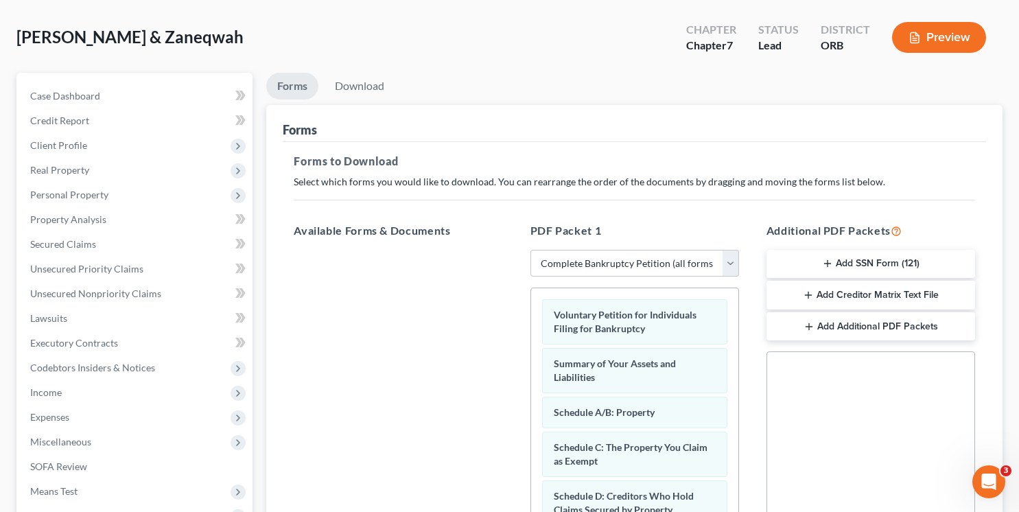
scroll to position [67, 0]
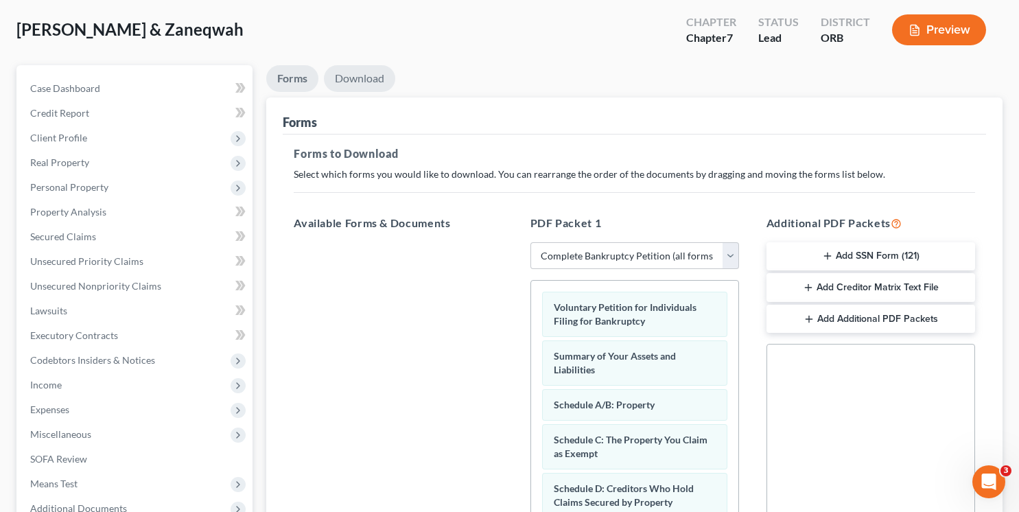
click at [366, 75] on link "Download" at bounding box center [359, 78] width 71 height 27
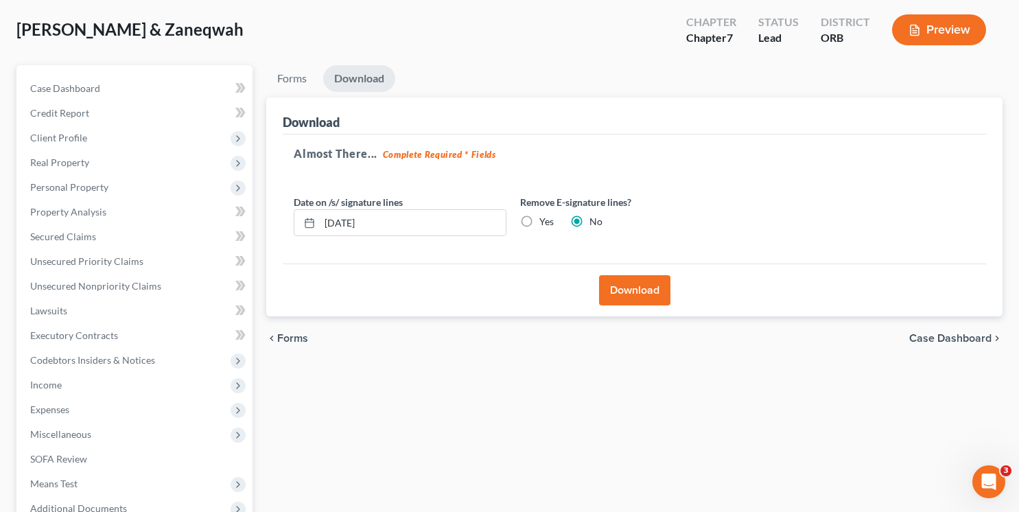
click at [540, 222] on label "Yes" at bounding box center [547, 222] width 14 height 14
click at [545, 222] on input "Yes" at bounding box center [549, 219] width 9 height 9
radio input "true"
radio input "false"
click at [636, 269] on div "Download" at bounding box center [635, 290] width 704 height 53
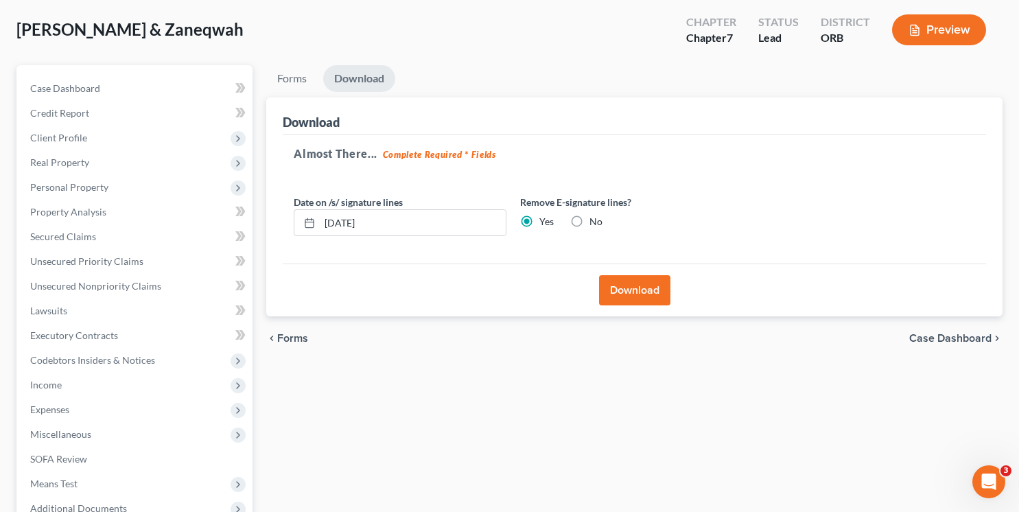
click at [635, 288] on button "Download" at bounding box center [634, 290] width 71 height 30
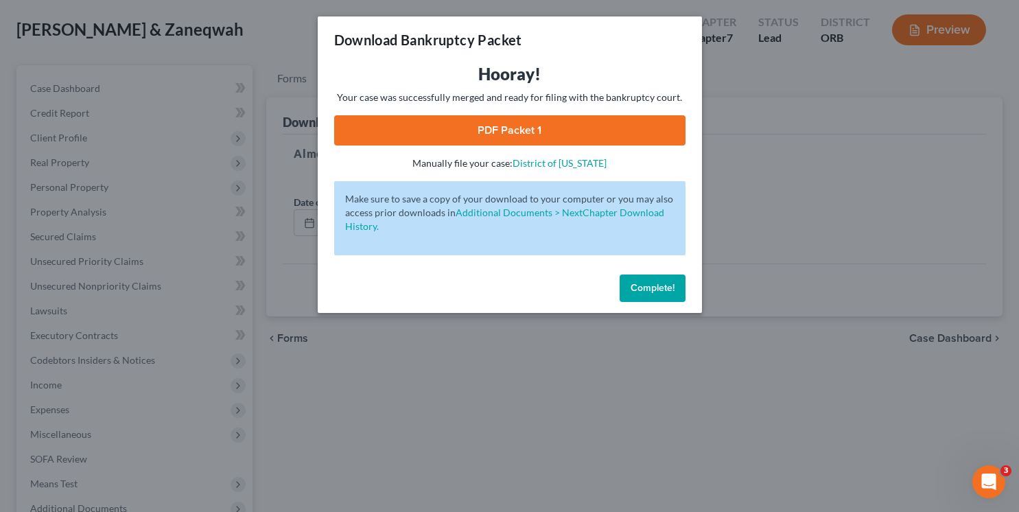
click at [529, 132] on link "PDF Packet 1" at bounding box center [509, 130] width 351 height 30
